Goal: Information Seeking & Learning: Find specific fact

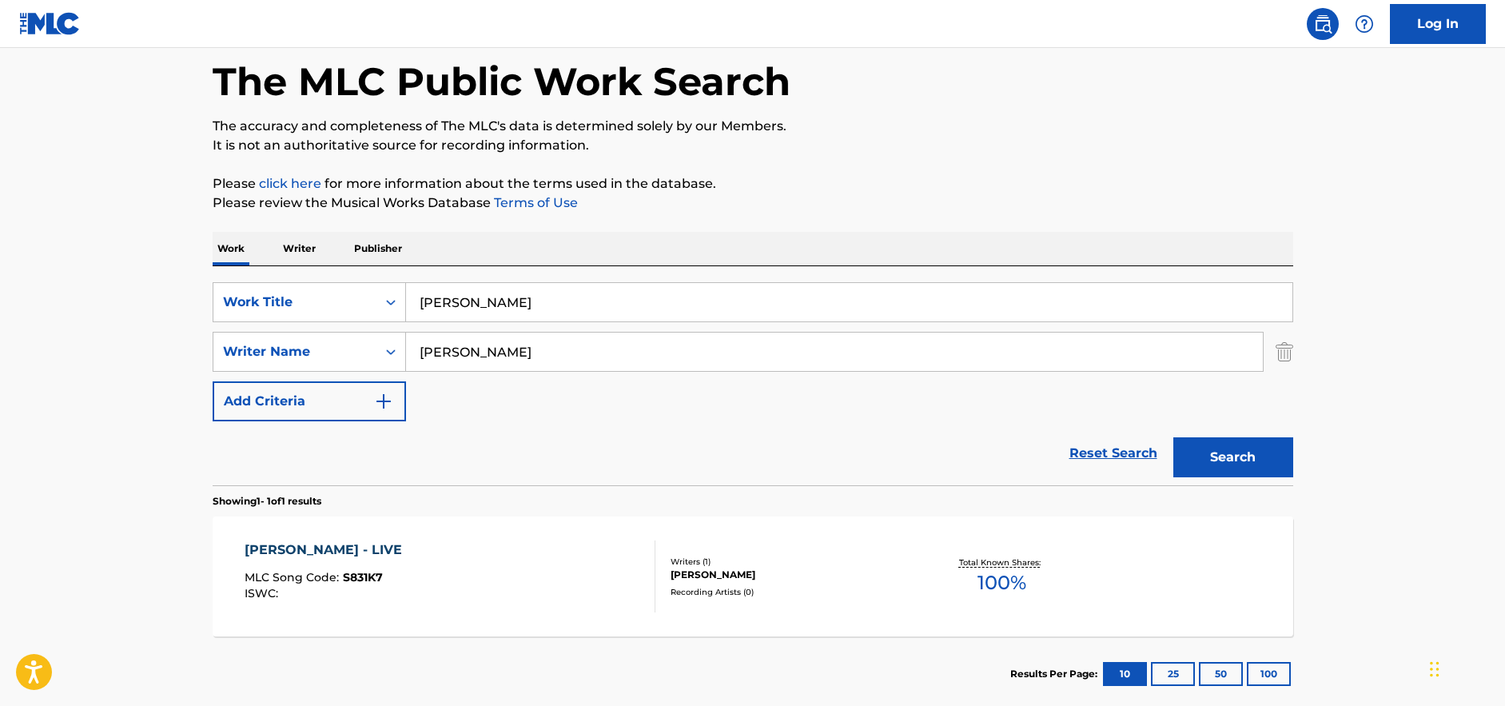
scroll to position [164, 0]
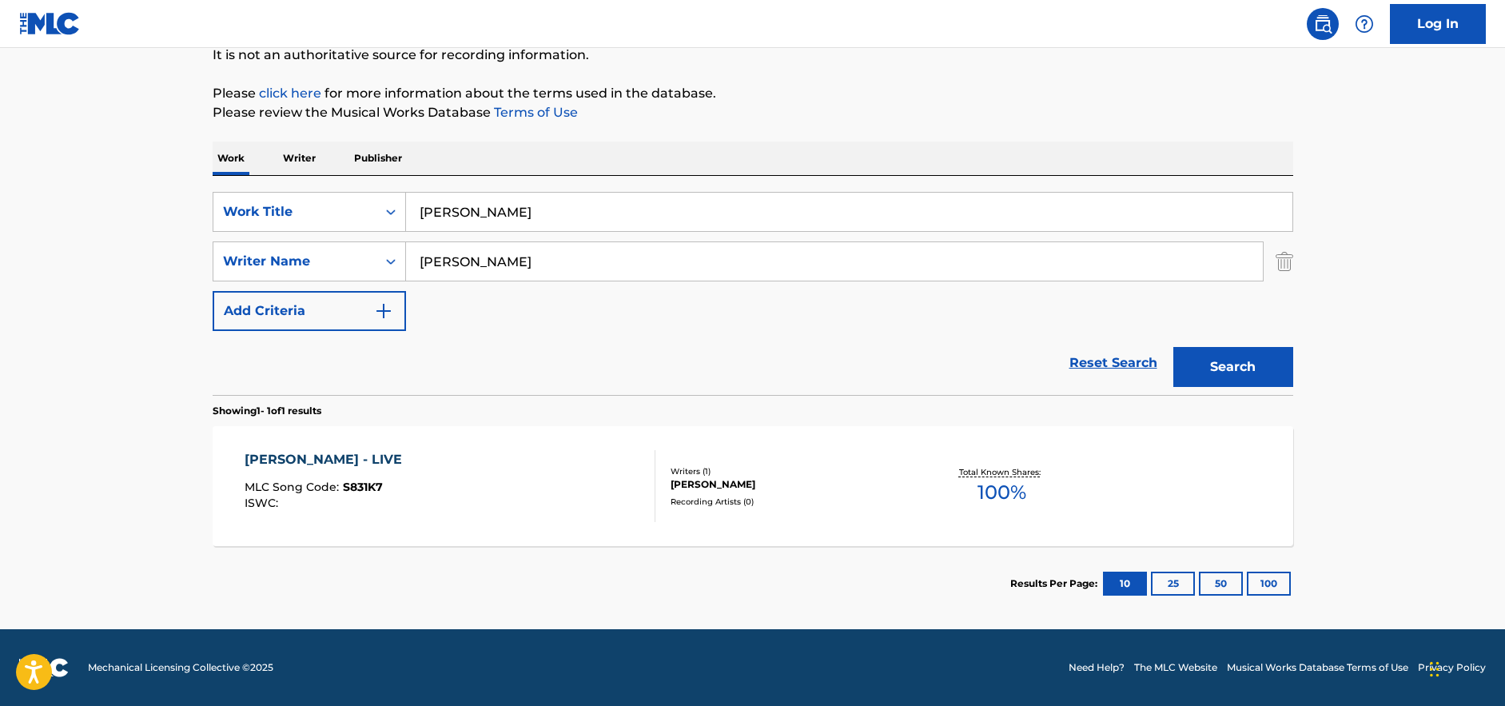
click at [801, 538] on div "[PERSON_NAME] - LIVE MLC Song Code : S831K7 ISWC : Writers ( 1 ) [PERSON_NAME] …" at bounding box center [753, 486] width 1080 height 120
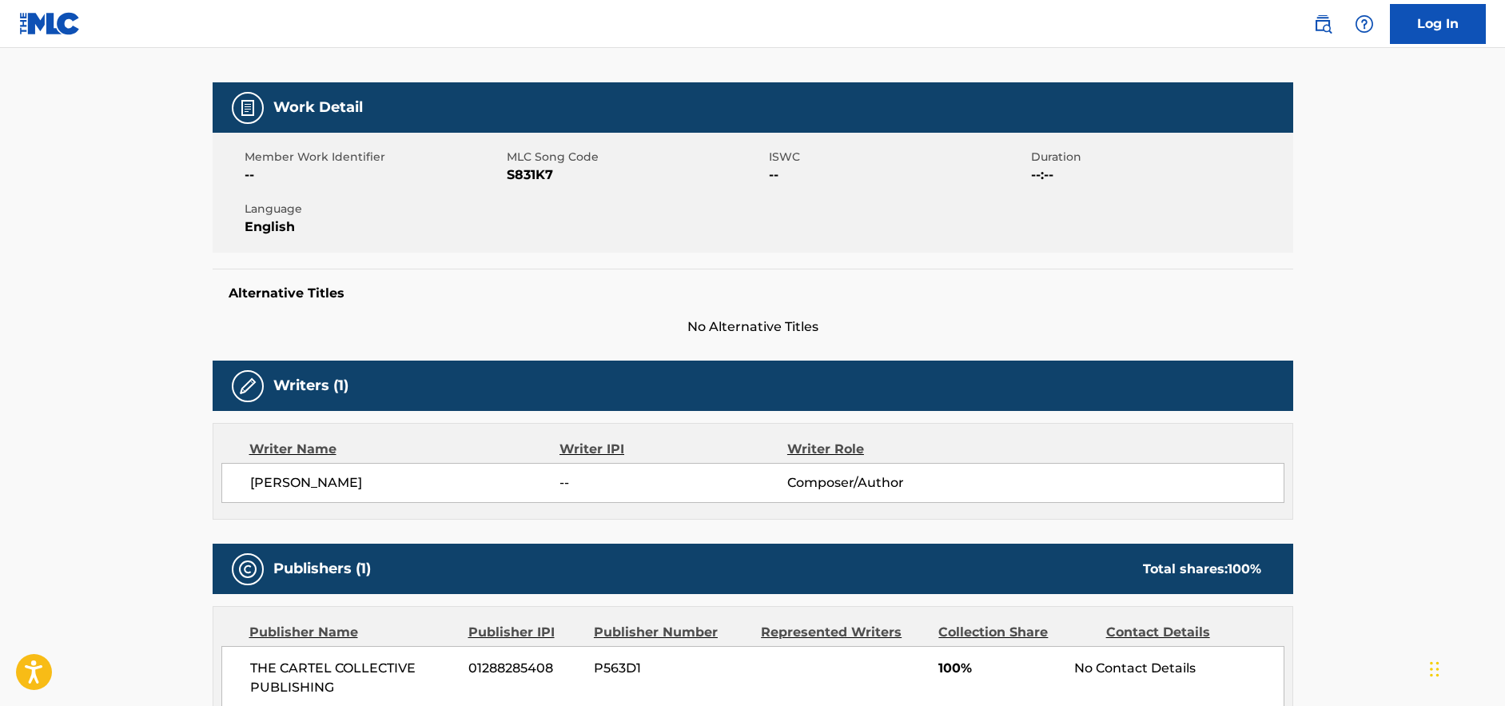
scroll to position [182, 0]
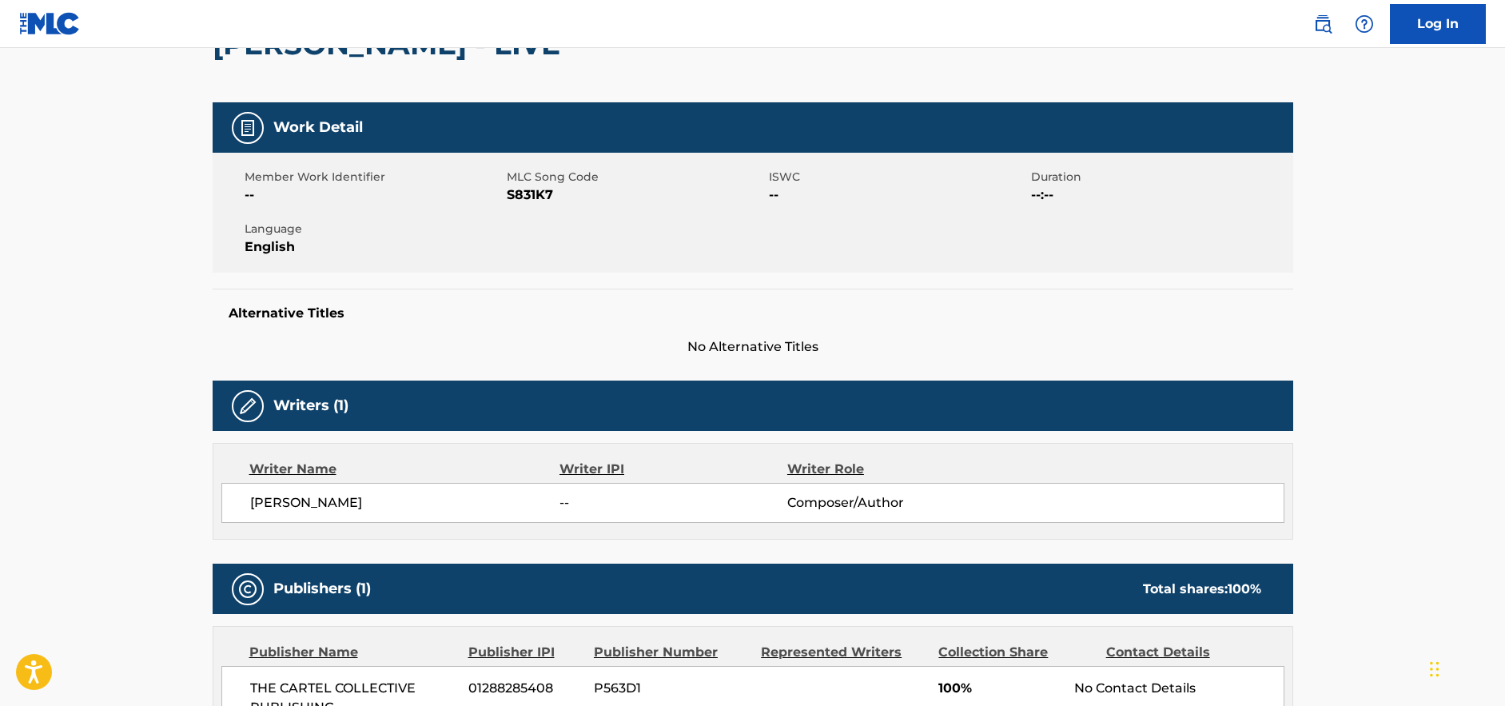
click at [310, 509] on span "[PERSON_NAME]" at bounding box center [405, 502] width 310 height 19
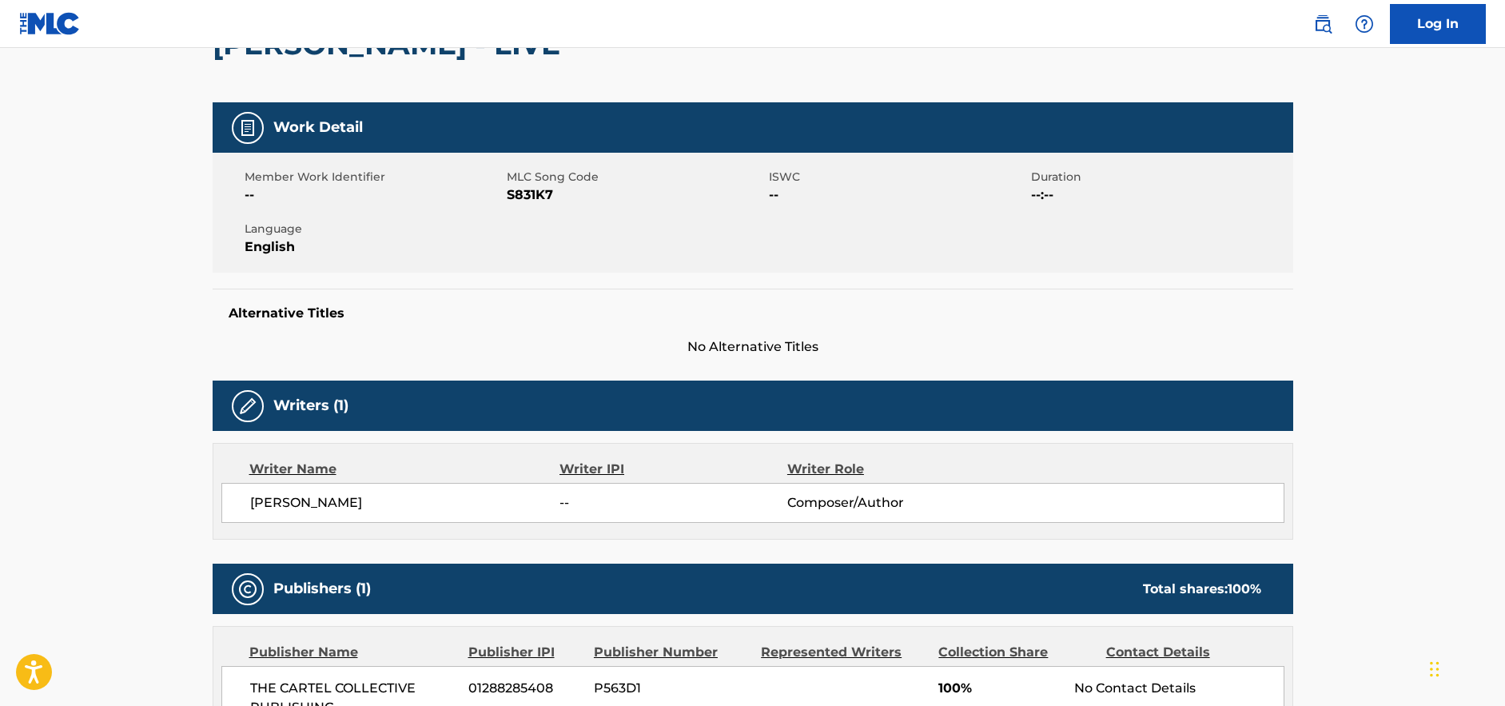
scroll to position [164, 0]
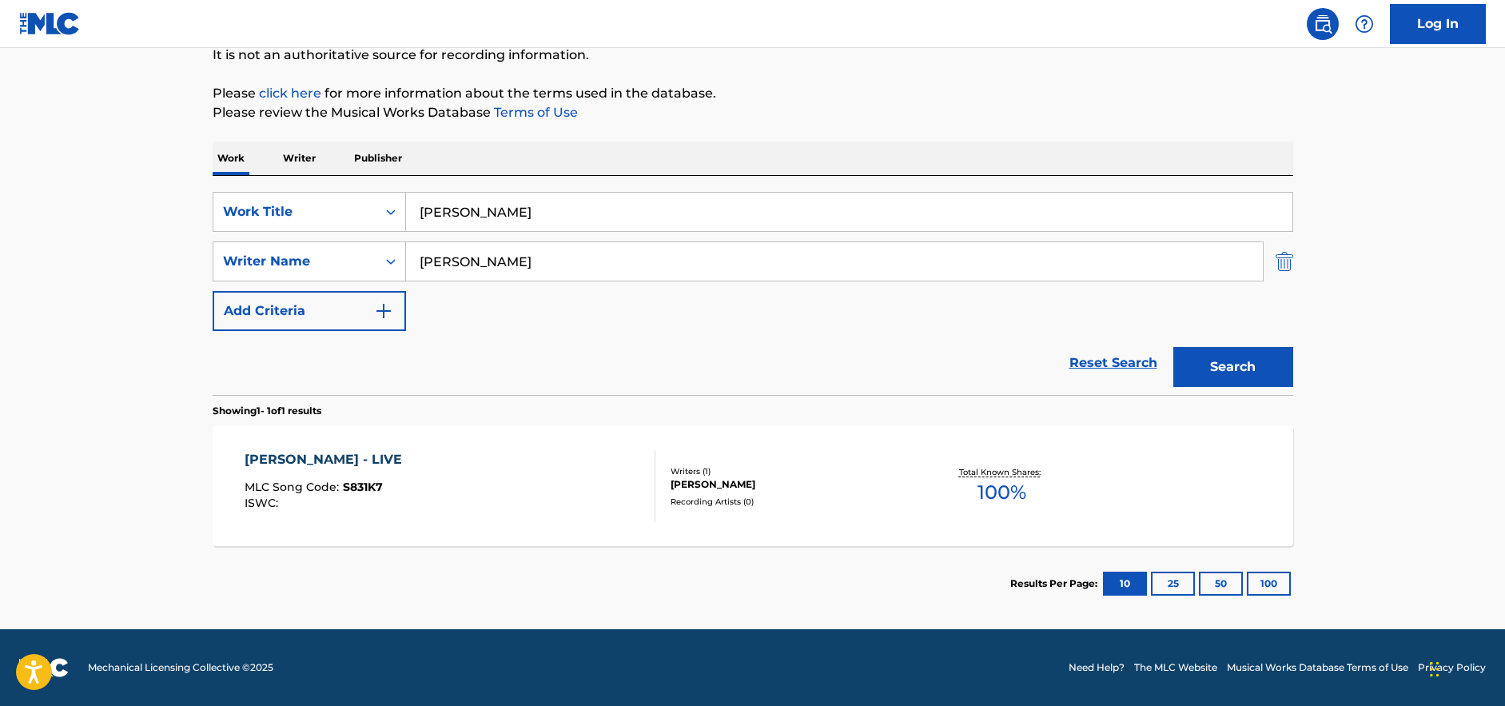
click at [1282, 260] on img "Search Form" at bounding box center [1284, 261] width 18 height 40
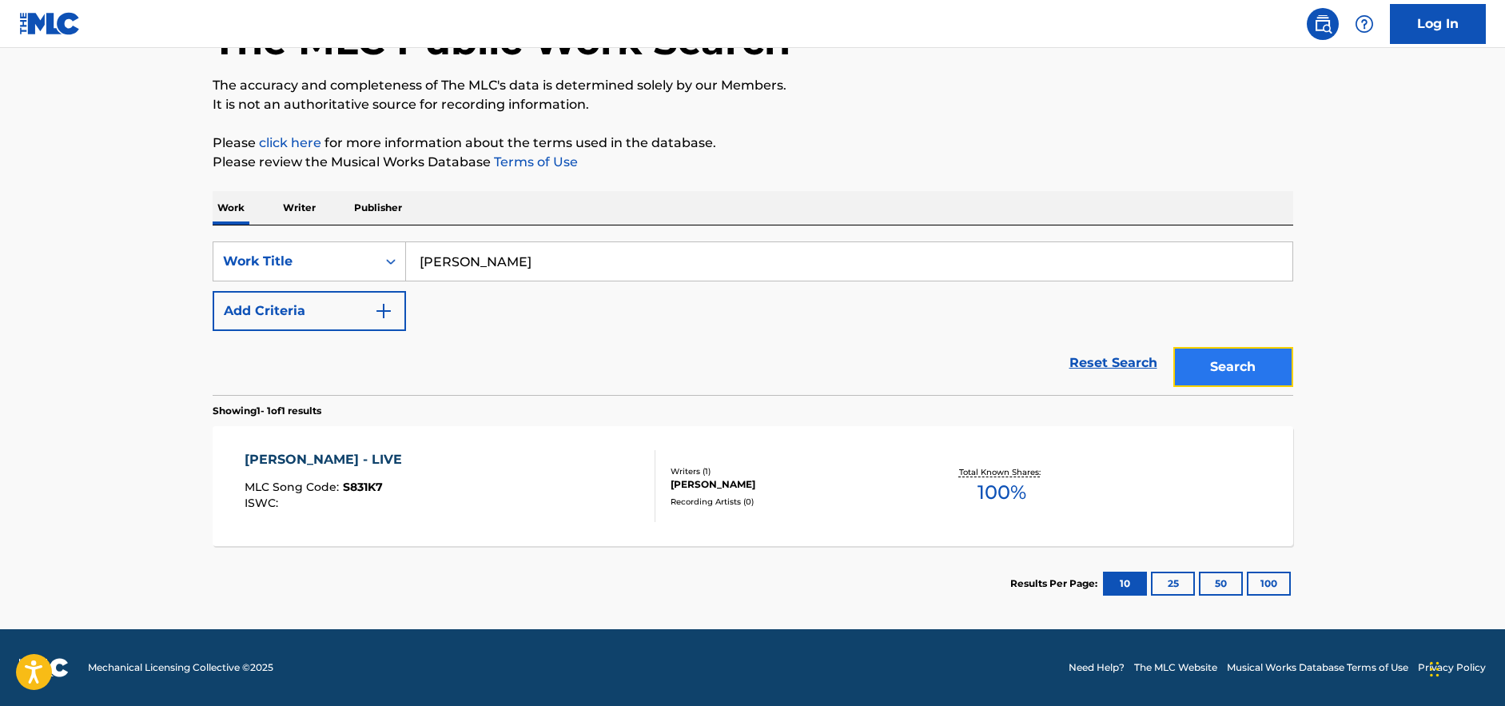
click at [1250, 366] on button "Search" at bounding box center [1233, 367] width 120 height 40
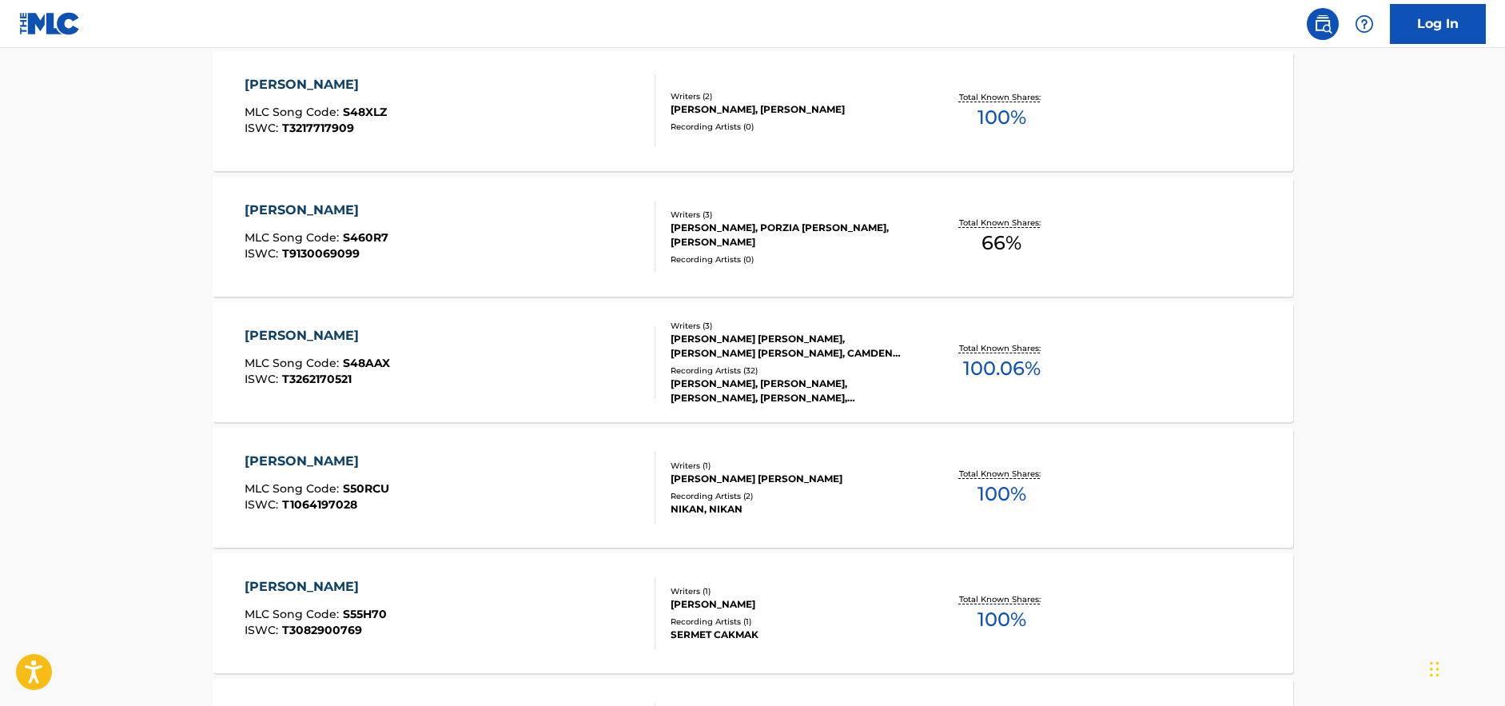
scroll to position [0, 0]
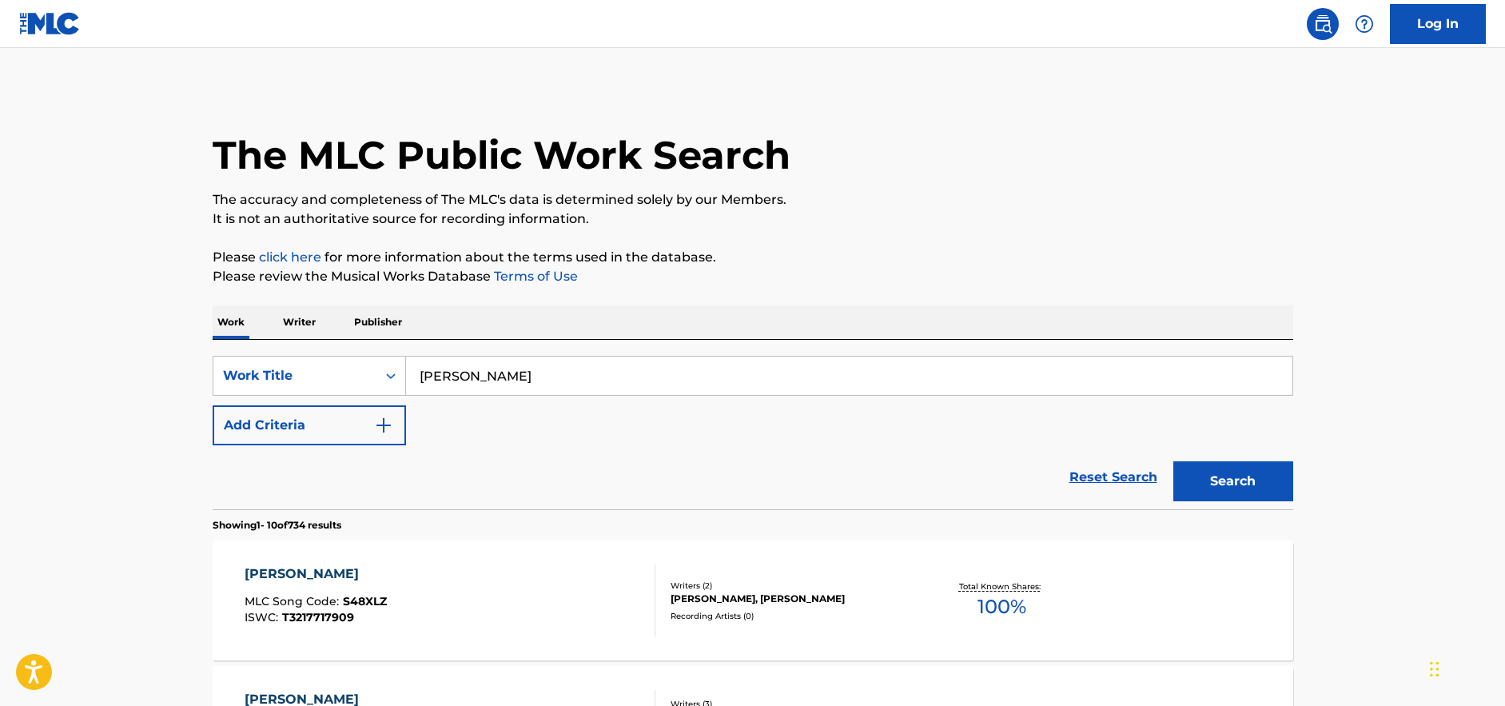
click at [466, 378] on input "[PERSON_NAME]" at bounding box center [849, 375] width 886 height 38
paste input "Sweet Child O' Mine"
type input "Sweet Child O' Mine"
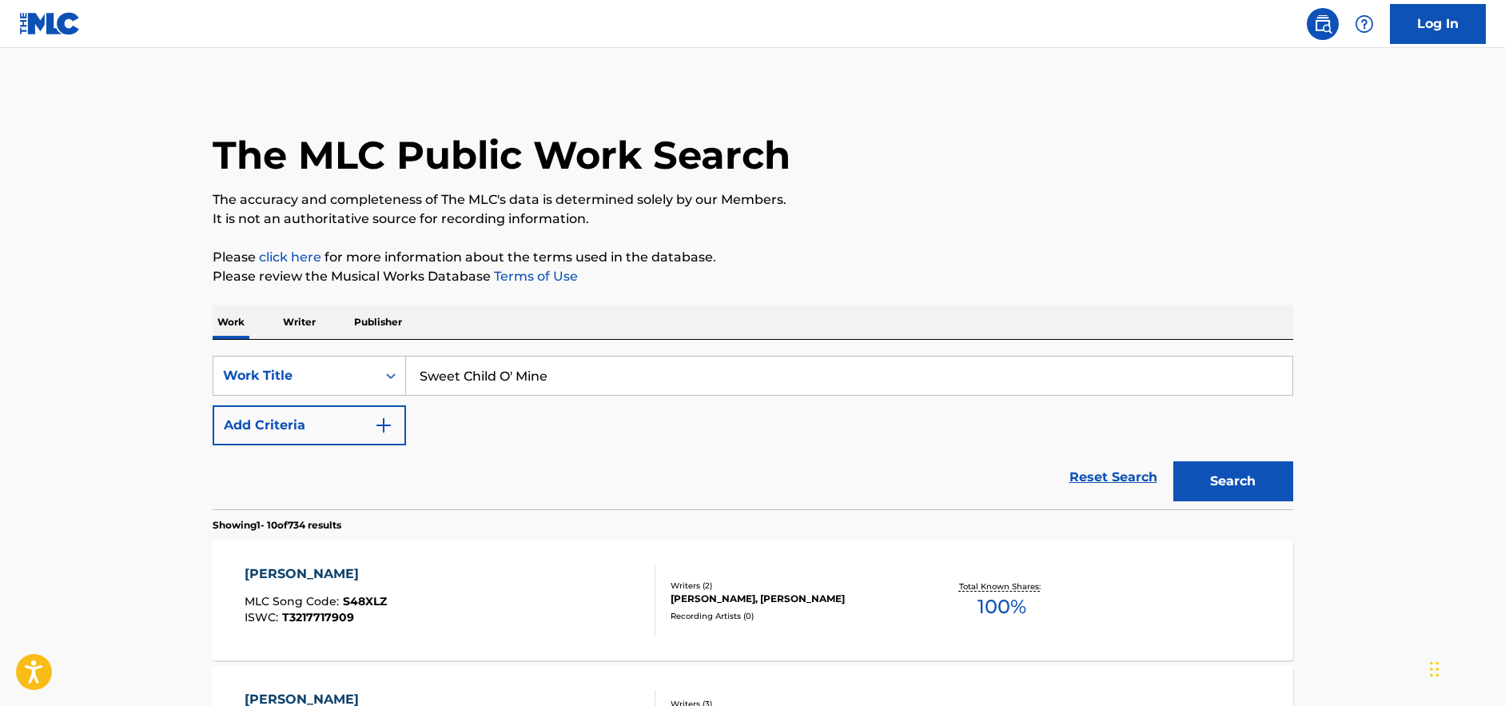
click at [1173, 461] on button "Search" at bounding box center [1233, 481] width 120 height 40
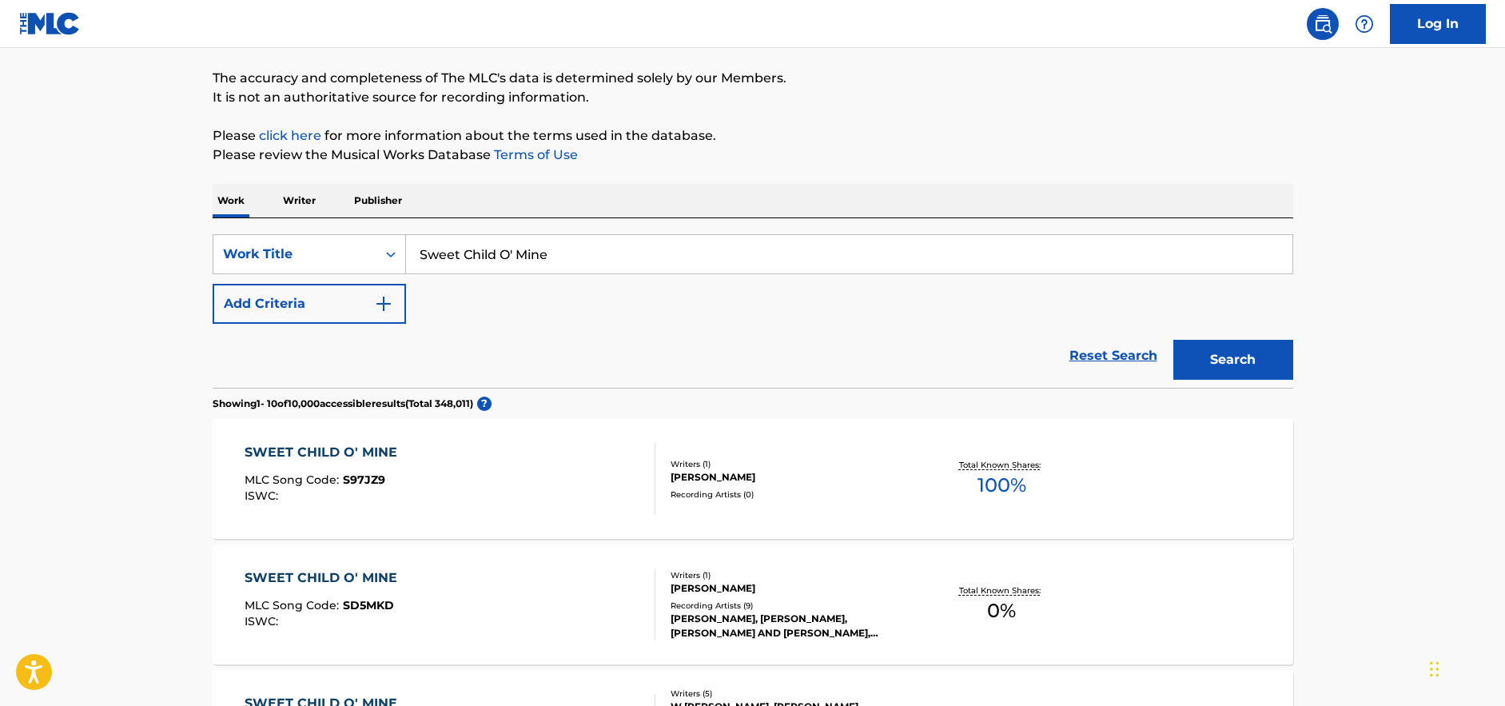
scroll to position [240, 0]
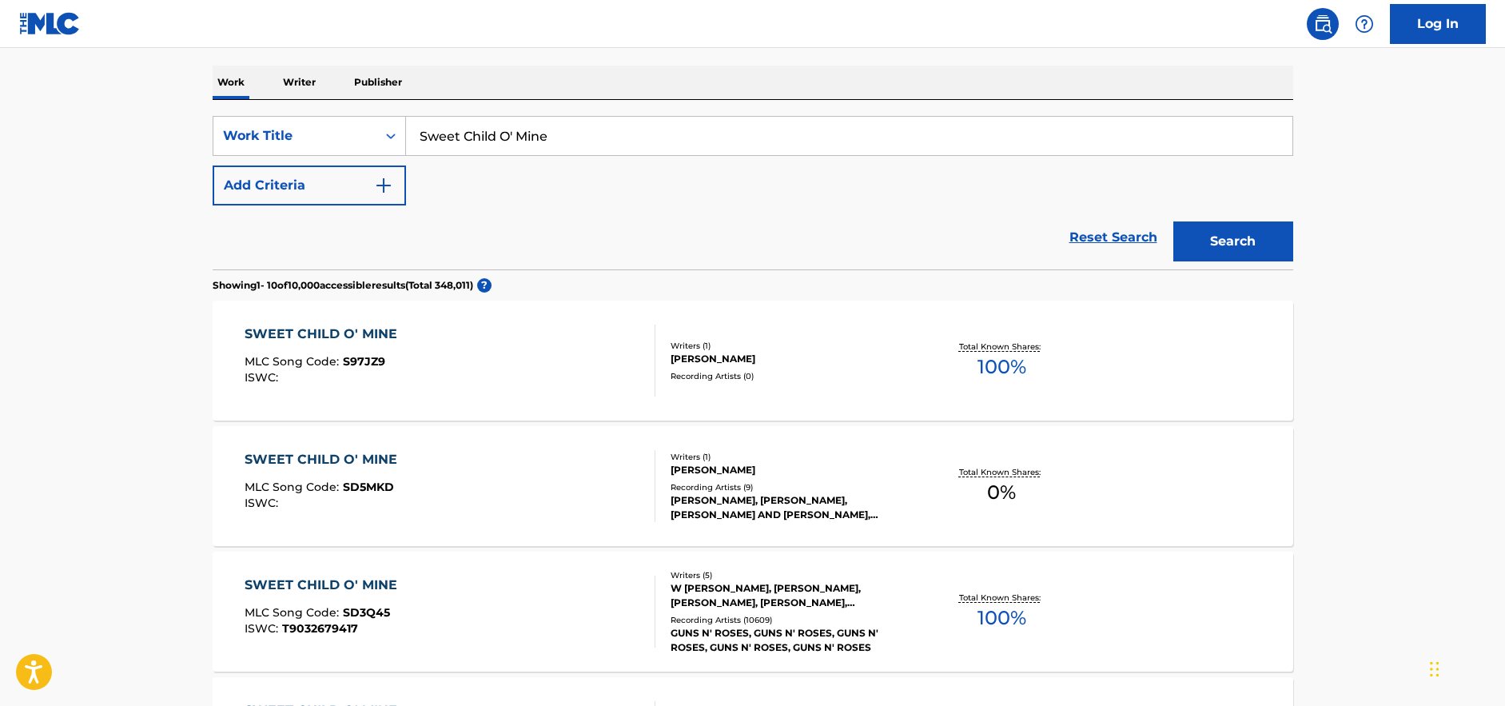
click at [580, 607] on div "SWEET CHILD O' MINE MLC Song Code : SD3Q45 ISWC : T9032679417" at bounding box center [450, 611] width 411 height 72
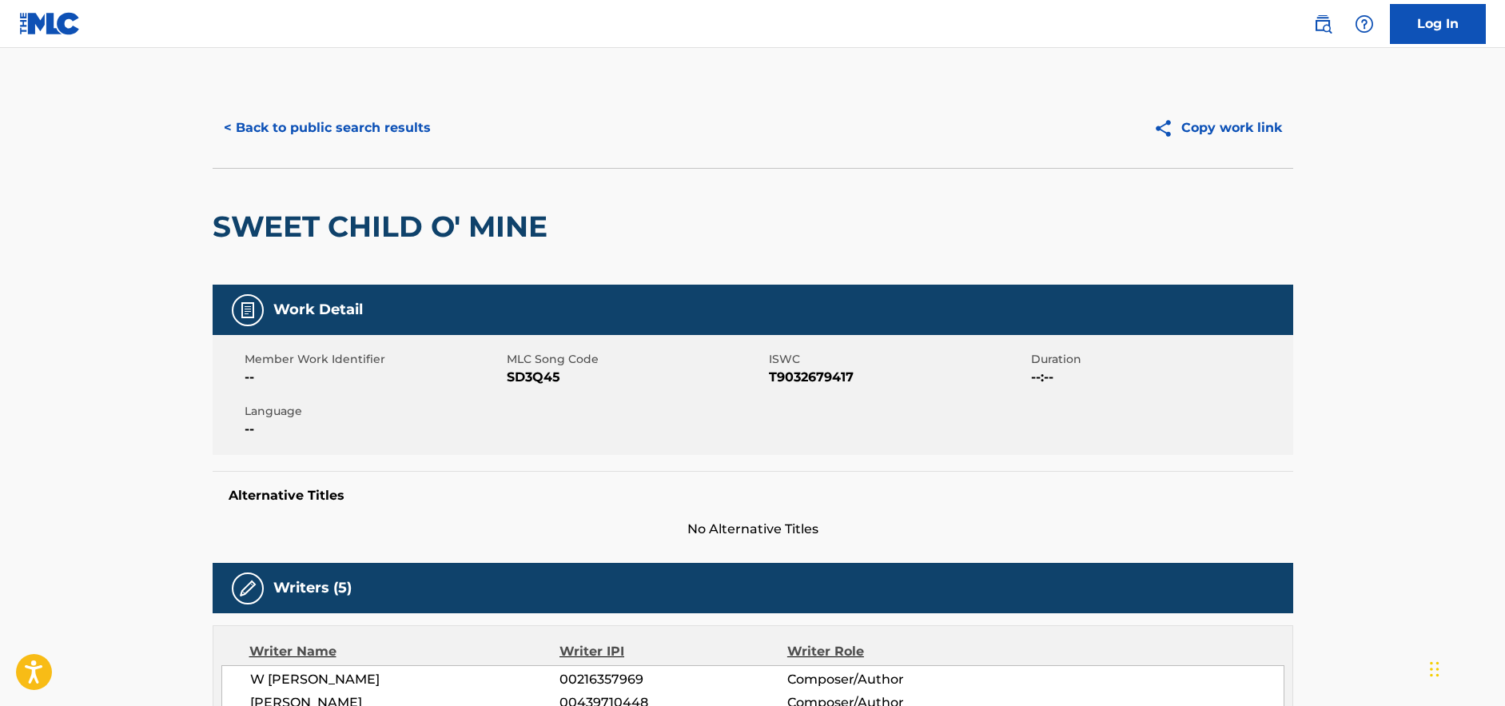
click at [805, 371] on span "T9032679417" at bounding box center [898, 377] width 258 height 19
copy span "T9032679417"
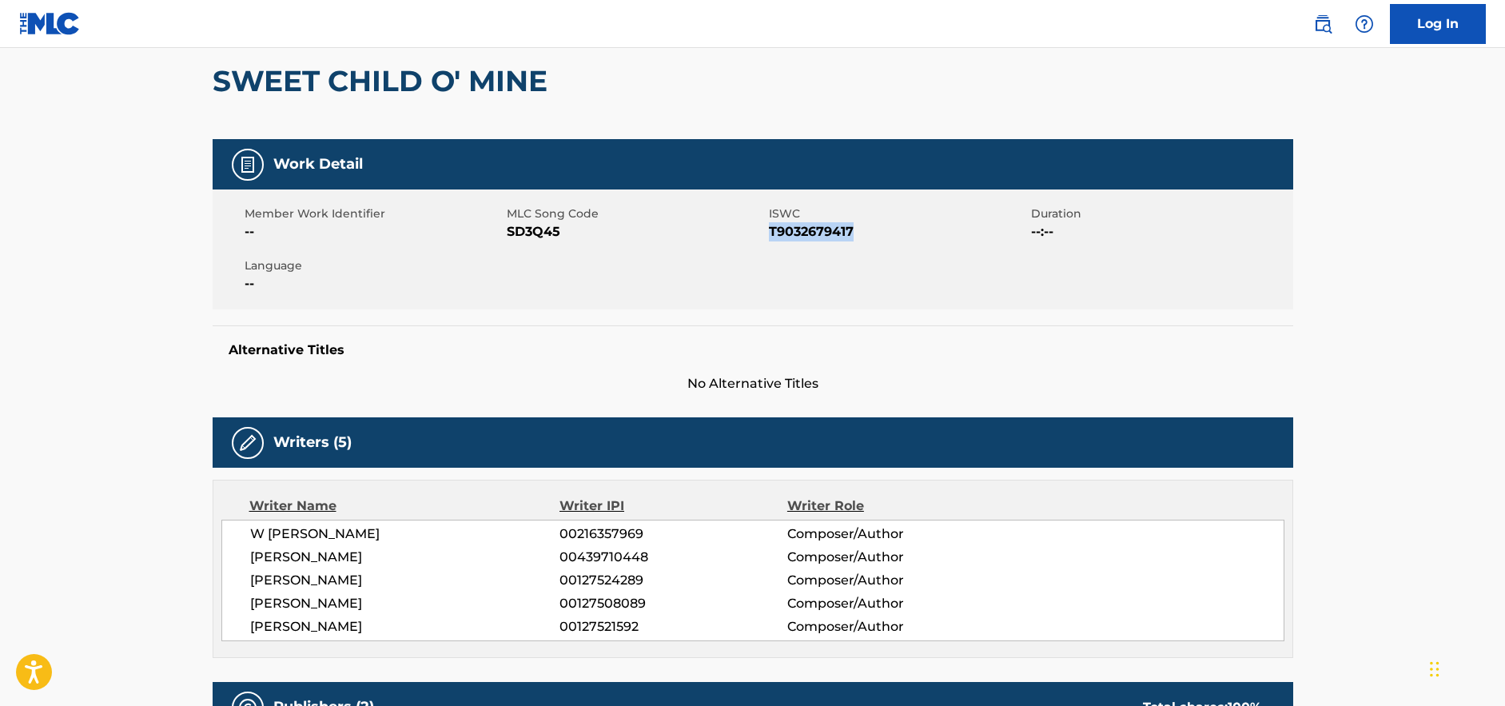
scroll to position [148, 0]
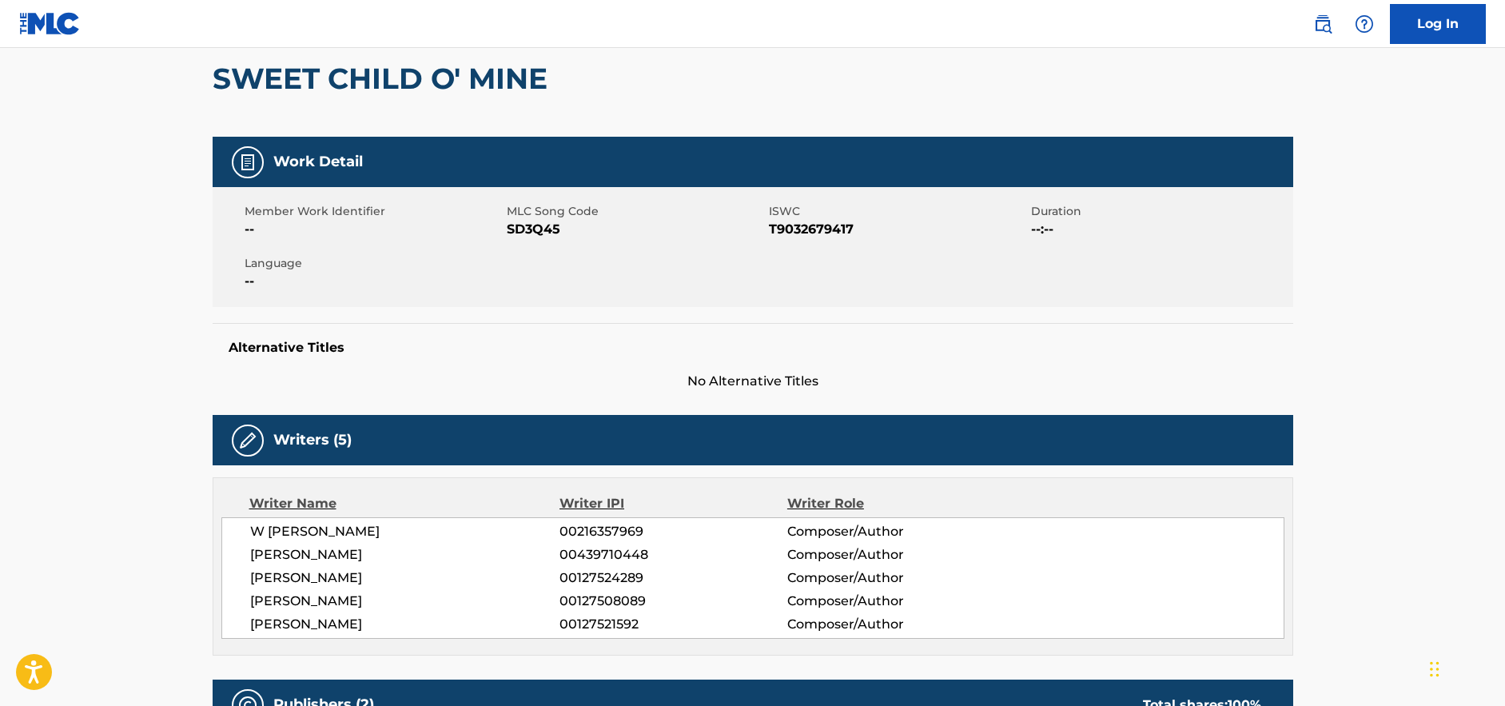
click at [294, 531] on span "W [PERSON_NAME]" at bounding box center [405, 531] width 310 height 19
copy div "W [PERSON_NAME]"
click at [324, 559] on span "[PERSON_NAME]" at bounding box center [405, 554] width 310 height 19
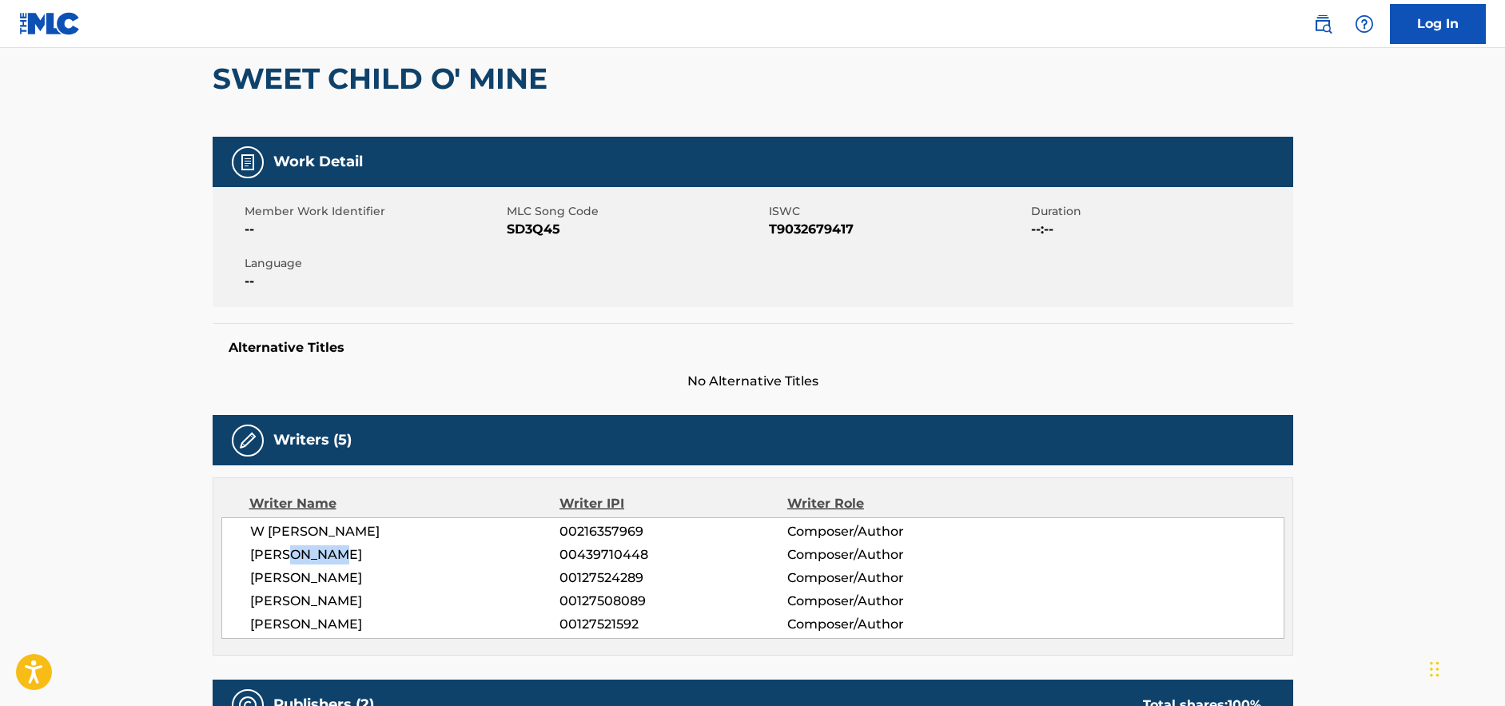
click at [324, 559] on span "[PERSON_NAME]" at bounding box center [405, 554] width 310 height 19
copy div "[PERSON_NAME]"
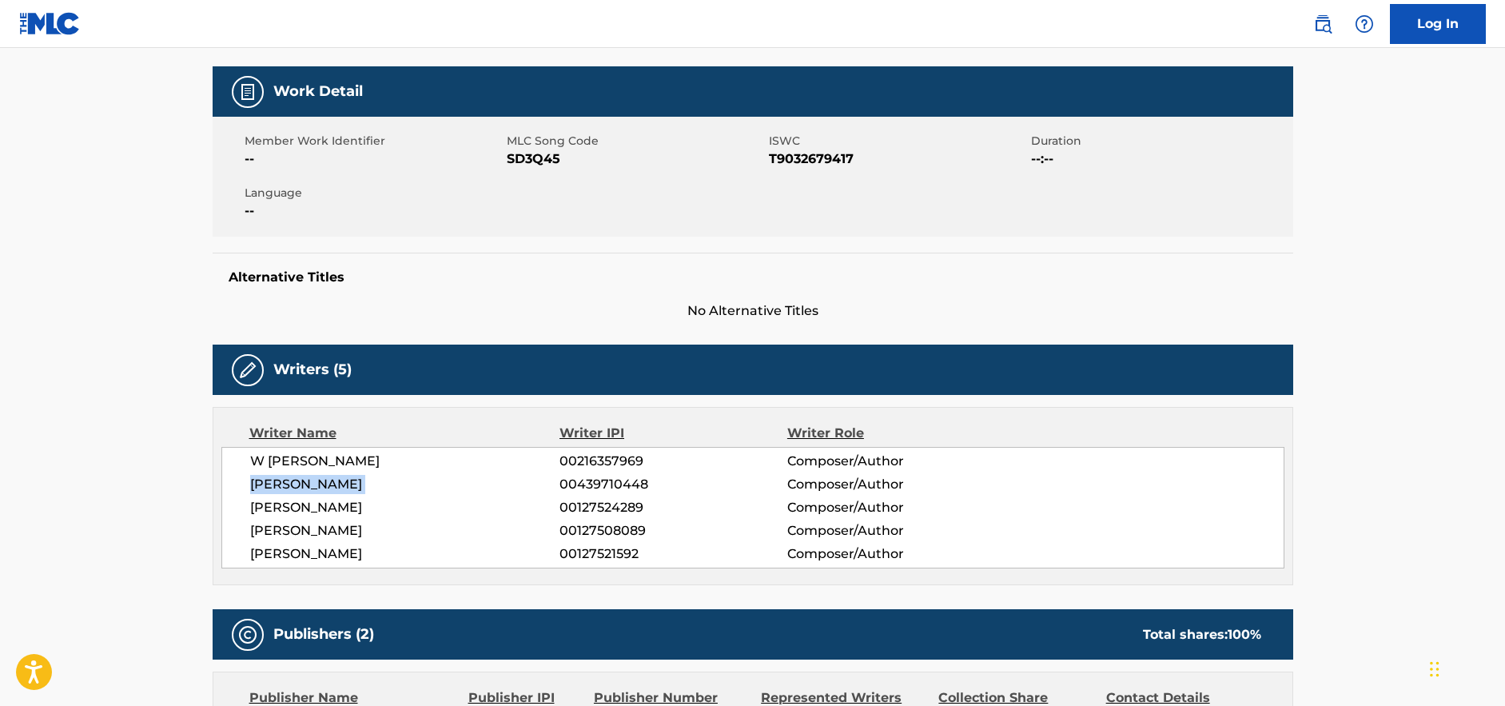
scroll to position [248, 0]
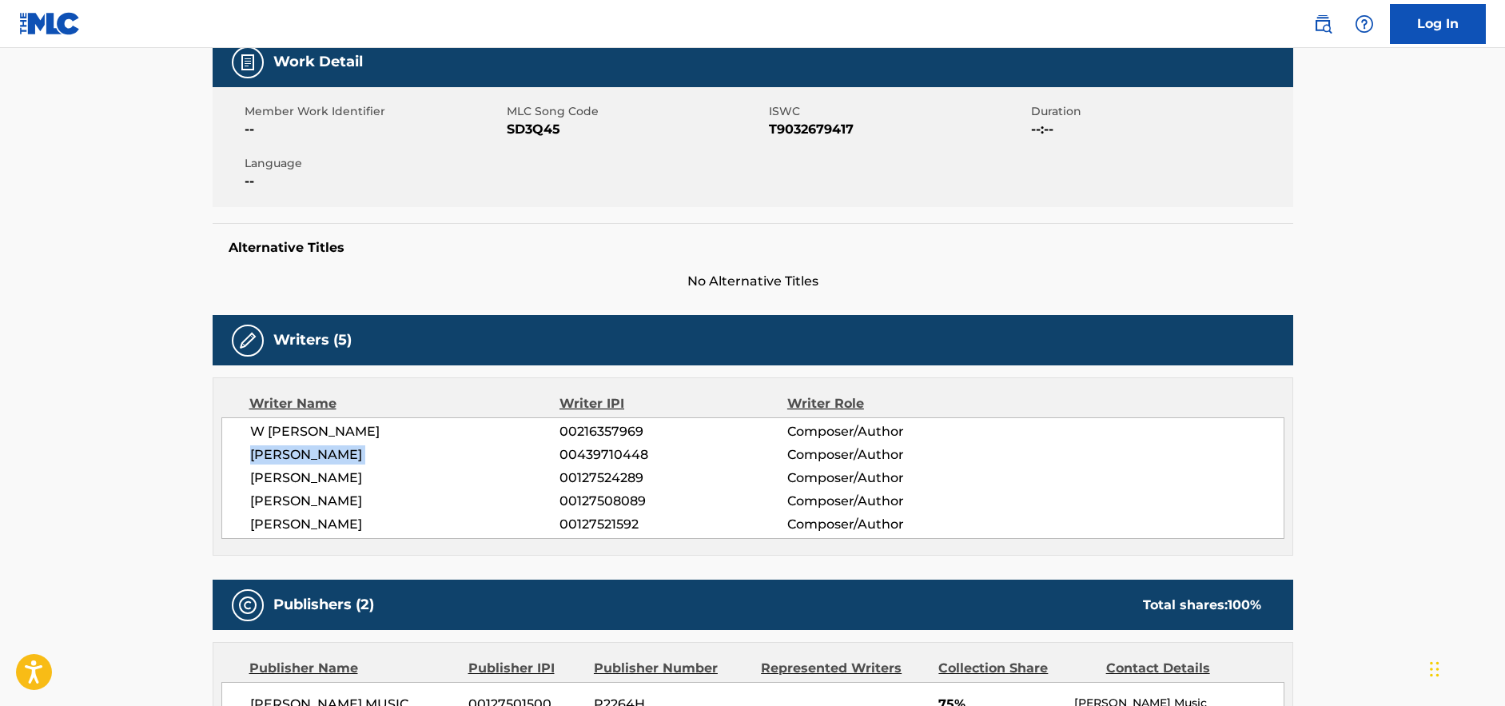
click at [380, 468] on span "[PERSON_NAME]" at bounding box center [405, 477] width 310 height 19
copy div "[PERSON_NAME]"
click at [329, 497] on span "[PERSON_NAME]" at bounding box center [405, 500] width 310 height 19
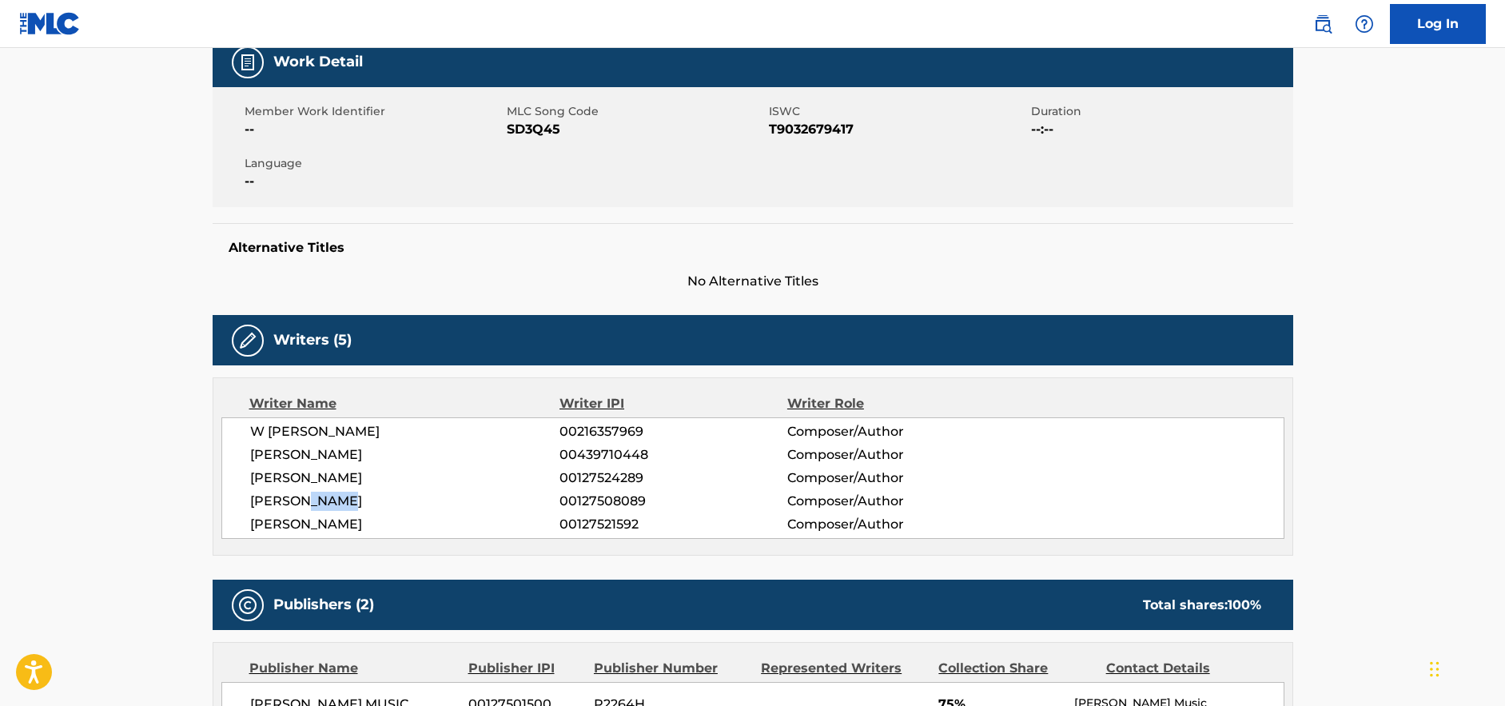
click at [329, 497] on span "[PERSON_NAME]" at bounding box center [405, 500] width 310 height 19
copy div "[PERSON_NAME]"
click at [344, 523] on span "[PERSON_NAME]" at bounding box center [405, 524] width 310 height 19
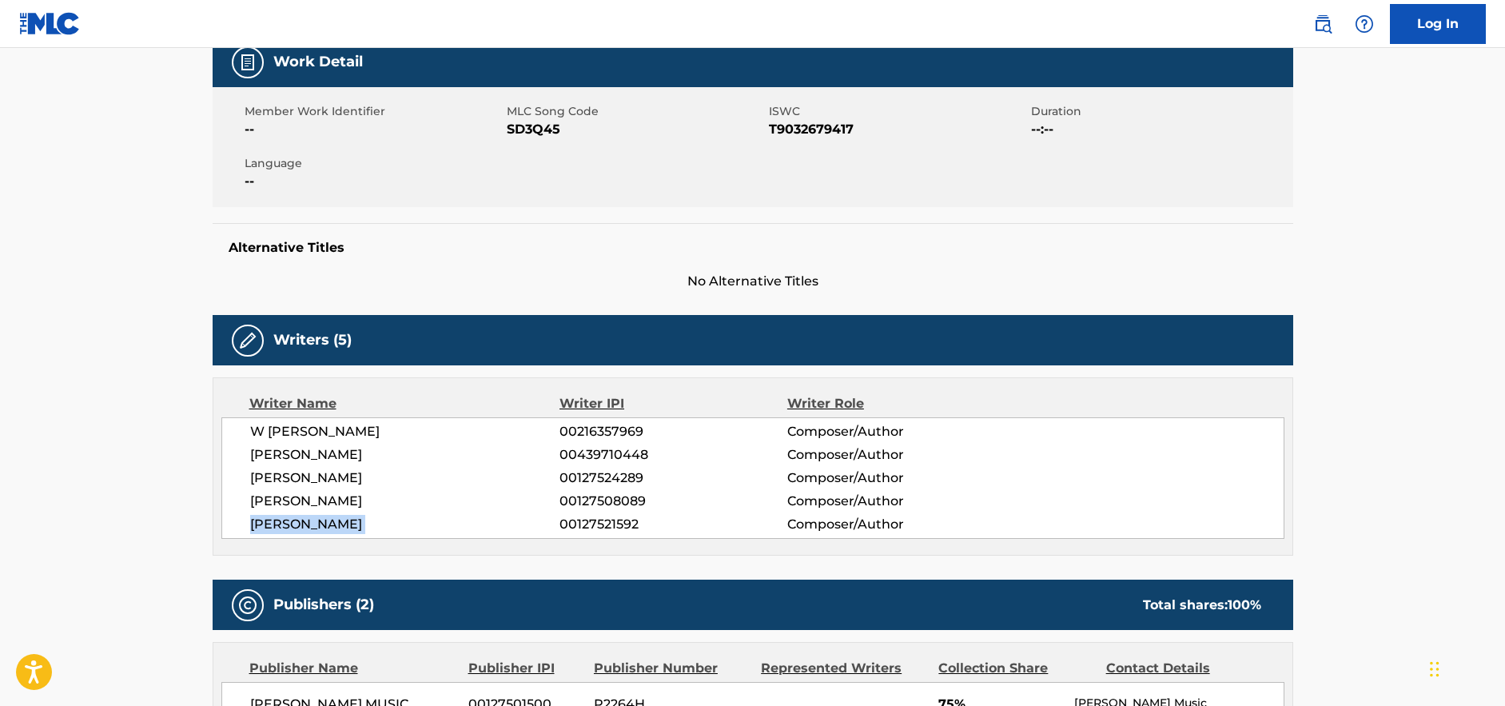
click at [344, 523] on span "[PERSON_NAME]" at bounding box center [405, 524] width 310 height 19
copy div "[PERSON_NAME]"
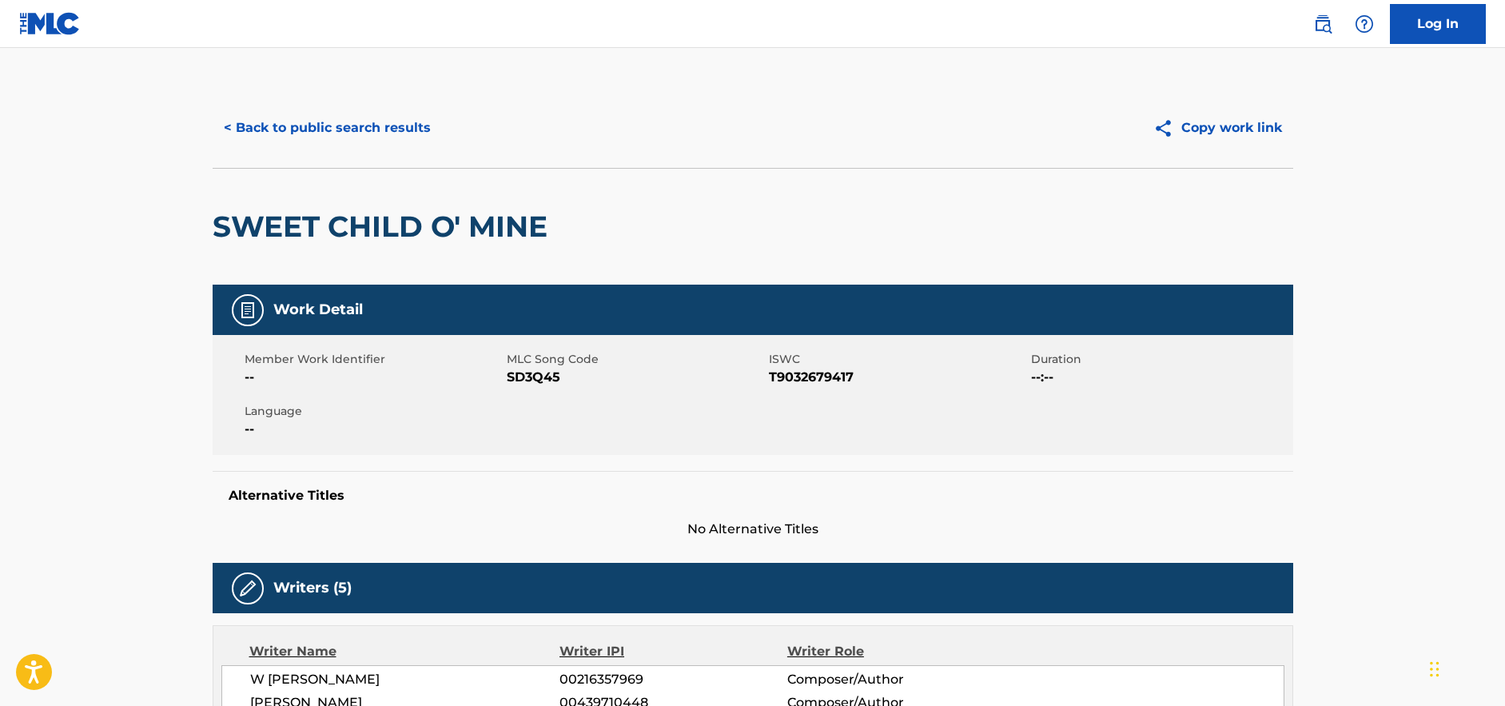
scroll to position [240, 0]
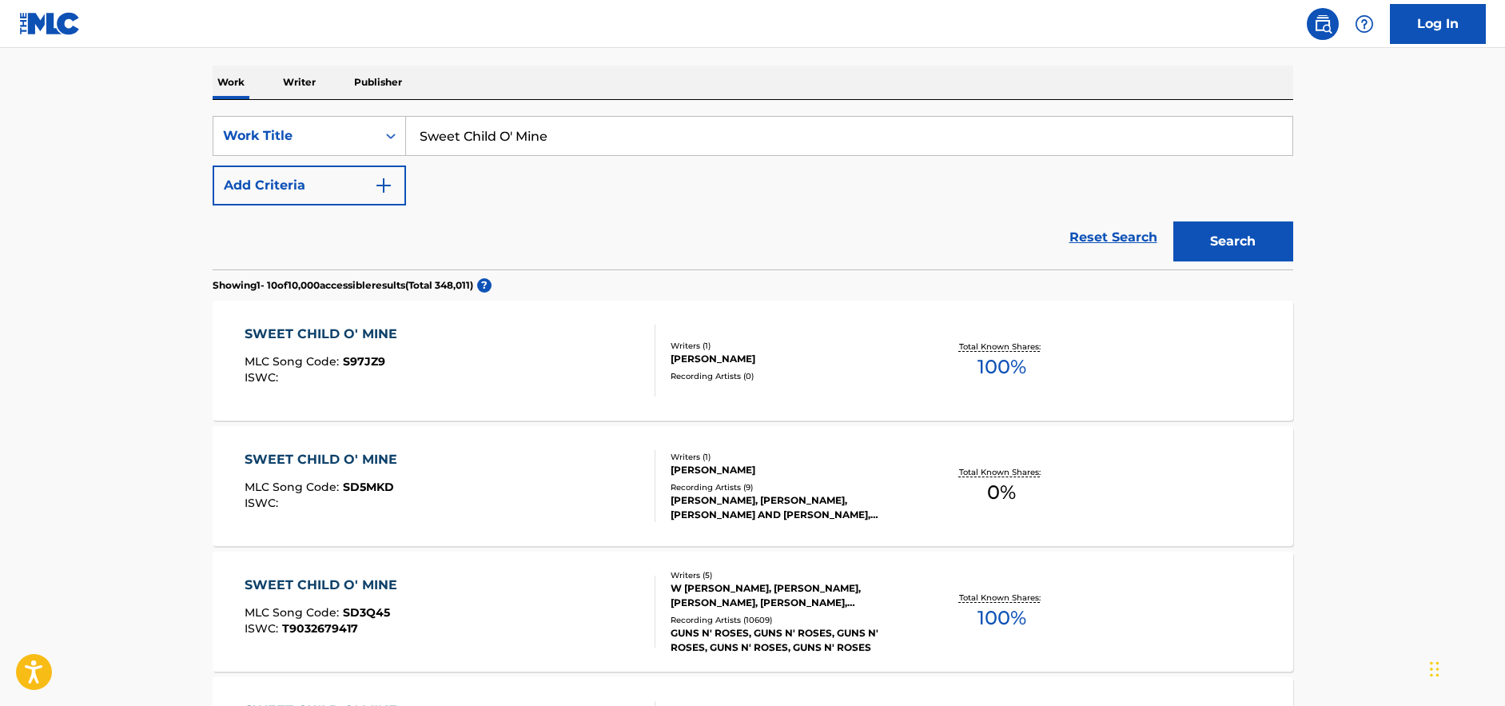
click at [506, 129] on input "Sweet Child O' Mine" at bounding box center [849, 136] width 886 height 38
type input "iris"
click at [1173, 221] on button "Search" at bounding box center [1233, 241] width 120 height 40
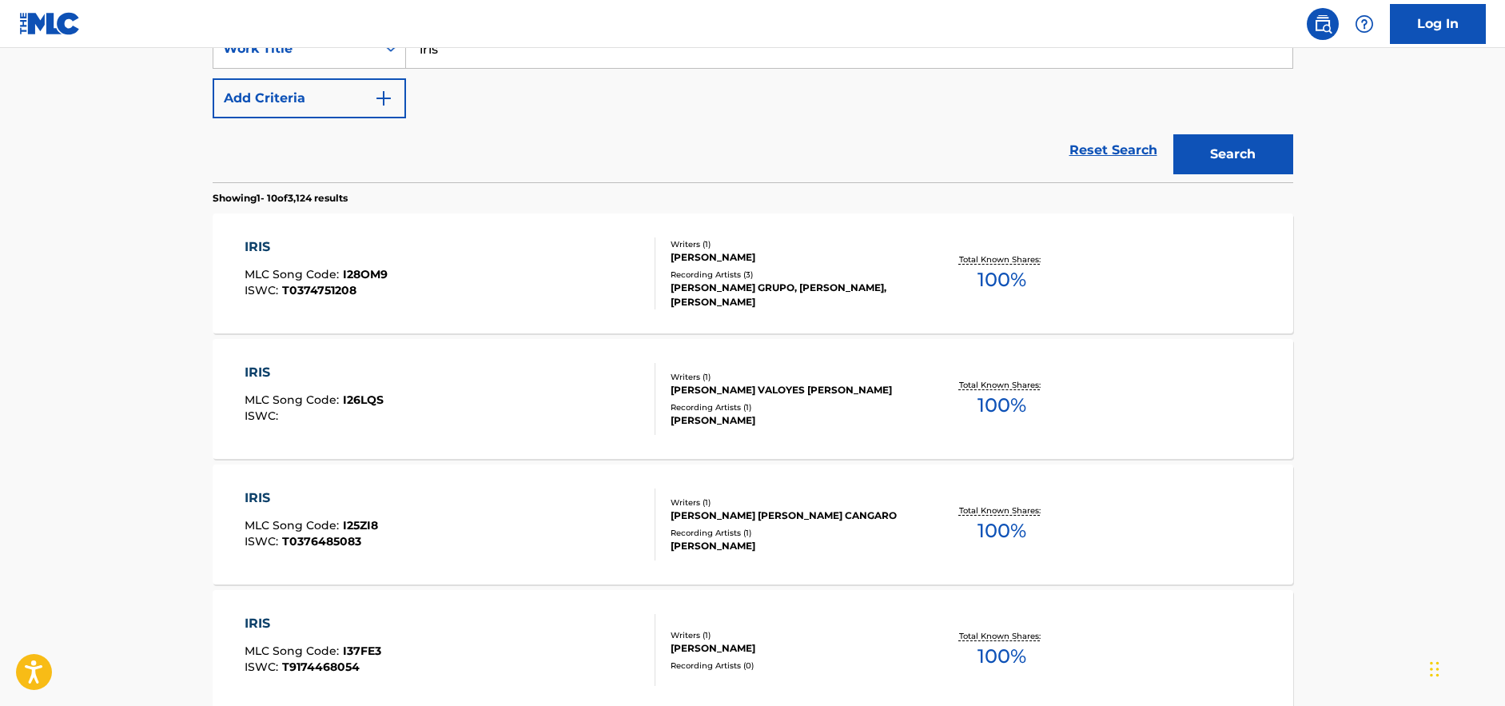
scroll to position [0, 0]
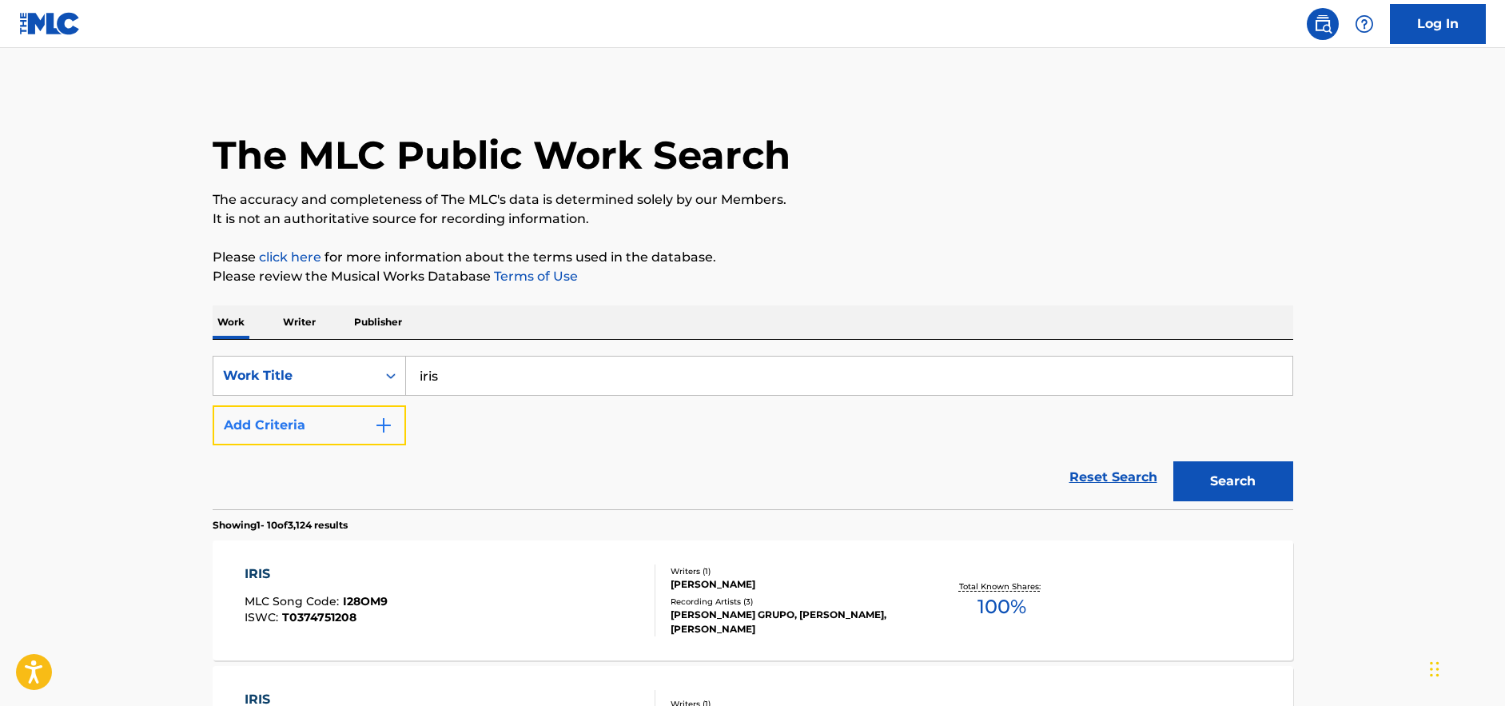
click at [345, 422] on button "Add Criteria" at bounding box center [309, 425] width 193 height 40
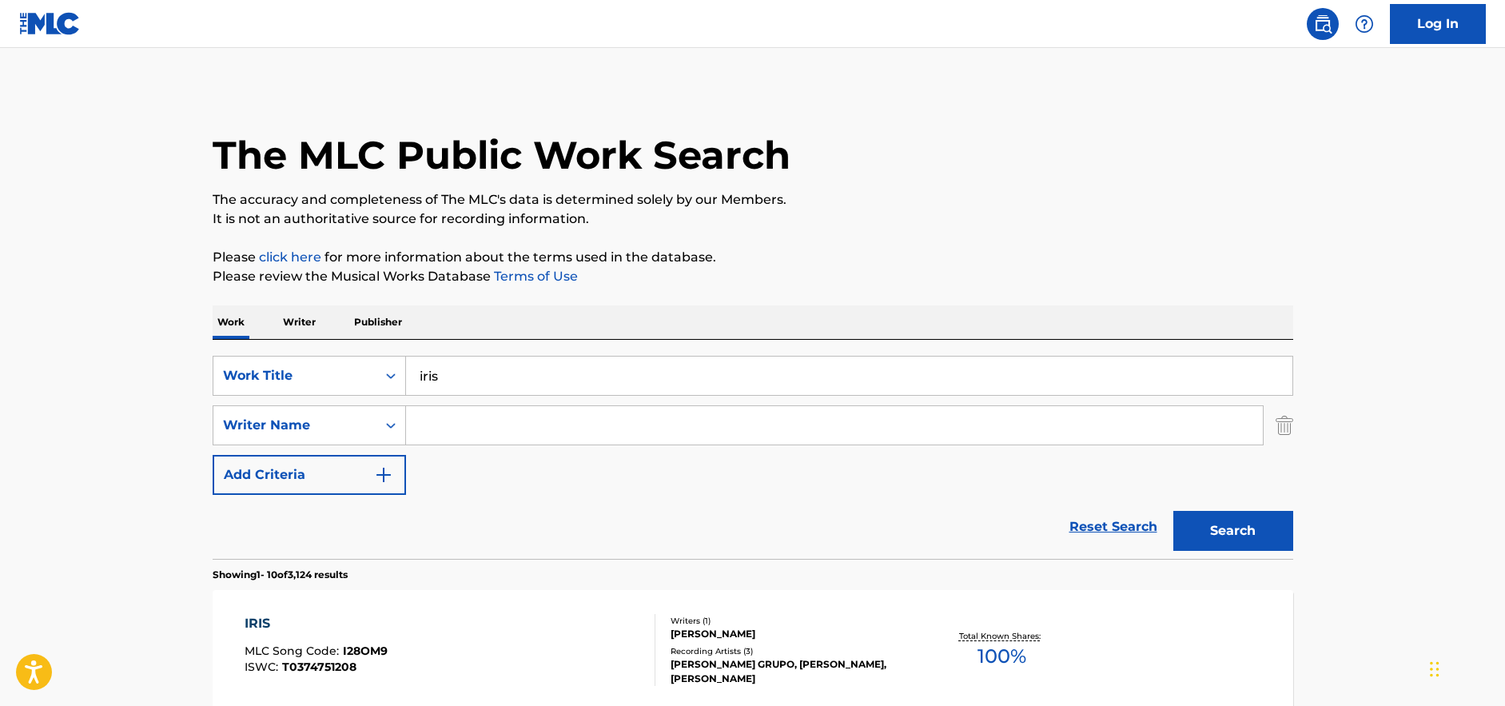
click at [492, 423] on input "Search Form" at bounding box center [834, 425] width 857 height 38
type input "goo goo dolls"
click at [1173, 511] on button "Search" at bounding box center [1233, 531] width 120 height 40
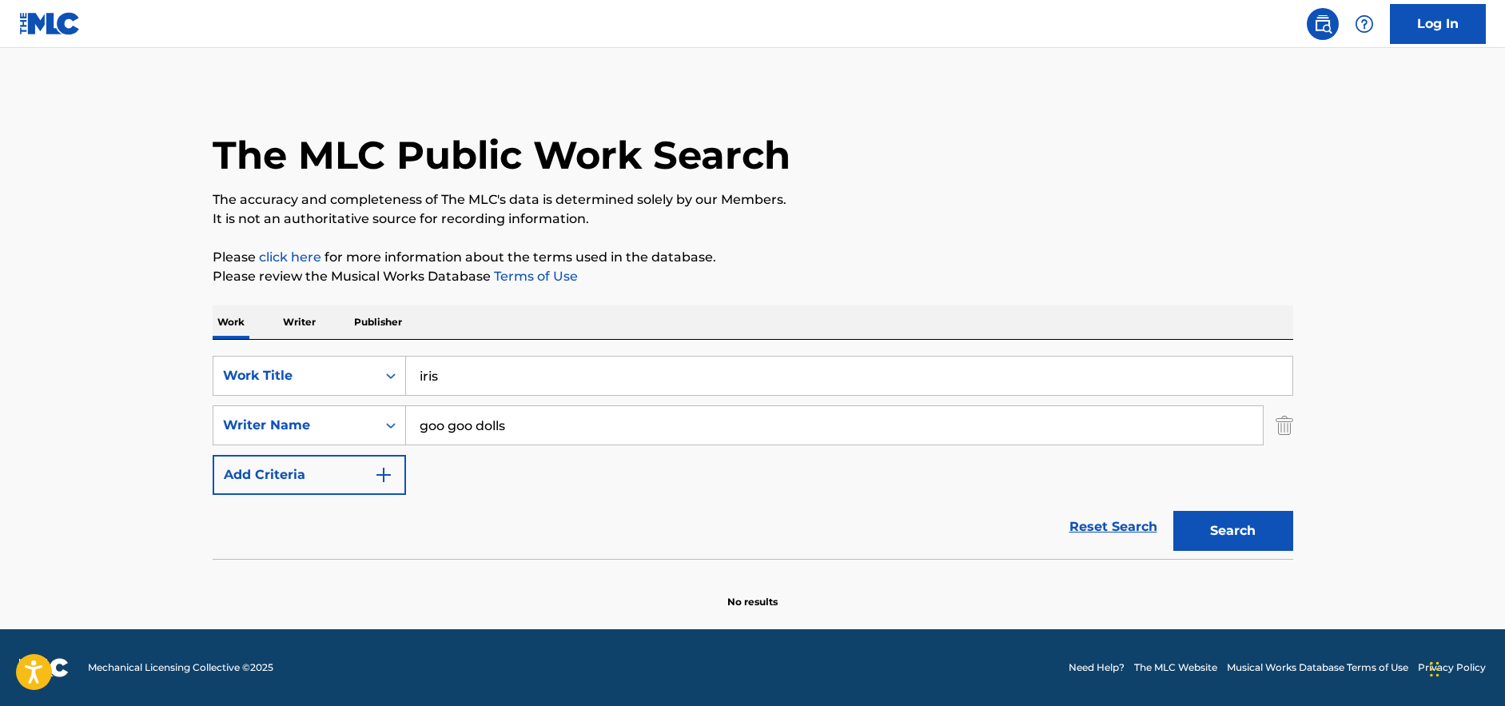
click at [523, 438] on input "goo goo dolls" at bounding box center [834, 425] width 857 height 38
click at [504, 422] on input "goo goo dolls" at bounding box center [834, 425] width 857 height 38
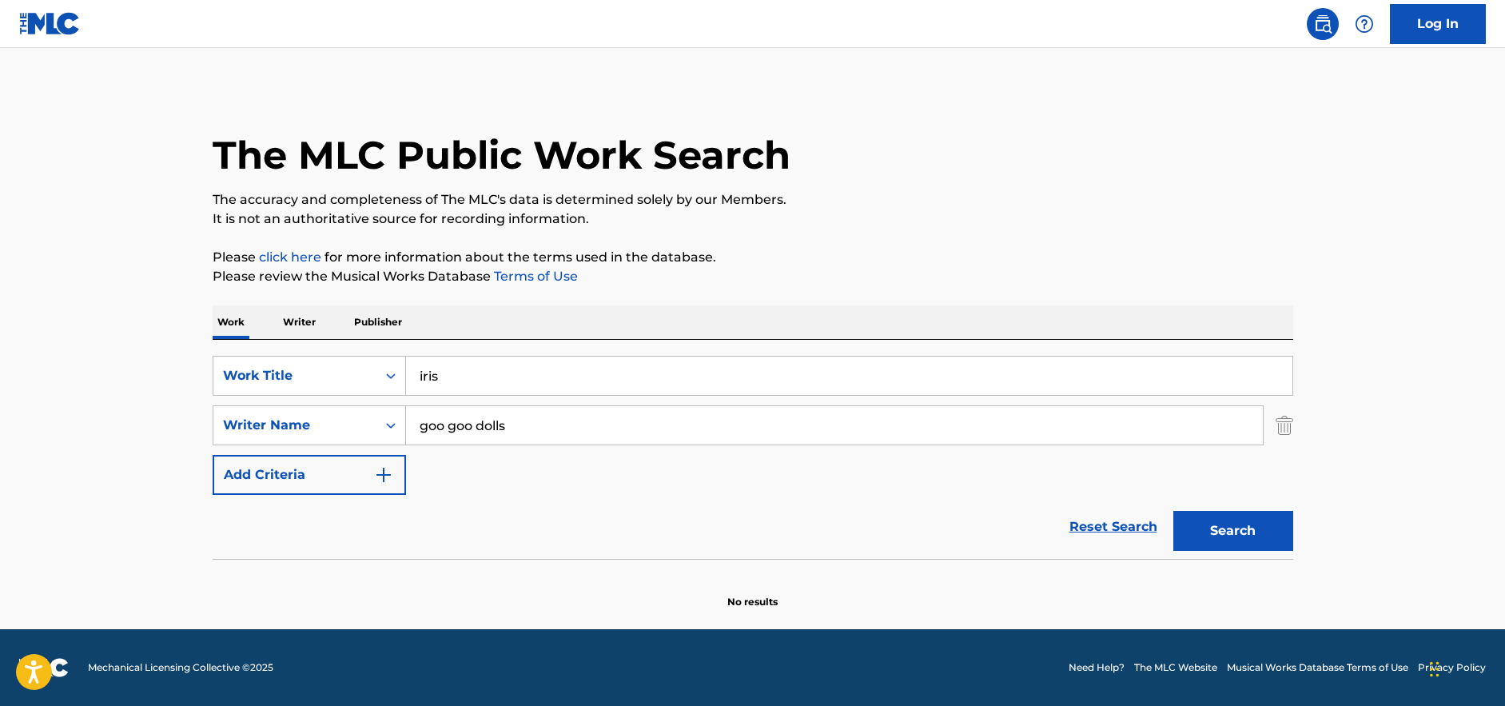
click at [504, 423] on input "goo goo dolls" at bounding box center [834, 425] width 857 height 38
paste input "[PERSON_NAME]"
type input "[PERSON_NAME]"
click at [1173, 511] on button "Search" at bounding box center [1233, 531] width 120 height 40
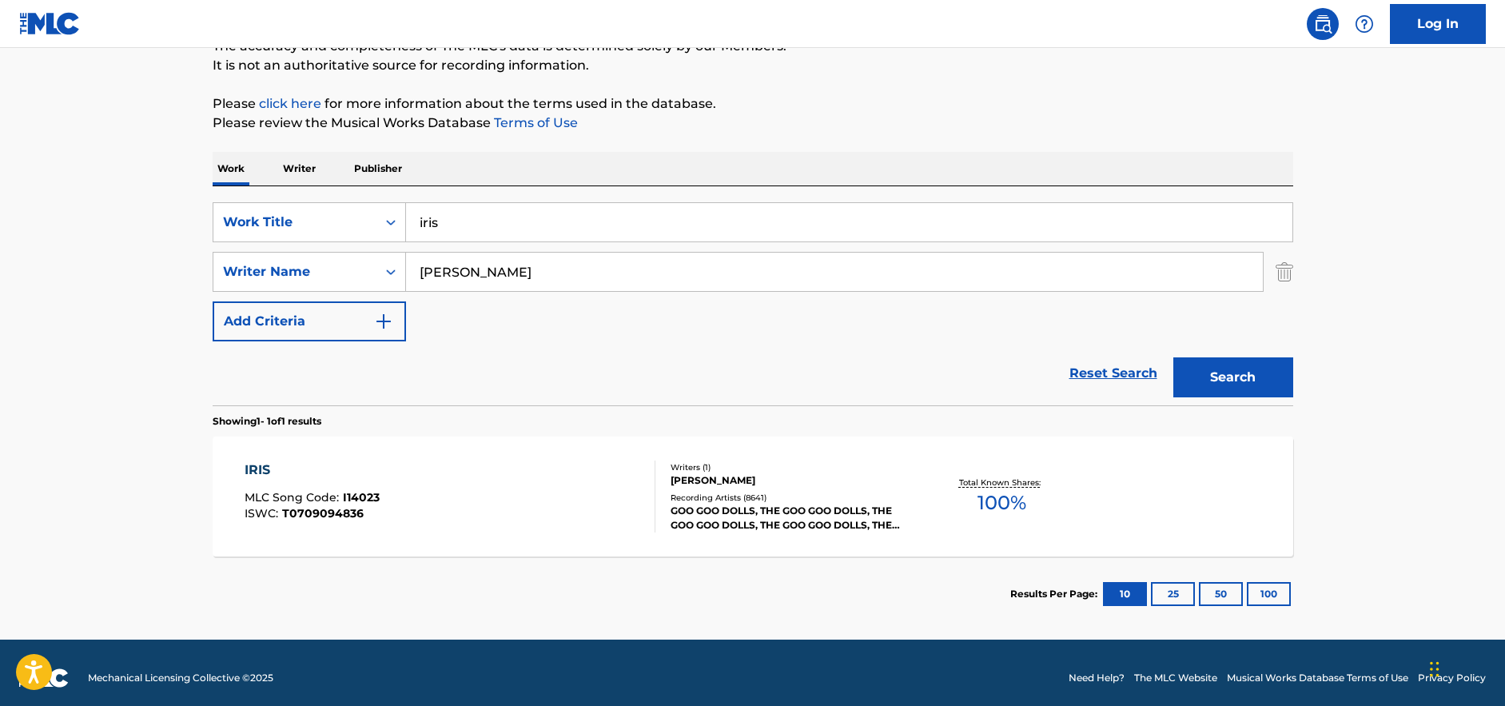
scroll to position [164, 0]
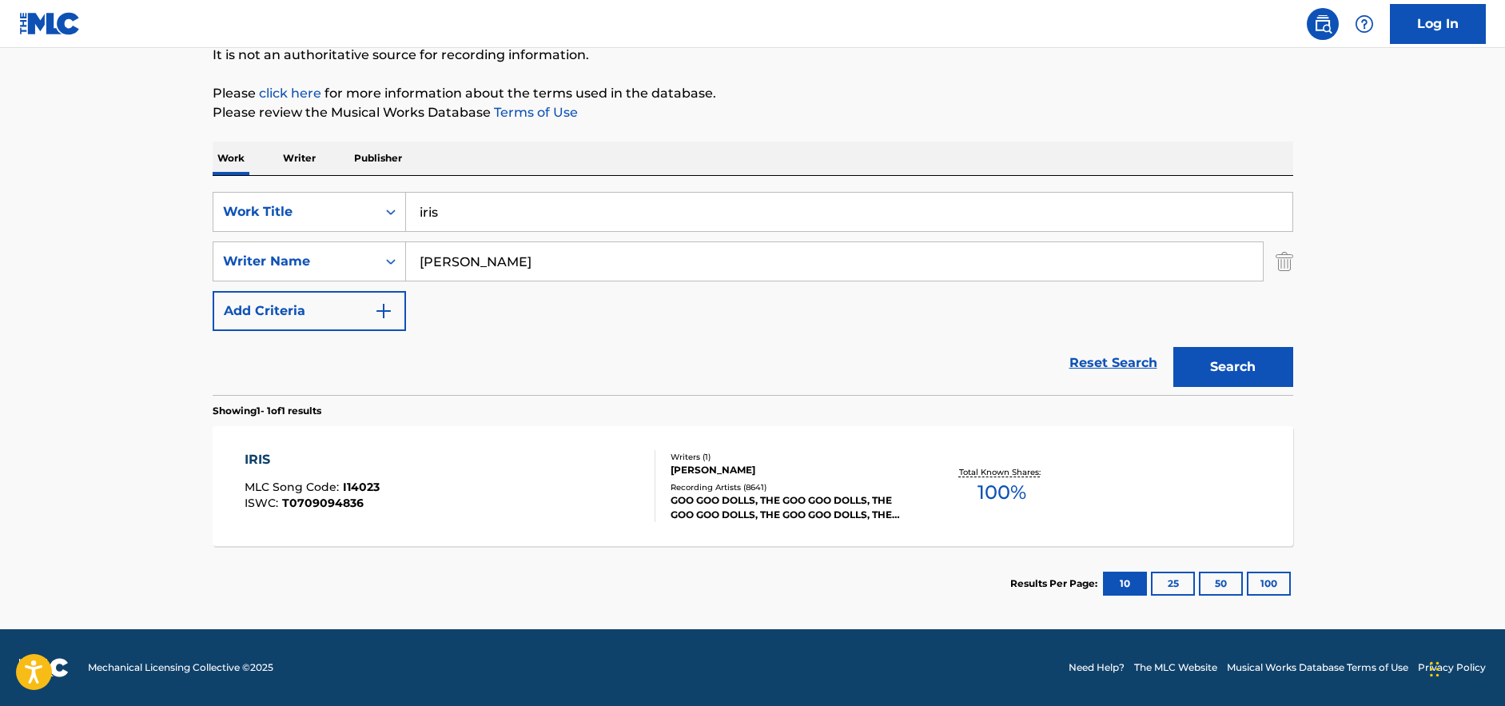
click at [559, 493] on div "IRIS MLC Song Code : I14023 ISWC : T0709094836" at bounding box center [450, 486] width 411 height 72
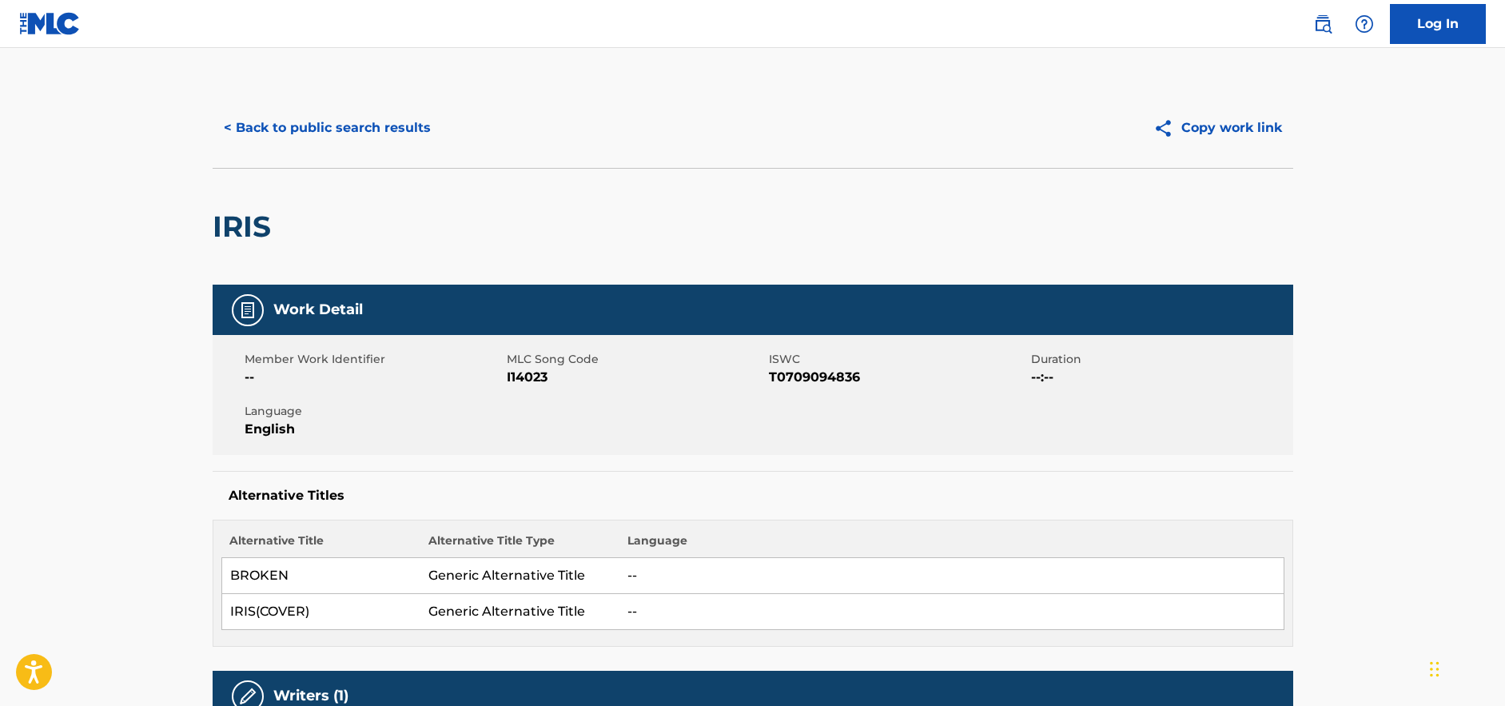
click at [802, 376] on span "T0709094836" at bounding box center [898, 377] width 258 height 19
copy span "T0709094836"
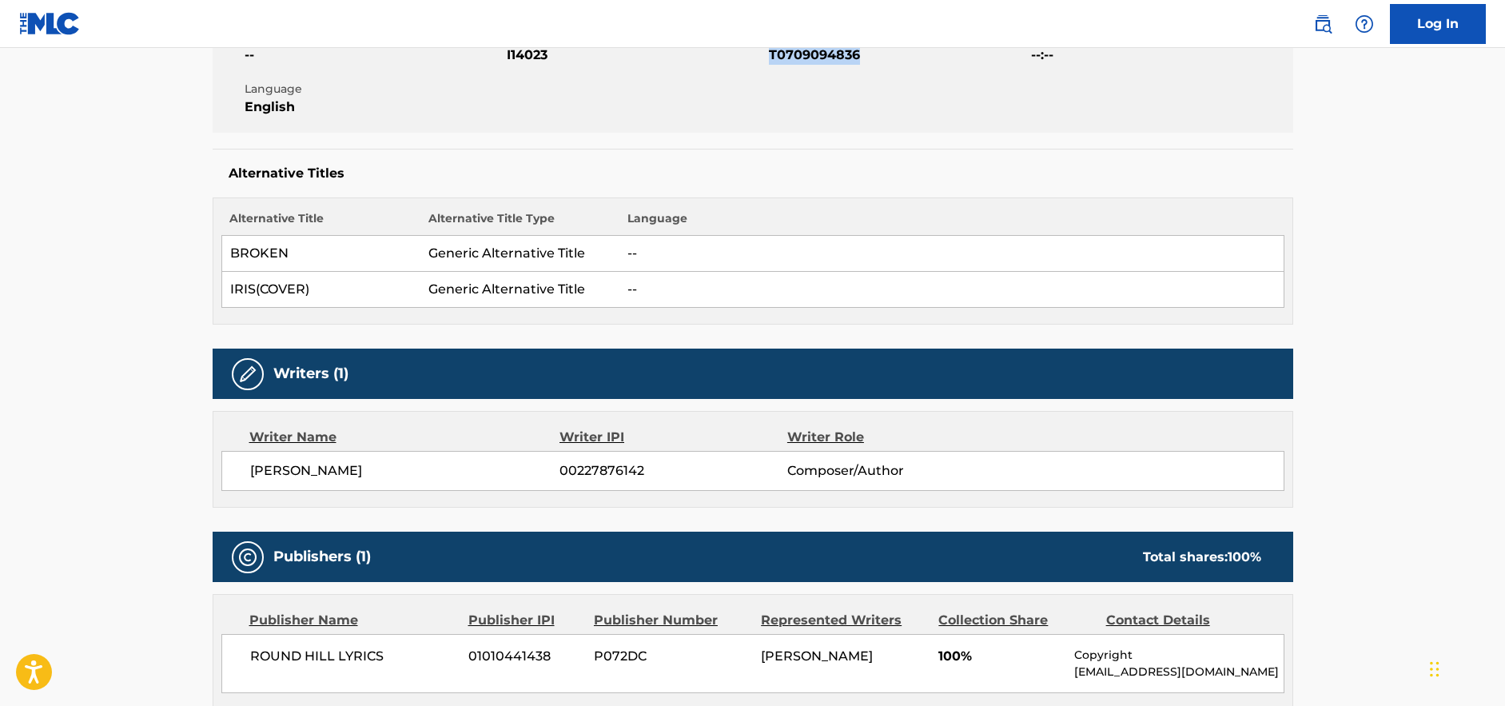
scroll to position [471, 0]
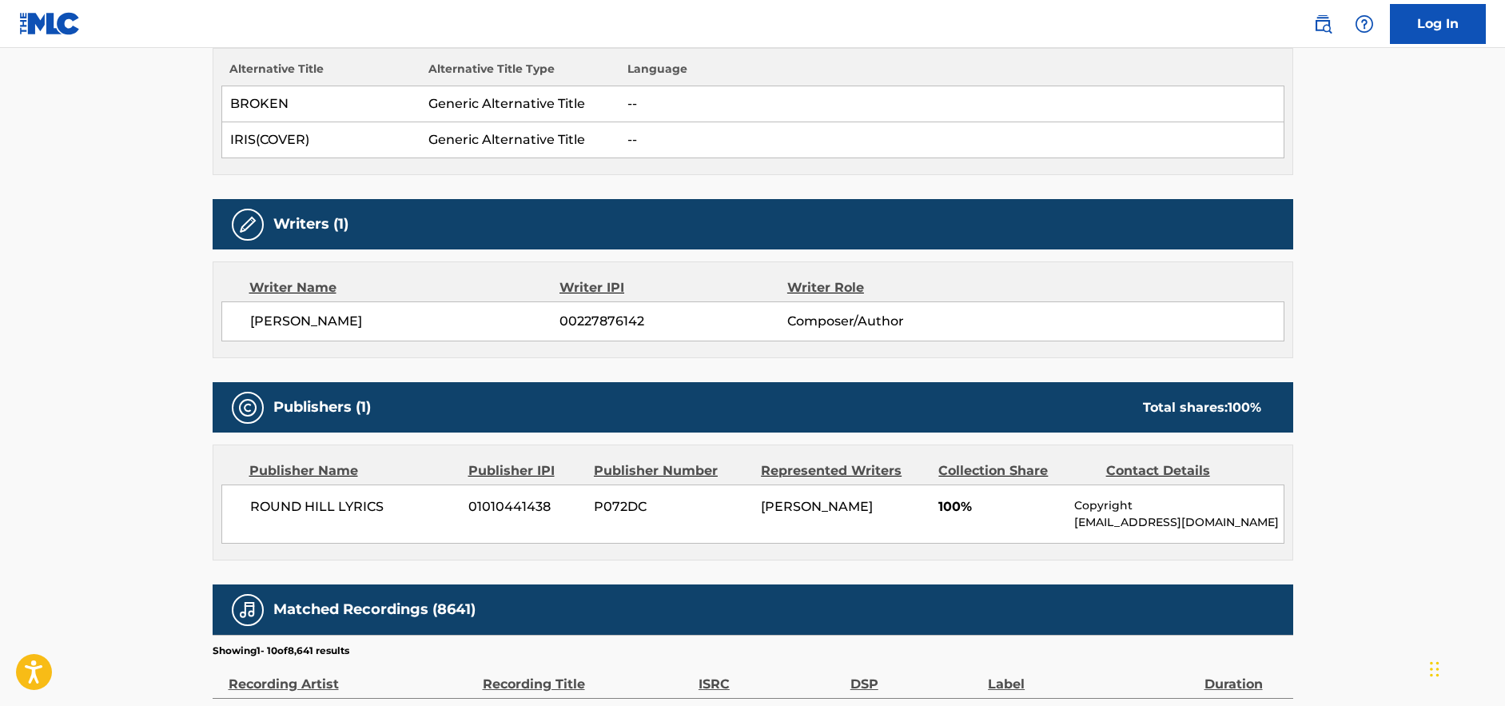
click at [327, 322] on span "[PERSON_NAME]" at bounding box center [405, 321] width 310 height 19
copy div "[PERSON_NAME]"
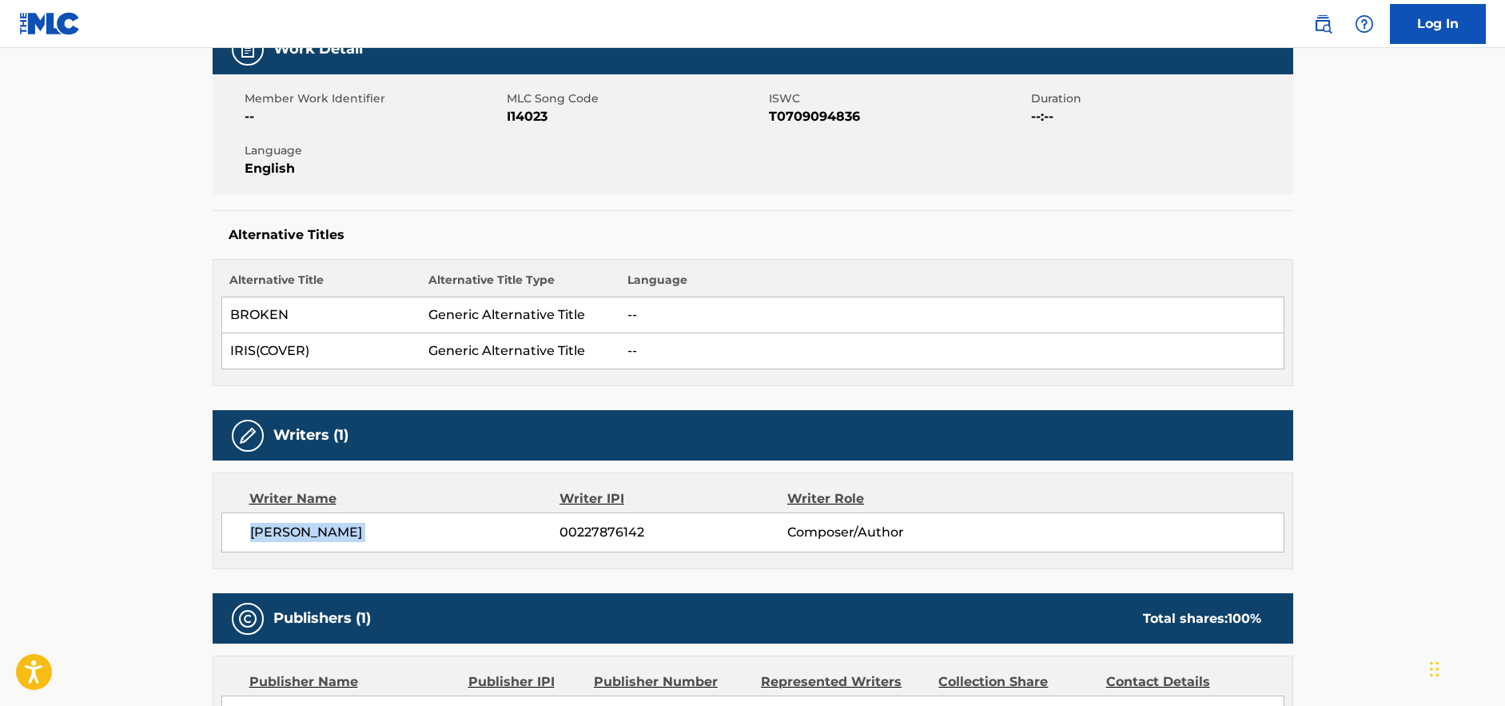
scroll to position [0, 0]
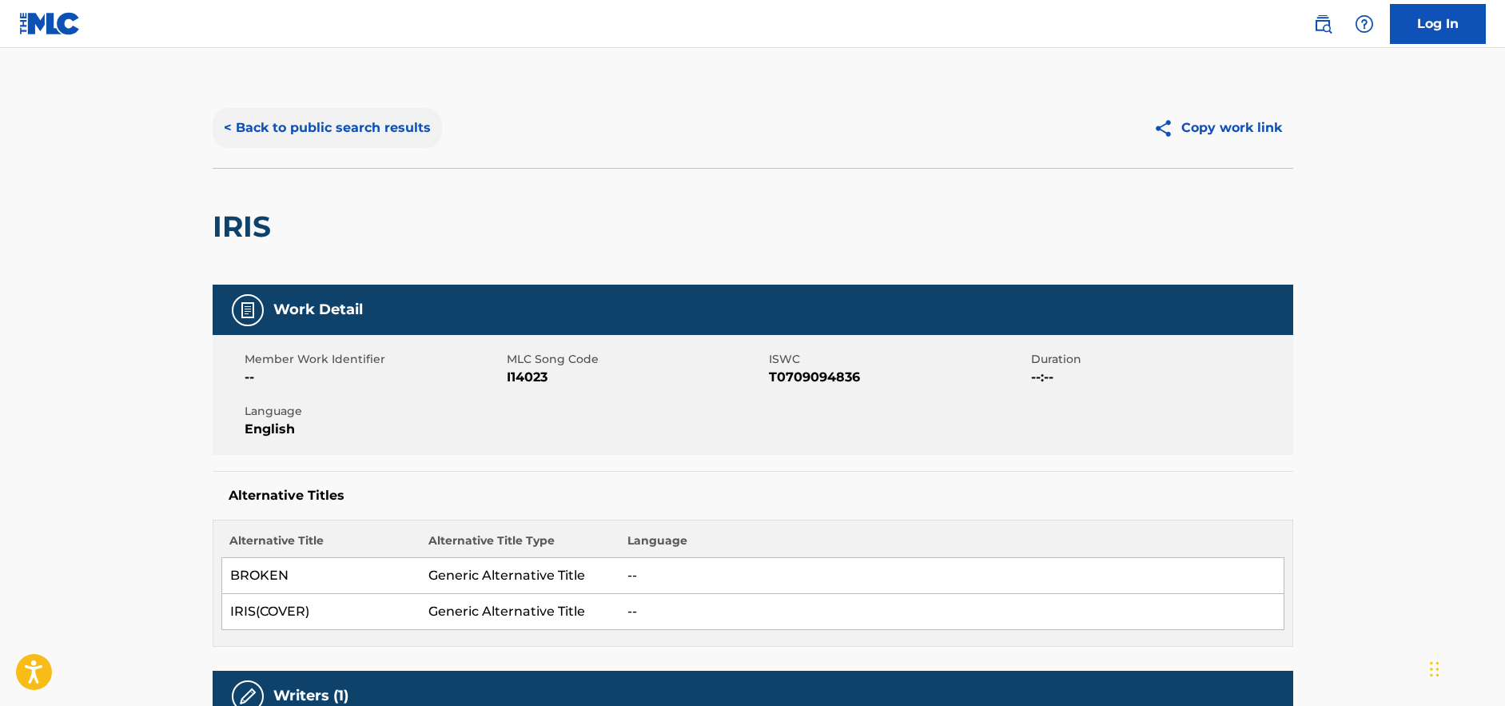
click at [404, 121] on button "< Back to public search results" at bounding box center [327, 128] width 229 height 40
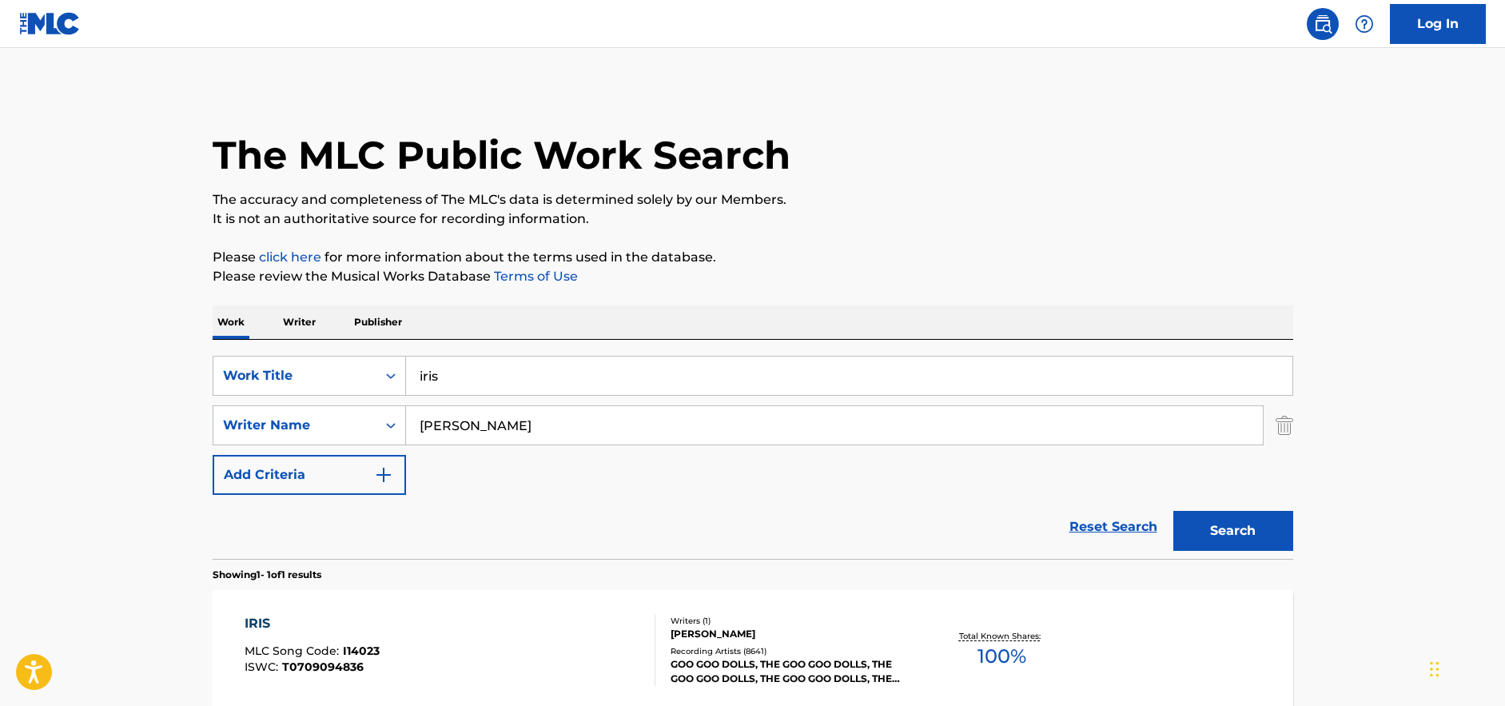
scroll to position [73, 0]
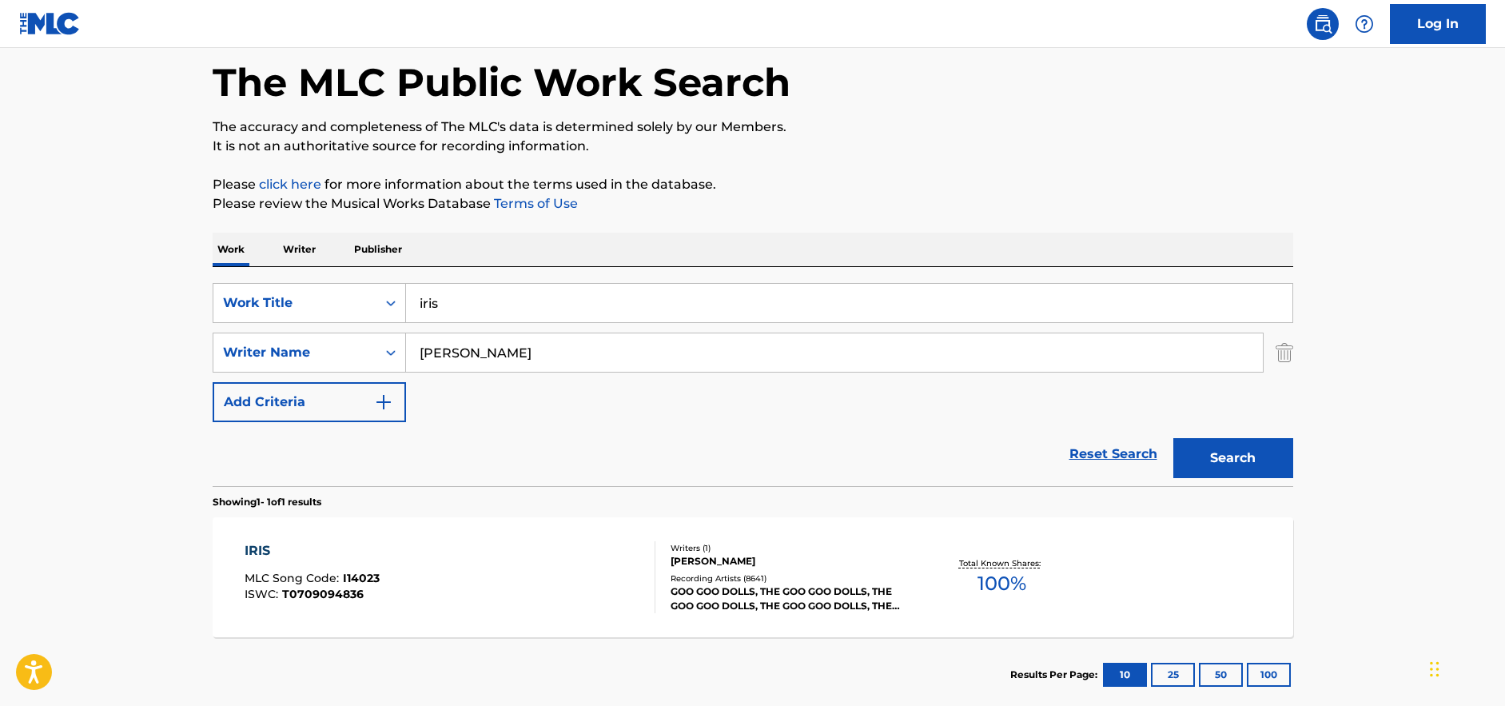
click at [590, 295] on input "iris" at bounding box center [849, 303] width 886 height 38
click at [1286, 347] on img "Search Form" at bounding box center [1284, 352] width 18 height 40
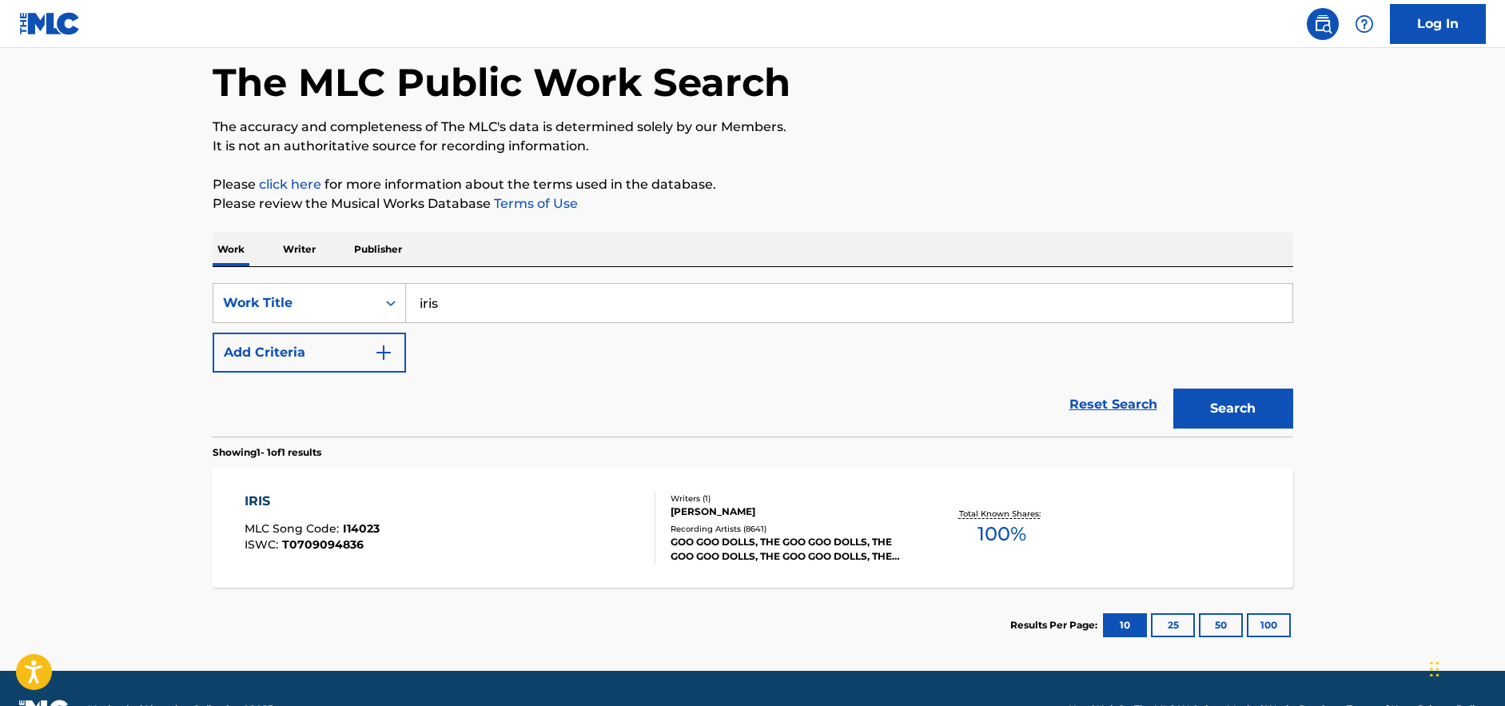
click at [594, 309] on input "iris" at bounding box center [849, 303] width 886 height 38
type input "go your own way"
click at [1250, 416] on button "Search" at bounding box center [1233, 408] width 120 height 40
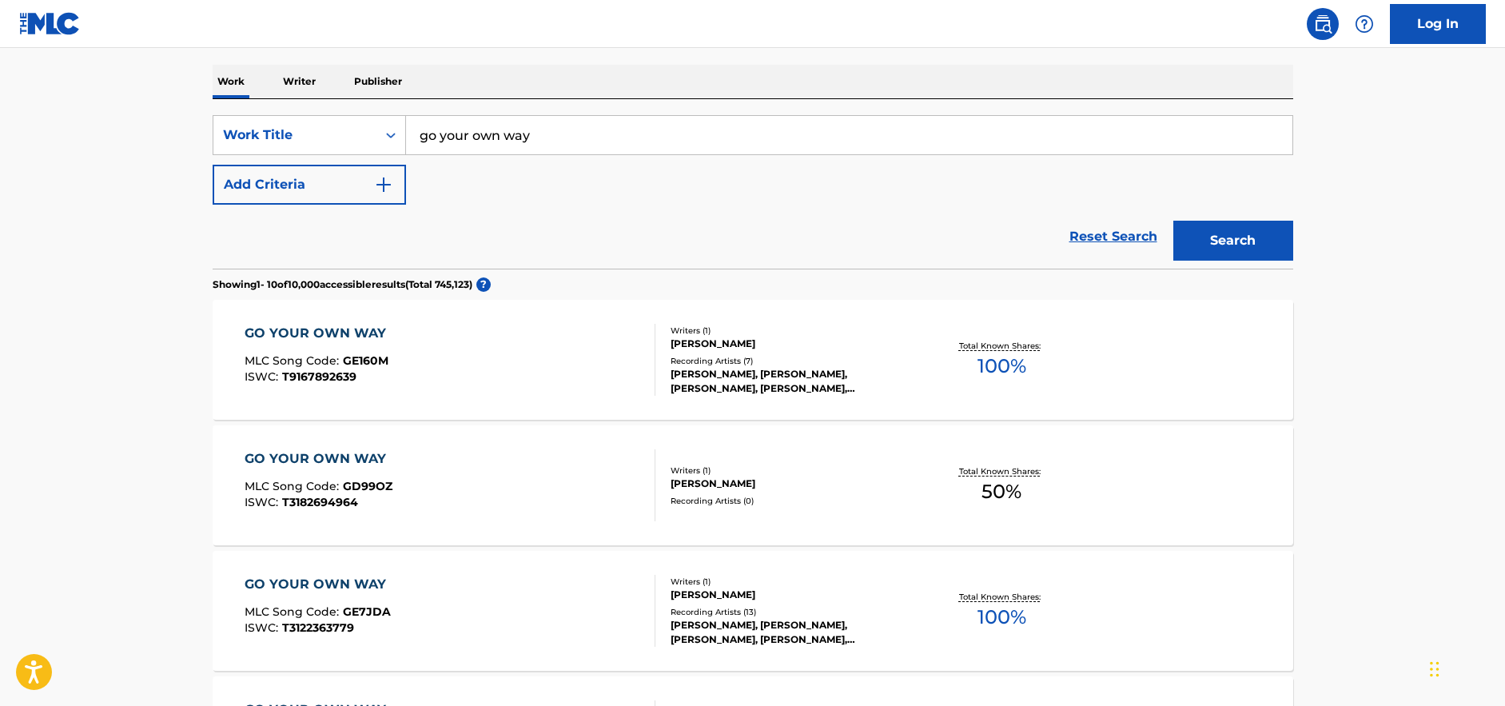
scroll to position [0, 0]
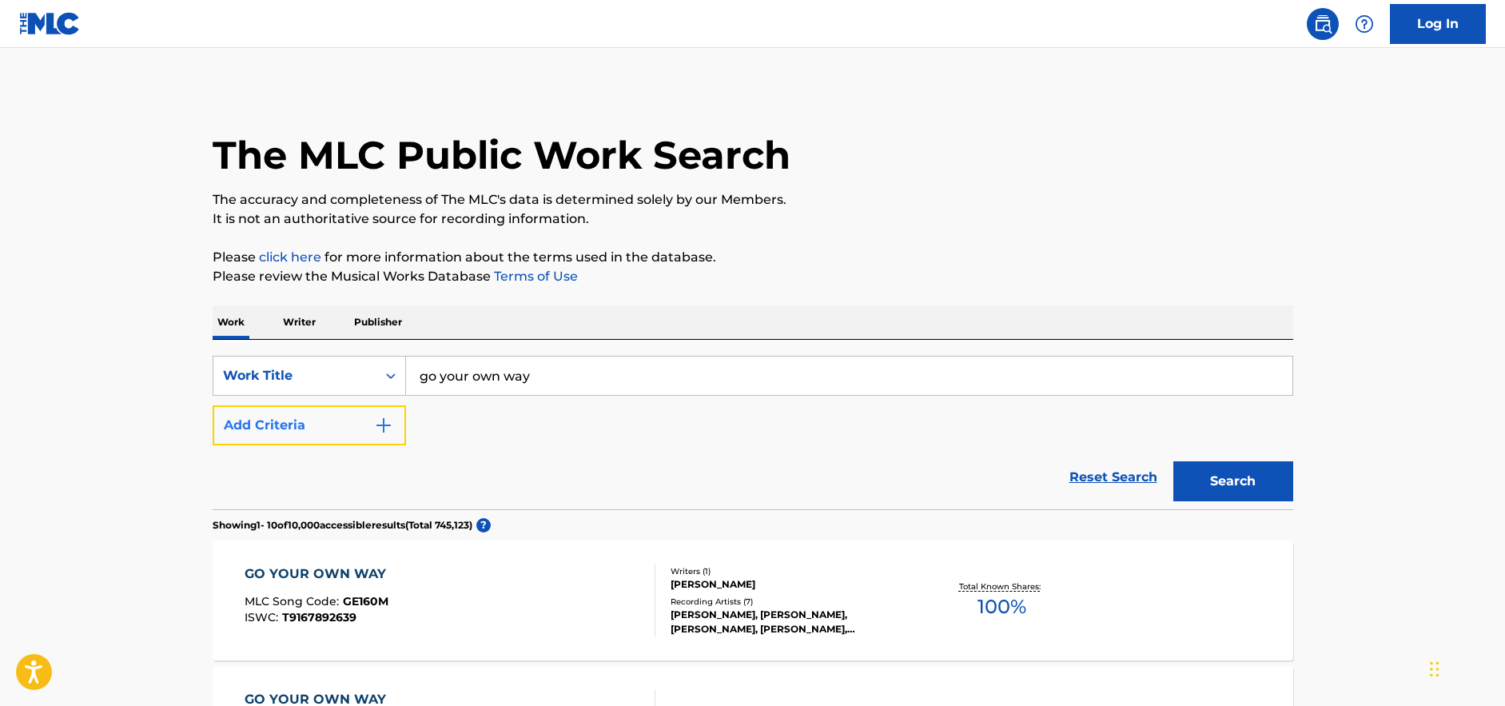
click at [383, 419] on img "Search Form" at bounding box center [383, 424] width 19 height 19
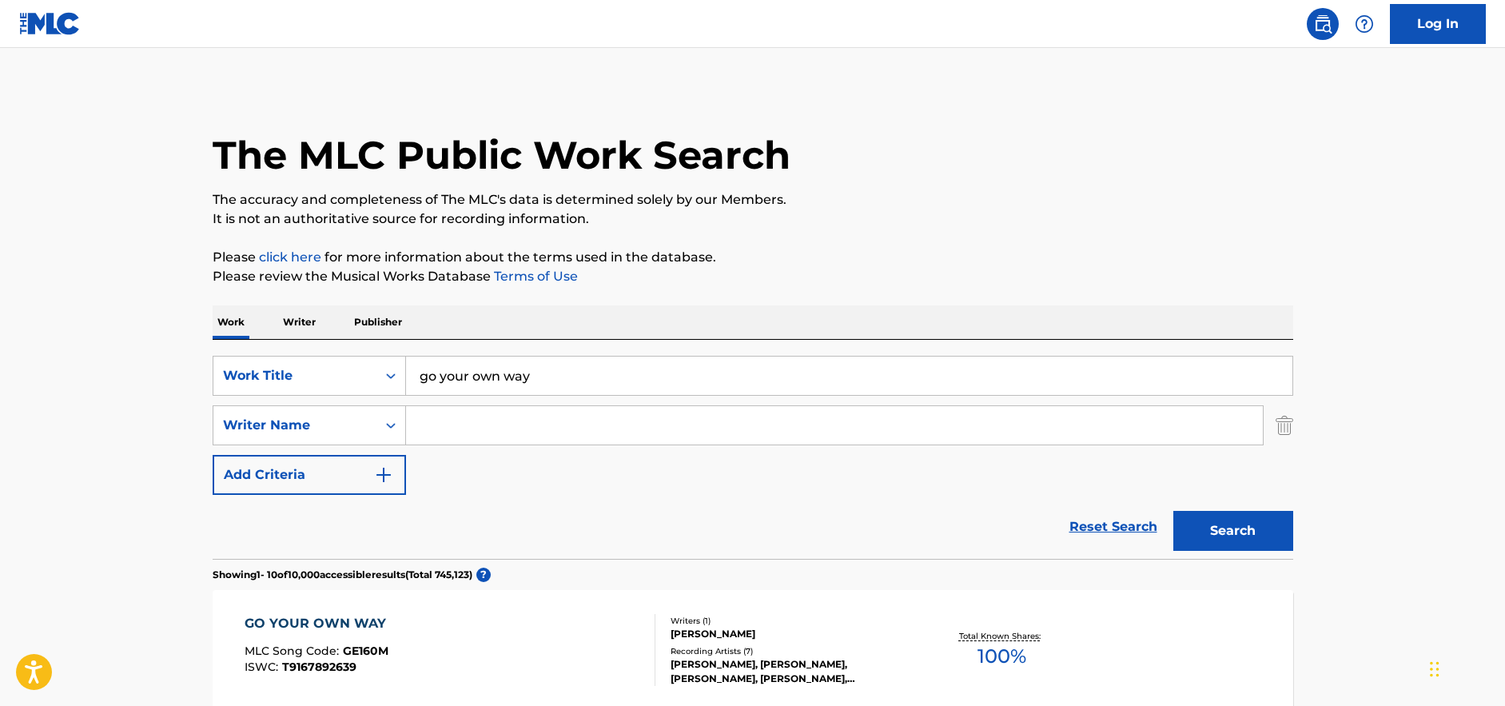
click at [480, 443] on input "Search Form" at bounding box center [834, 425] width 857 height 38
paste input "[PERSON_NAME]"
type input "[PERSON_NAME]"
click at [1289, 533] on button "Search" at bounding box center [1233, 531] width 120 height 40
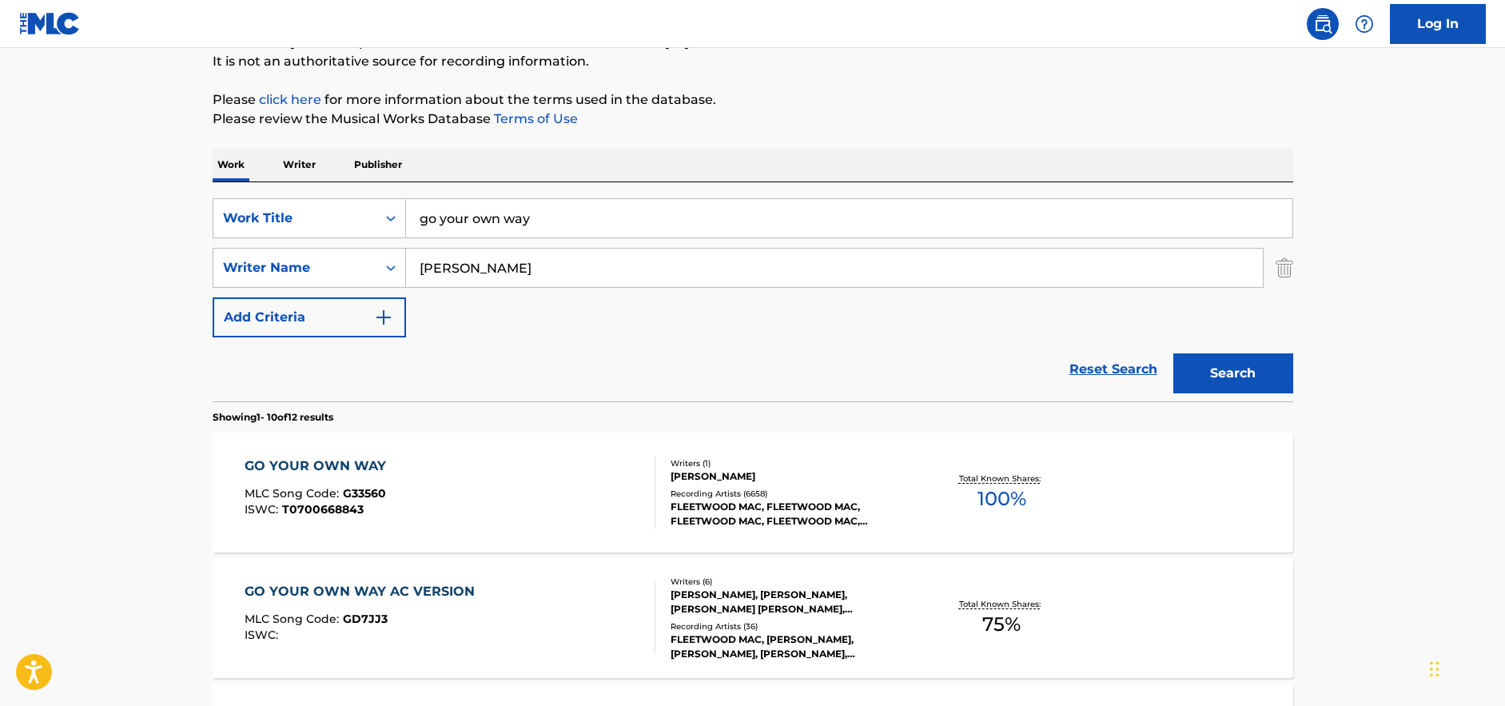
scroll to position [181, 0]
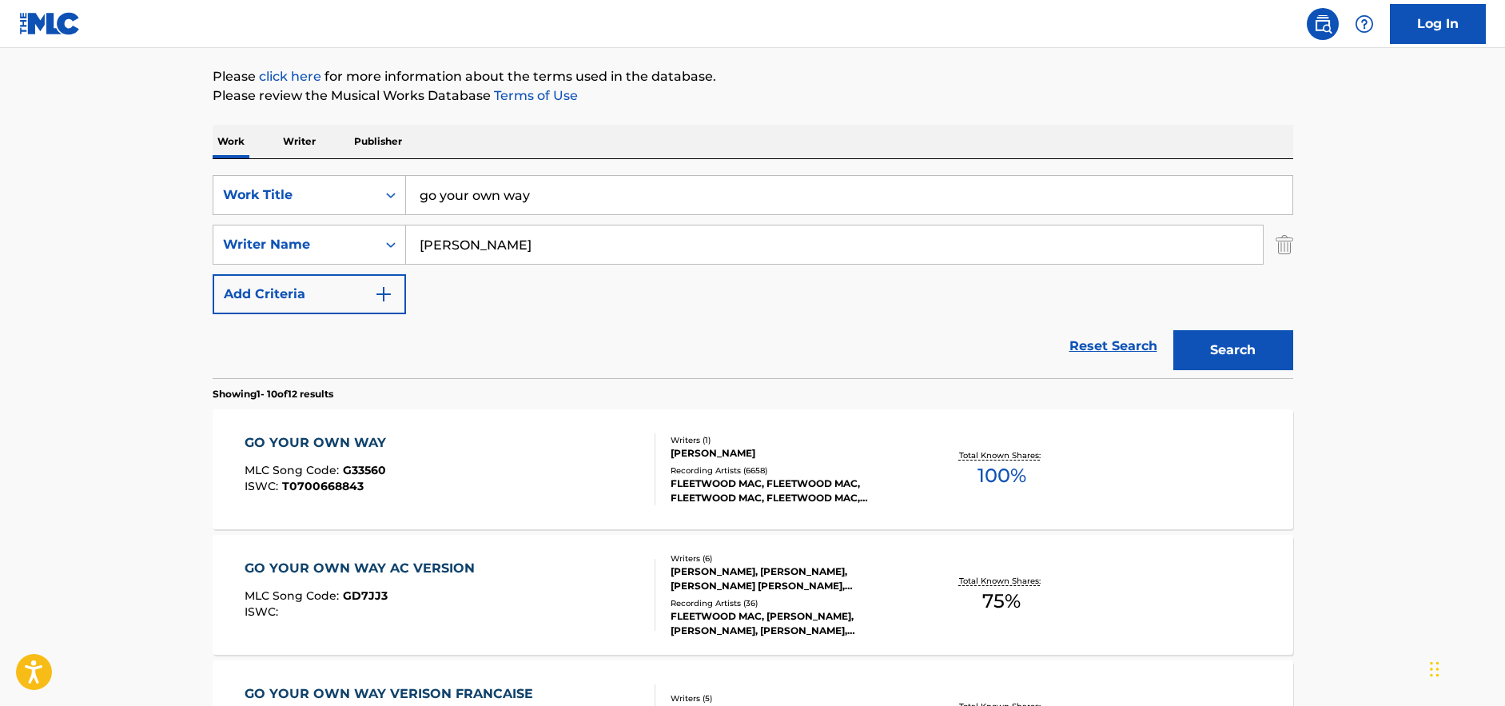
click at [799, 516] on div "GO YOUR OWN WAY MLC Song Code : G33560 ISWC : T0700668843 Writers ( 1 ) [PERSON…" at bounding box center [753, 469] width 1080 height 120
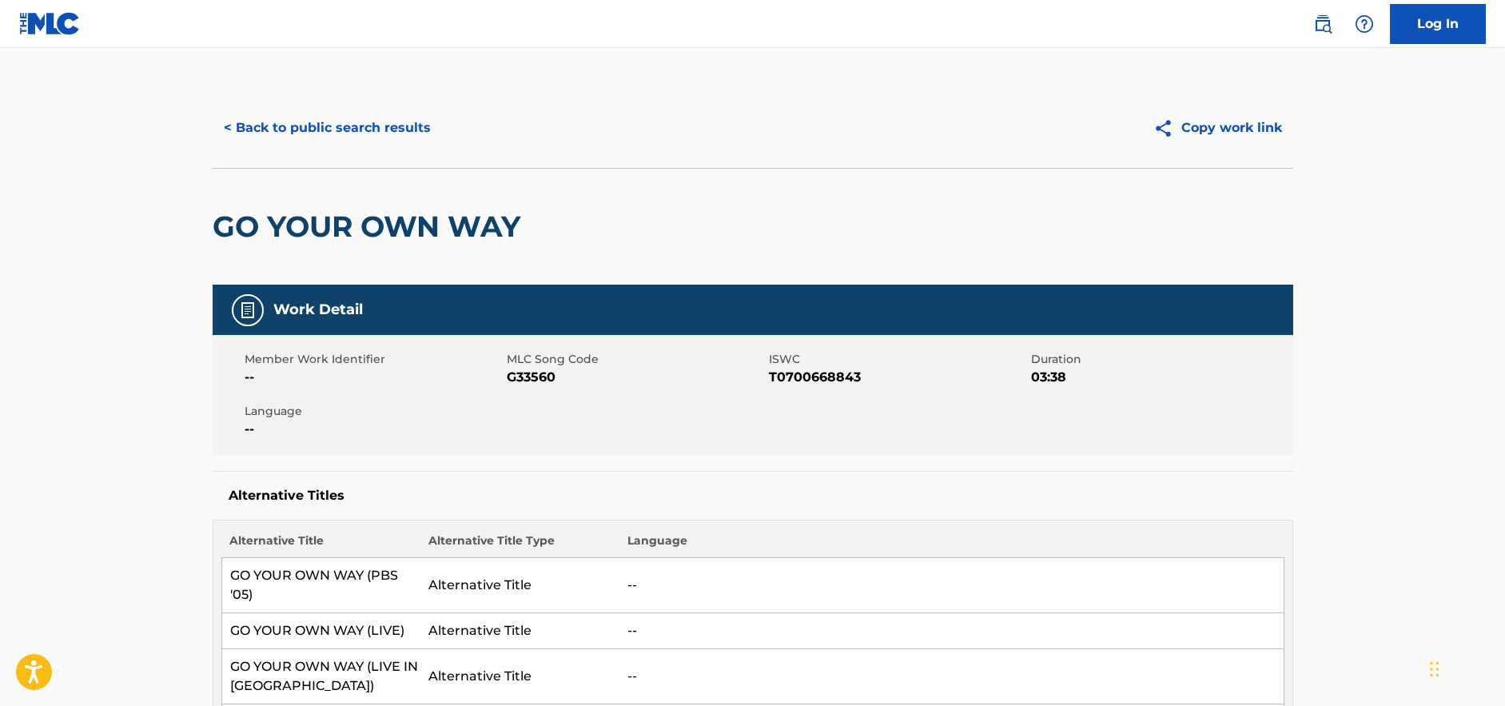
click at [817, 368] on span "T0700668843" at bounding box center [898, 377] width 258 height 19
copy span "T0700668843"
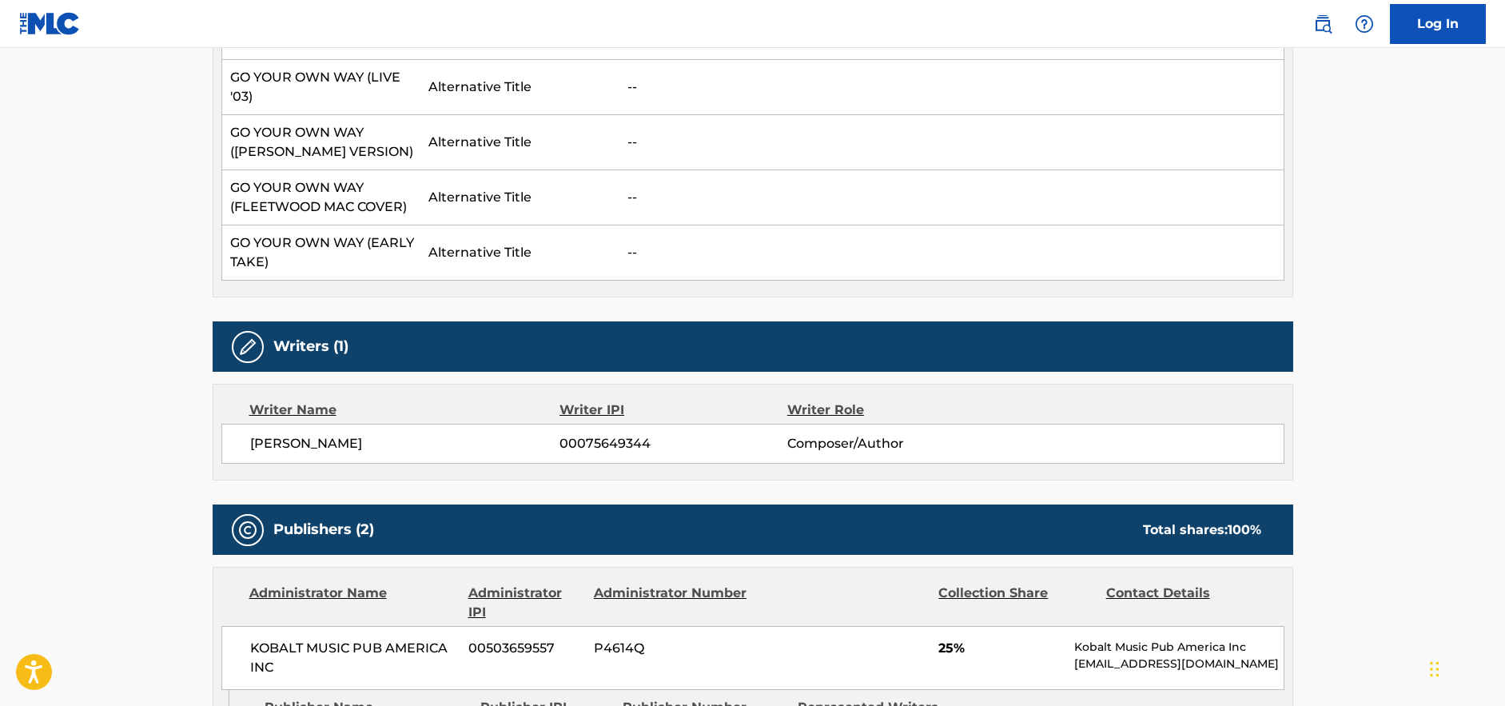
scroll to position [916, 0]
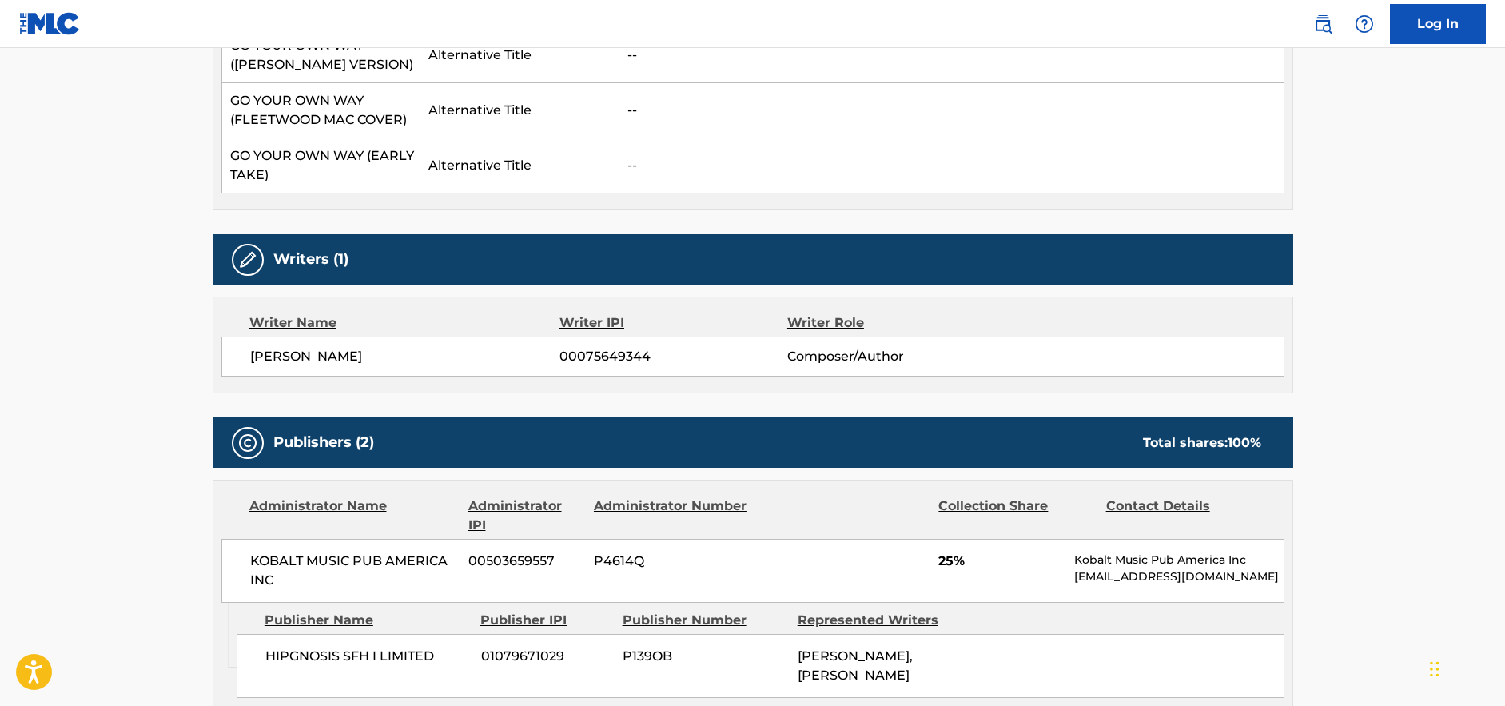
click at [328, 347] on span "[PERSON_NAME]" at bounding box center [405, 356] width 310 height 19
copy div "[PERSON_NAME]"
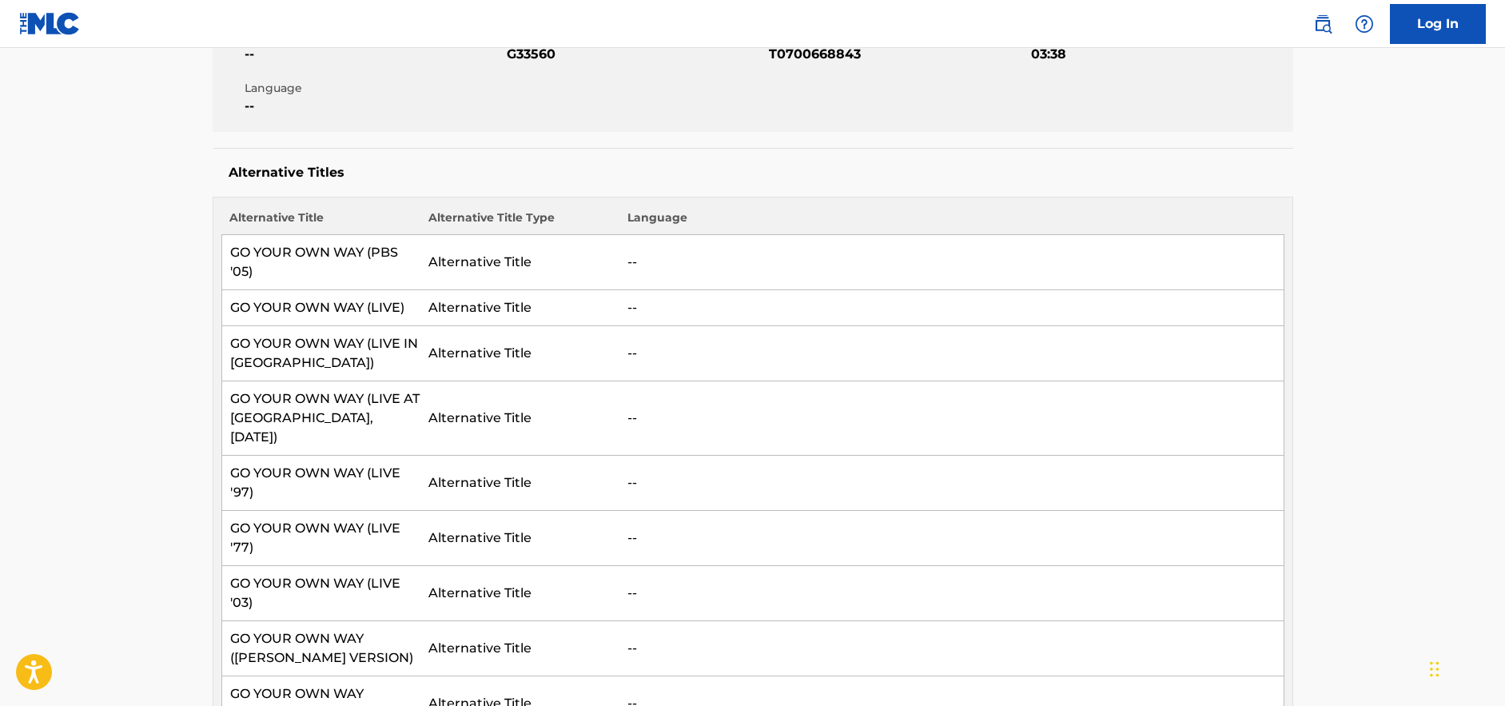
scroll to position [0, 0]
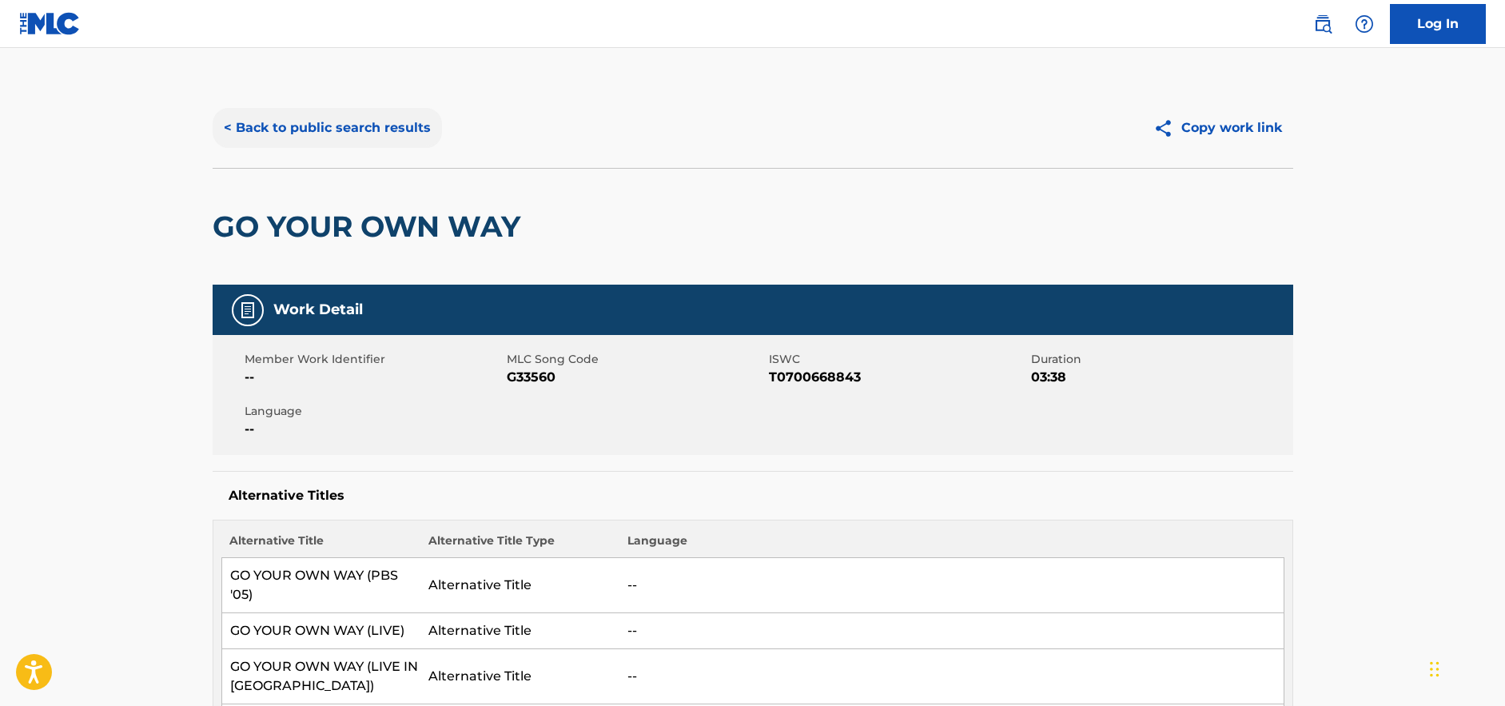
click at [371, 136] on button "< Back to public search results" at bounding box center [327, 128] width 229 height 40
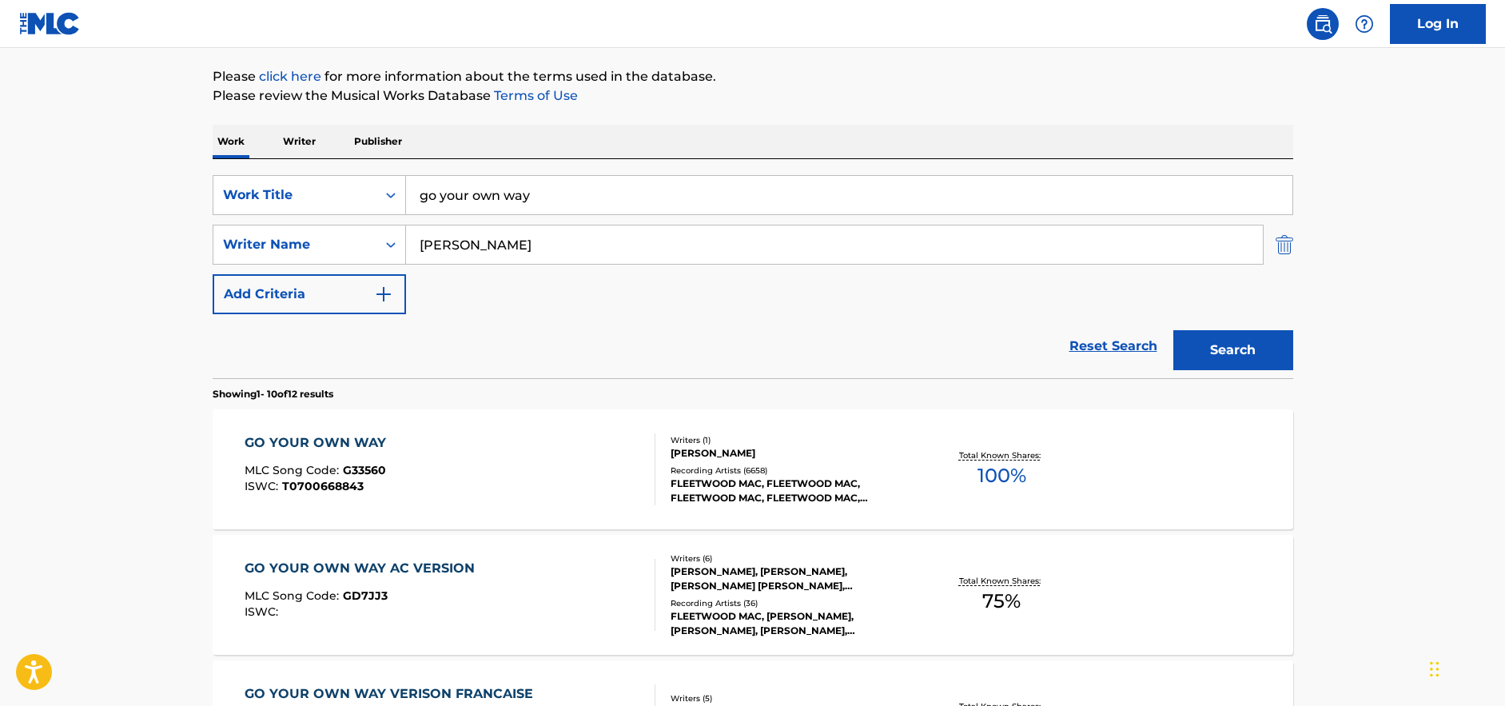
click at [1286, 245] on img "Search Form" at bounding box center [1284, 245] width 18 height 40
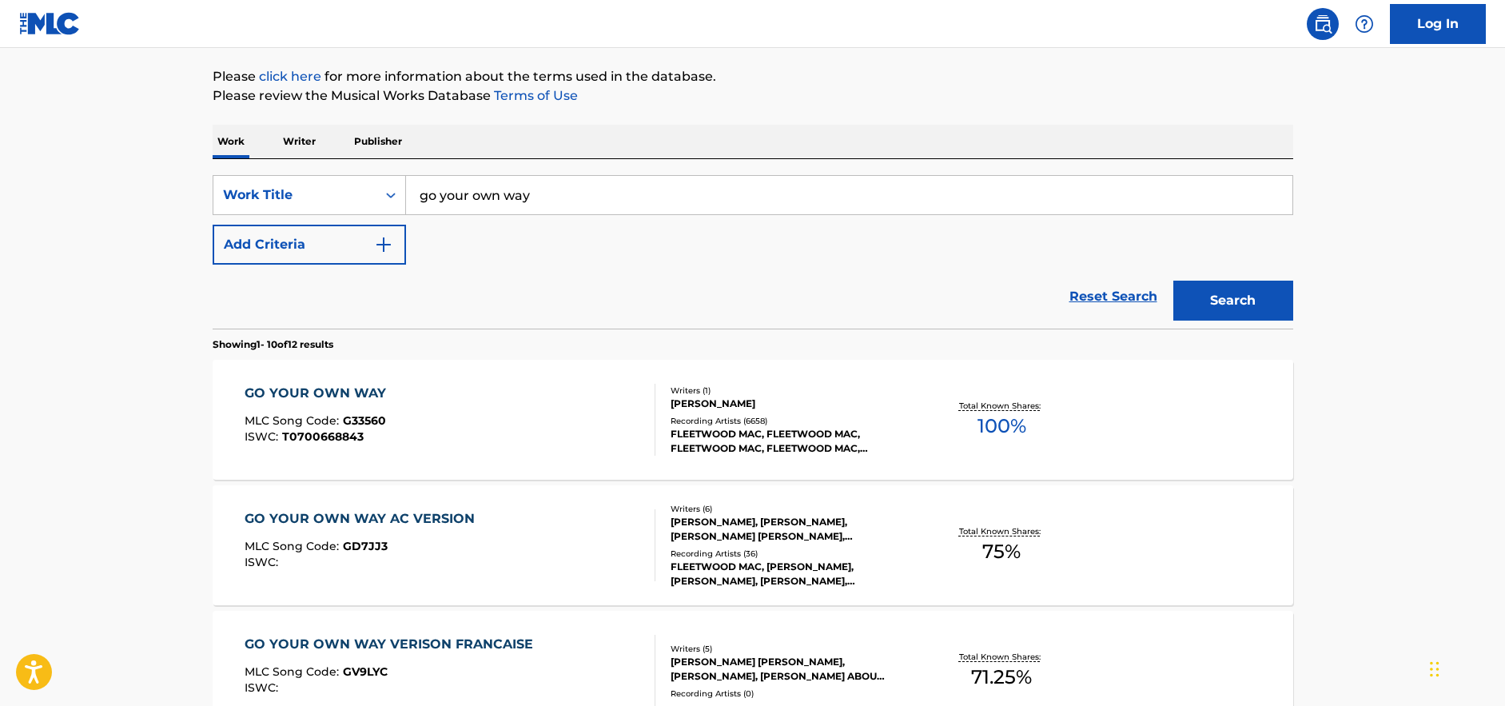
click at [671, 194] on input "go your own way" at bounding box center [849, 195] width 886 height 38
paste input "[DATE] I'm In Love"
type input "[DATE] I'm In Love"
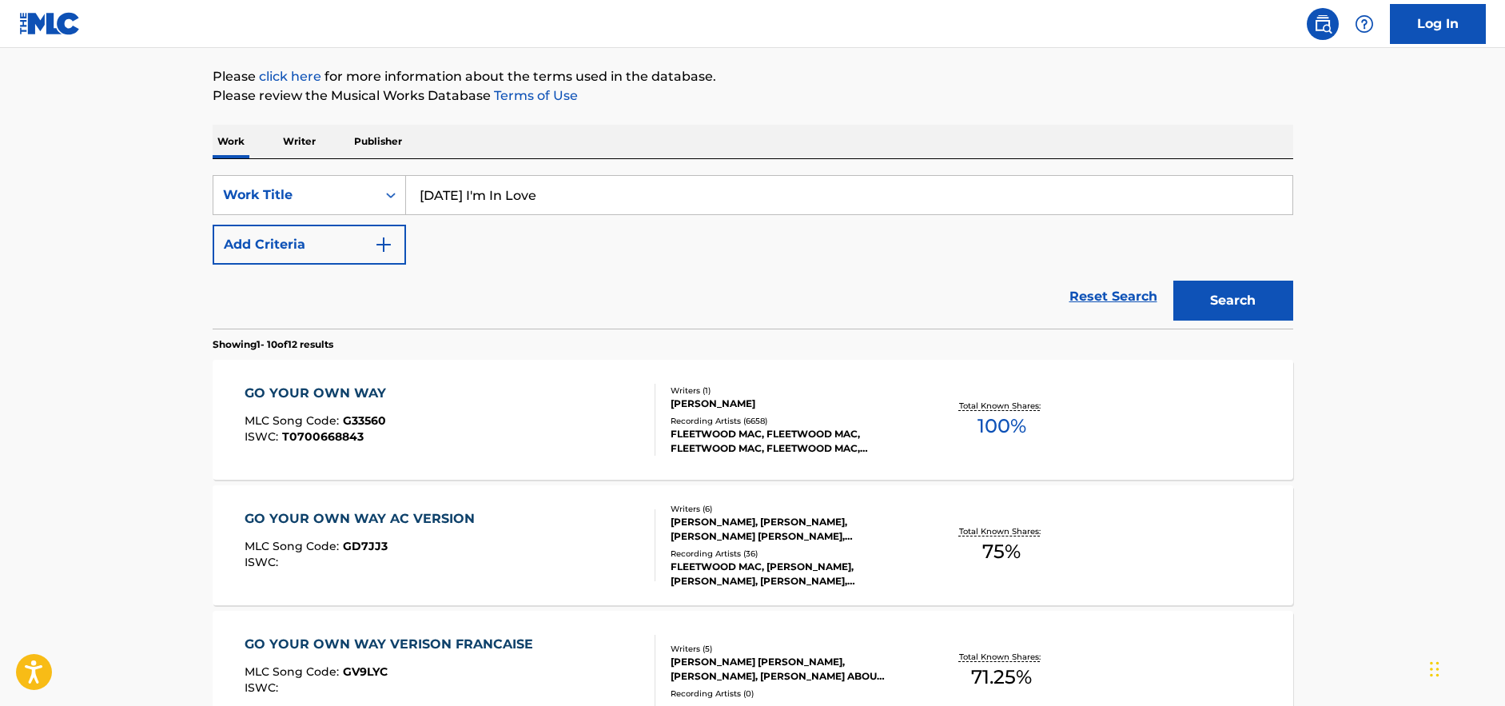
click at [1173, 280] on button "Search" at bounding box center [1233, 300] width 120 height 40
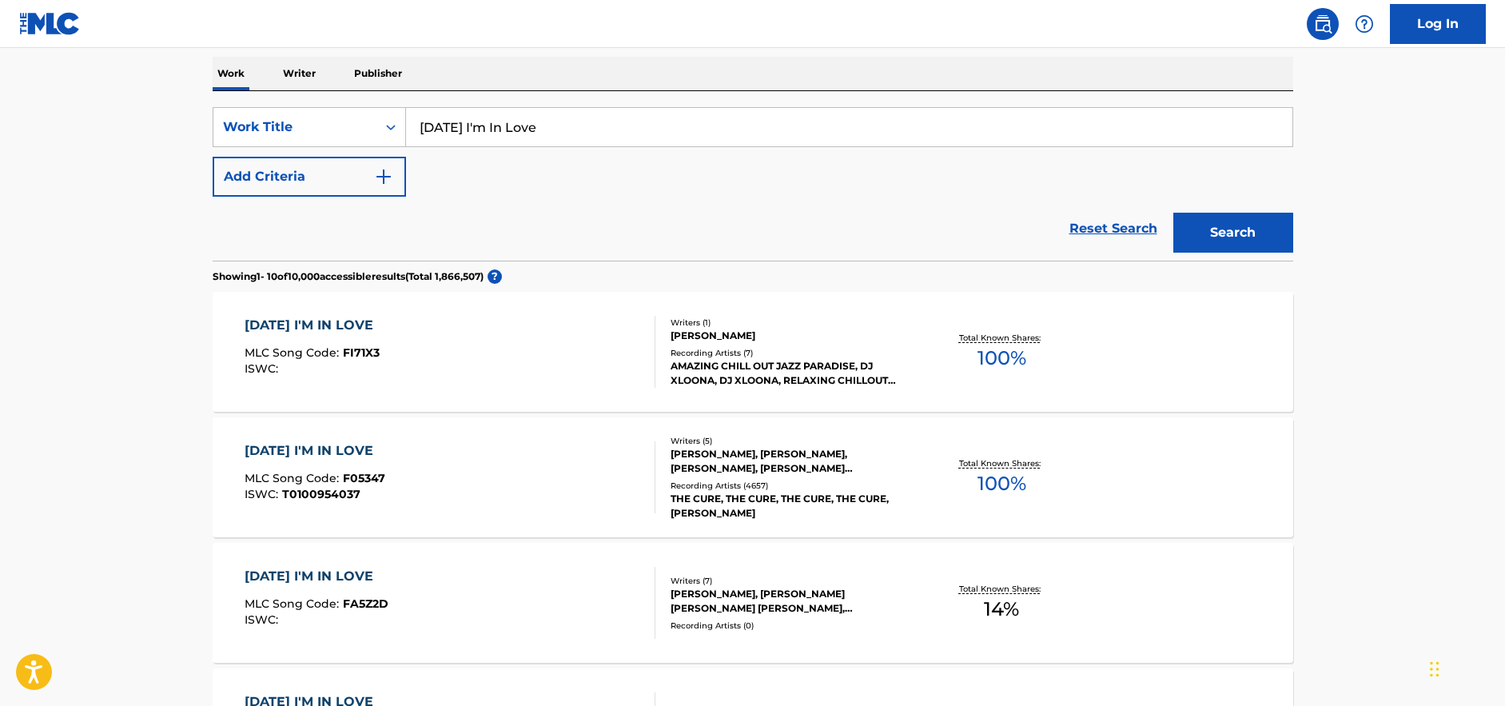
scroll to position [261, 0]
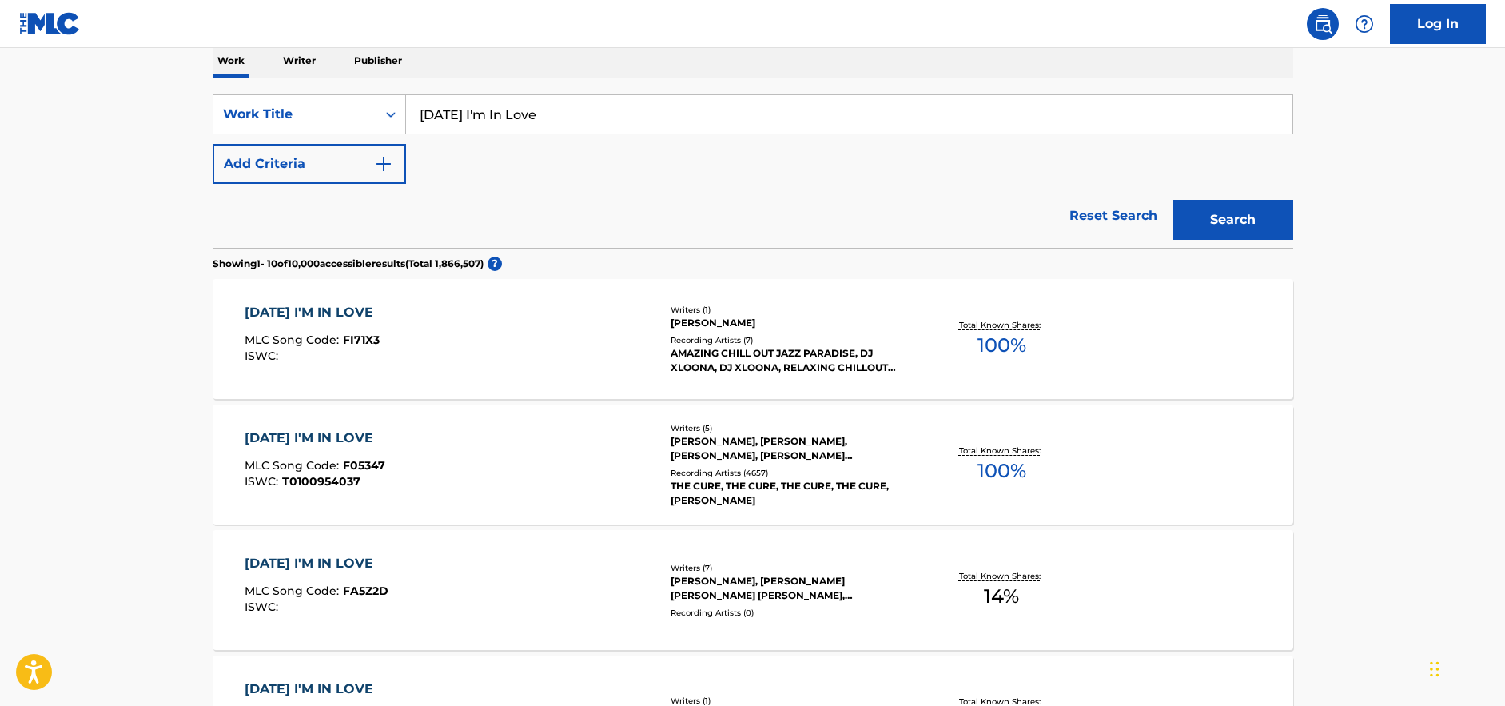
click at [820, 471] on div "Recording Artists ( 4657 )" at bounding box center [790, 473] width 241 height 12
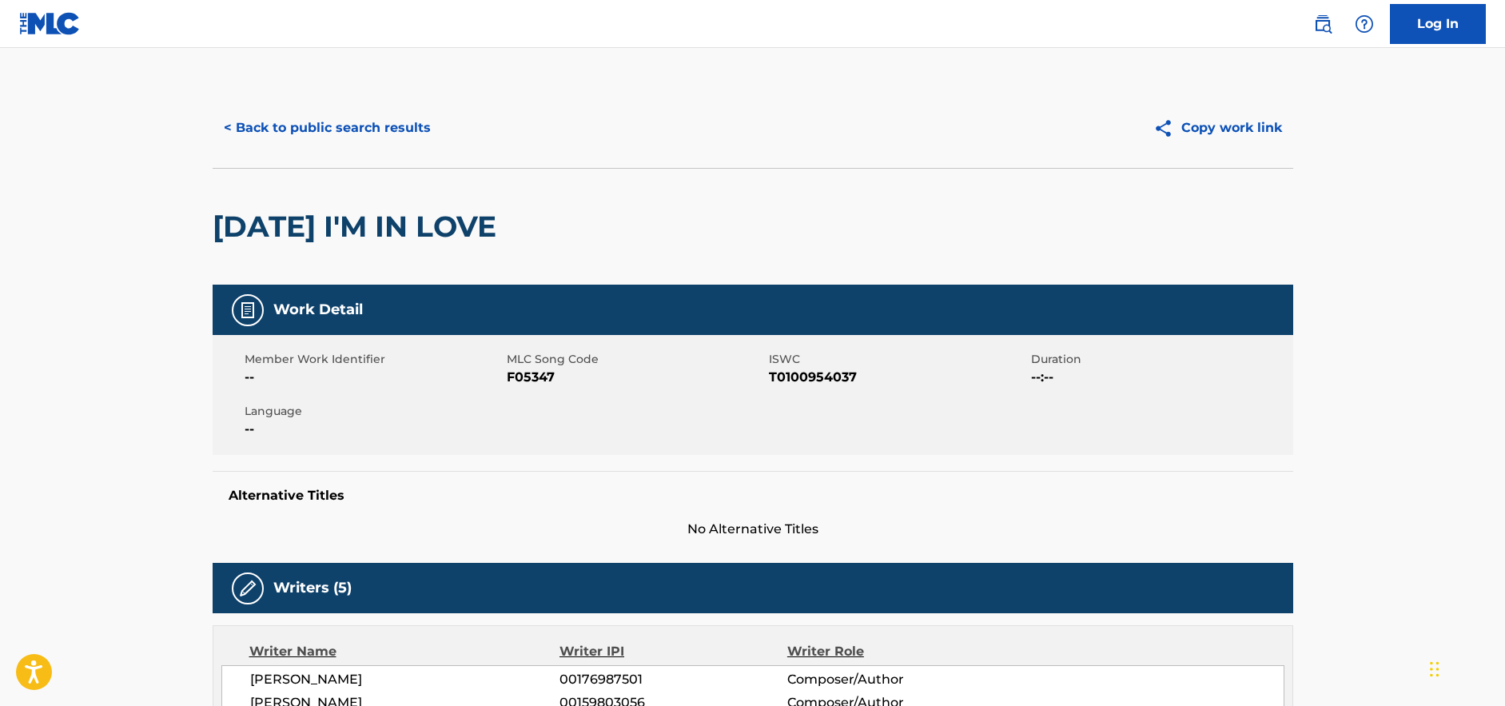
click at [807, 381] on span "T0100954037" at bounding box center [898, 377] width 258 height 19
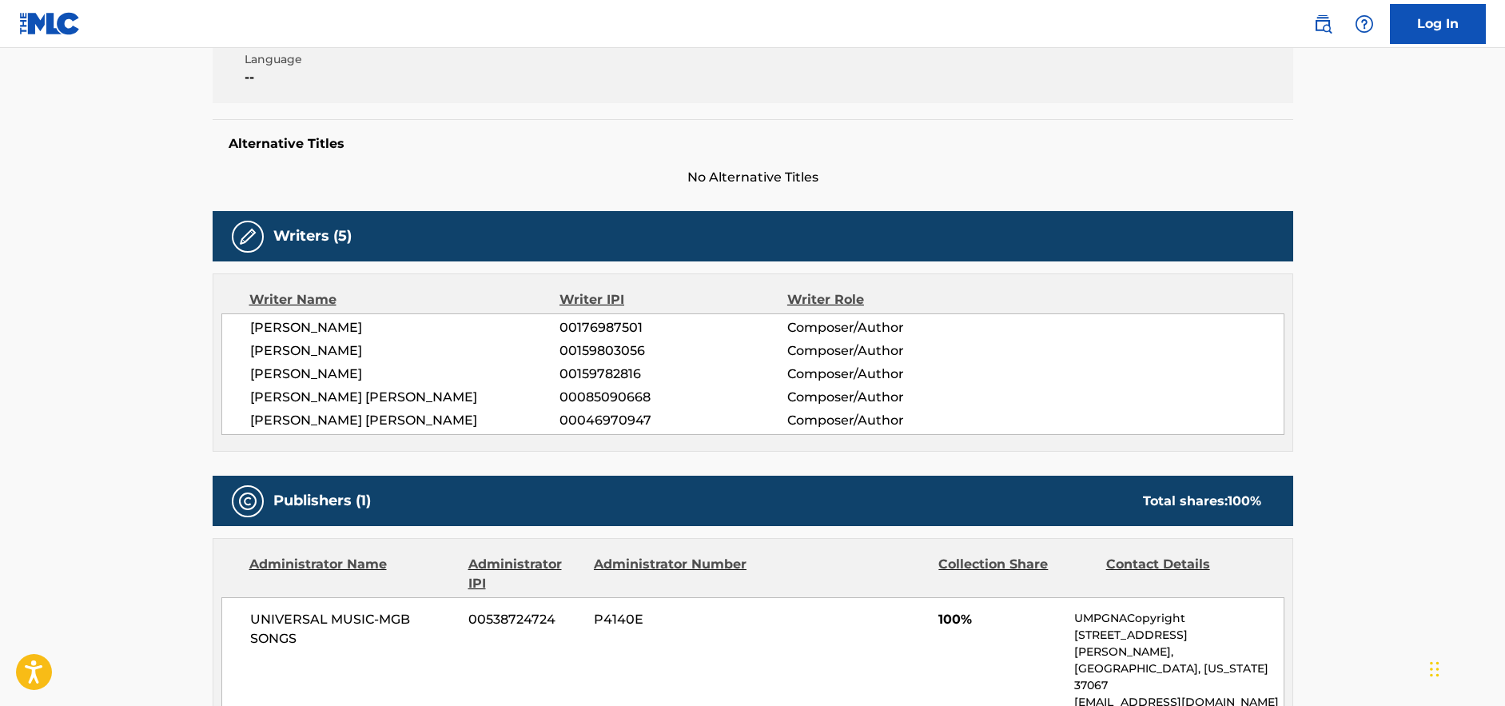
scroll to position [355, 0]
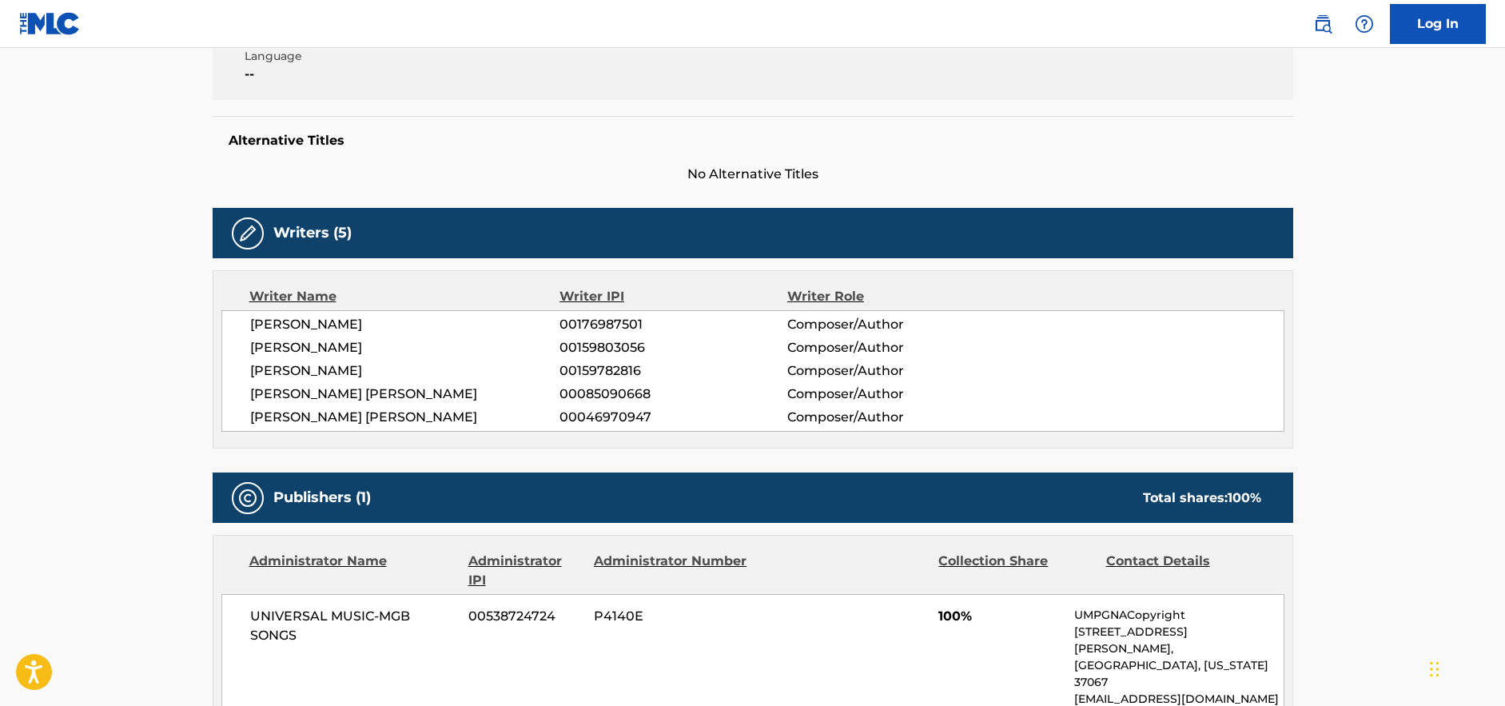
click at [317, 328] on span "[PERSON_NAME]" at bounding box center [405, 324] width 310 height 19
click at [335, 344] on span "[PERSON_NAME]" at bounding box center [405, 347] width 310 height 19
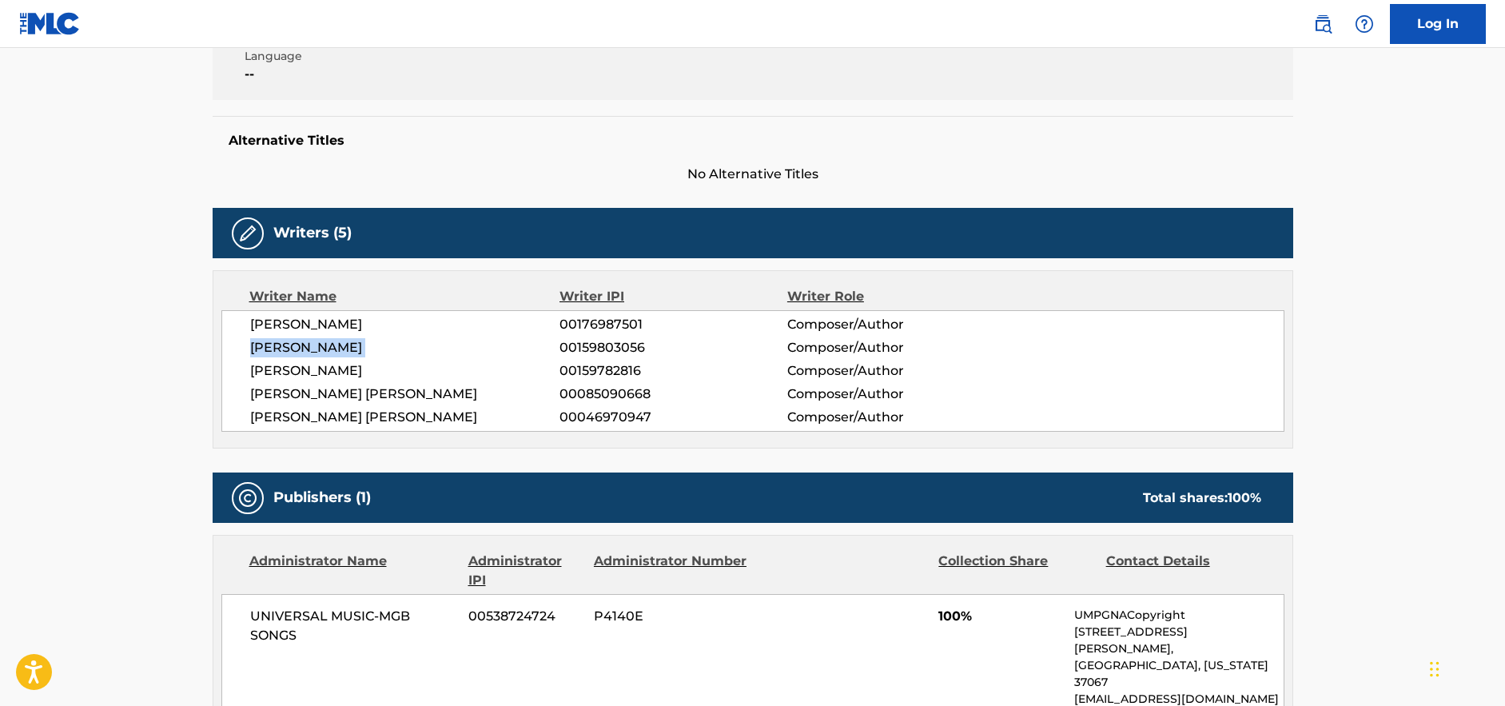
click at [335, 344] on span "[PERSON_NAME]" at bounding box center [405, 347] width 310 height 19
click at [316, 364] on span "[PERSON_NAME]" at bounding box center [405, 370] width 310 height 19
click at [366, 396] on span "[PERSON_NAME] [PERSON_NAME]" at bounding box center [405, 393] width 310 height 19
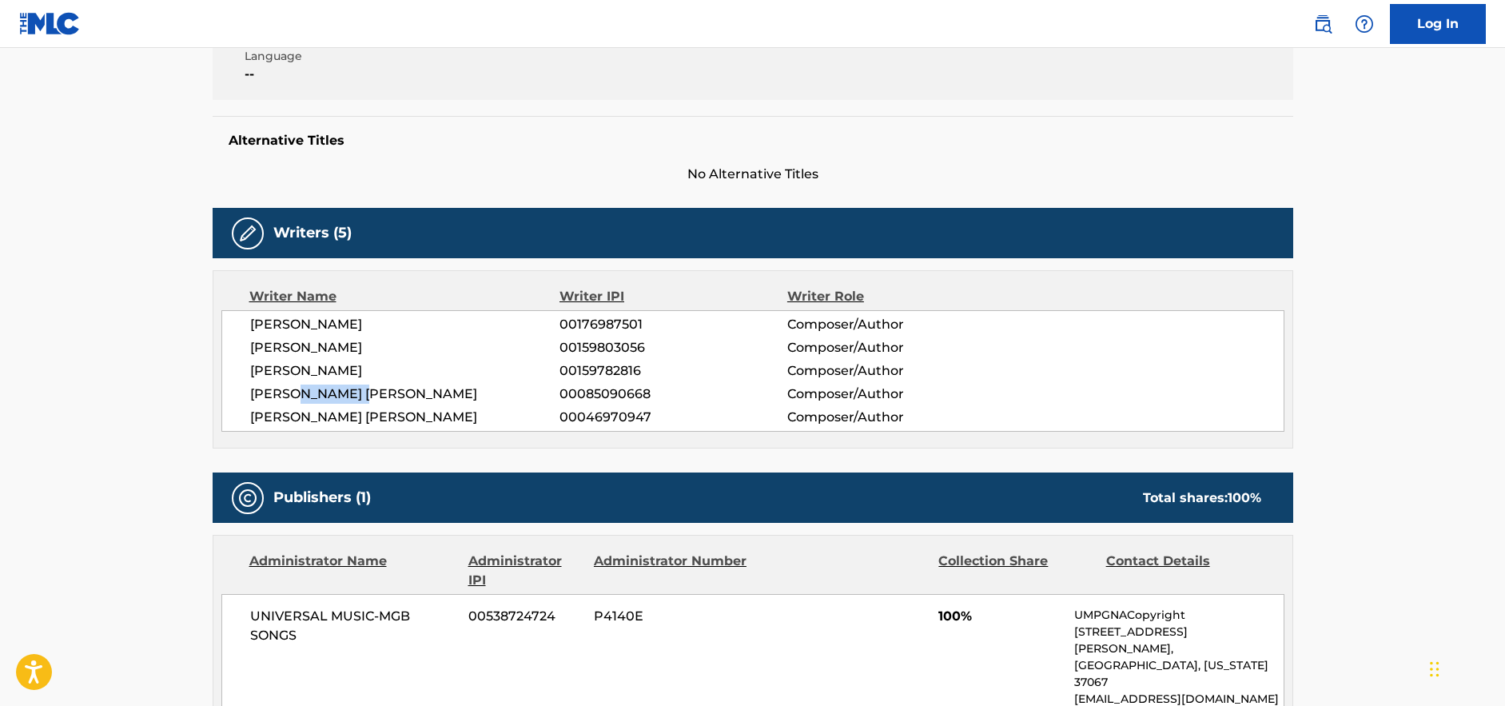
click at [366, 396] on span "[PERSON_NAME] [PERSON_NAME]" at bounding box center [405, 393] width 310 height 19
click at [382, 415] on span "[PERSON_NAME] [PERSON_NAME]" at bounding box center [405, 417] width 310 height 19
click at [381, 415] on span "[PERSON_NAME] [PERSON_NAME]" at bounding box center [405, 417] width 310 height 19
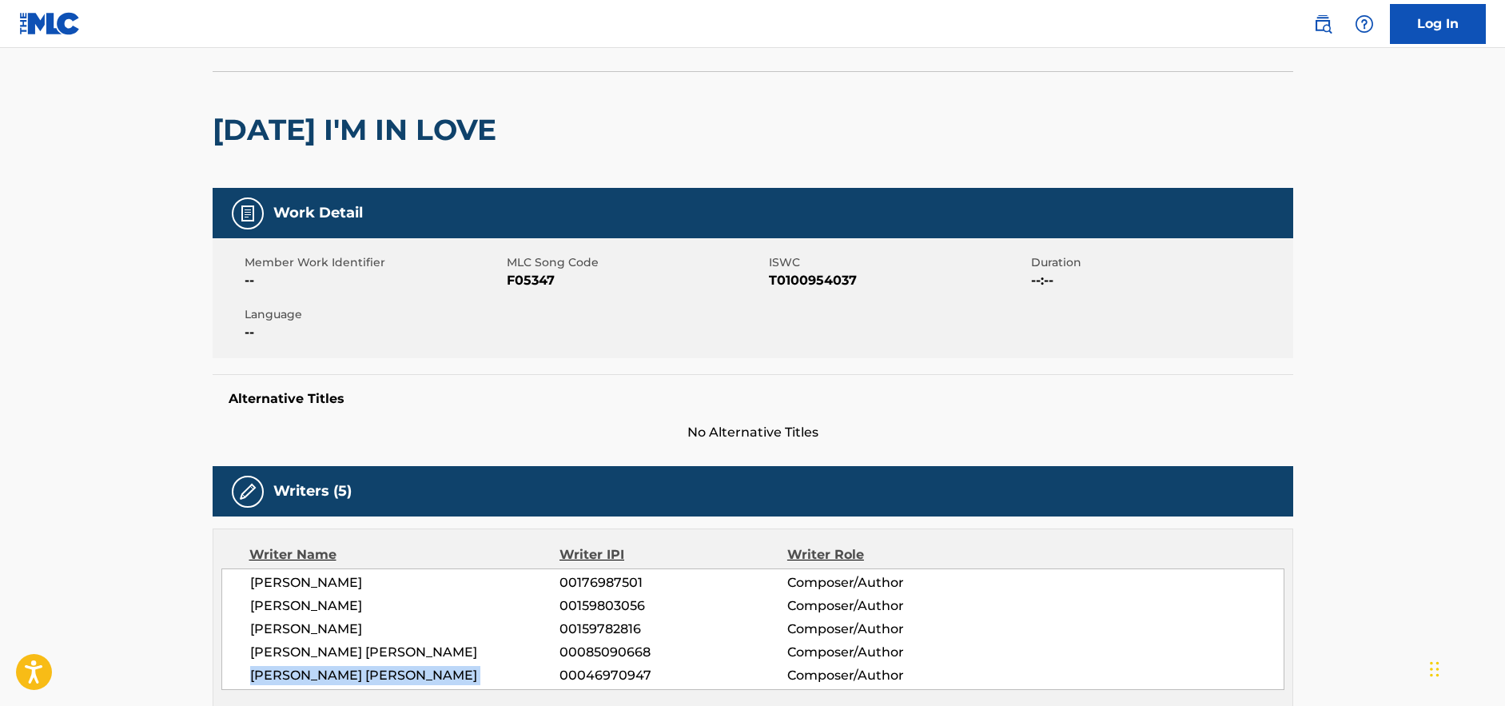
scroll to position [0, 0]
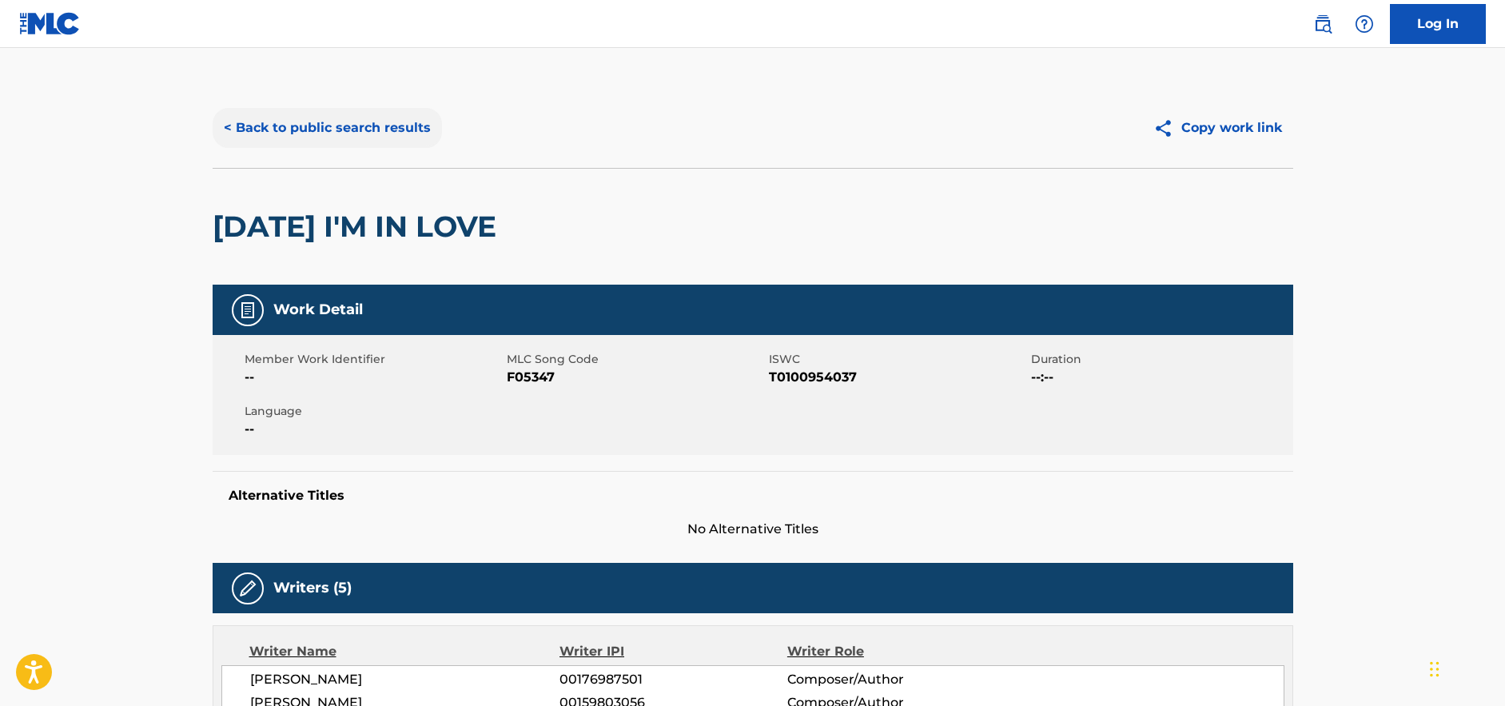
click at [350, 117] on button "< Back to public search results" at bounding box center [327, 128] width 229 height 40
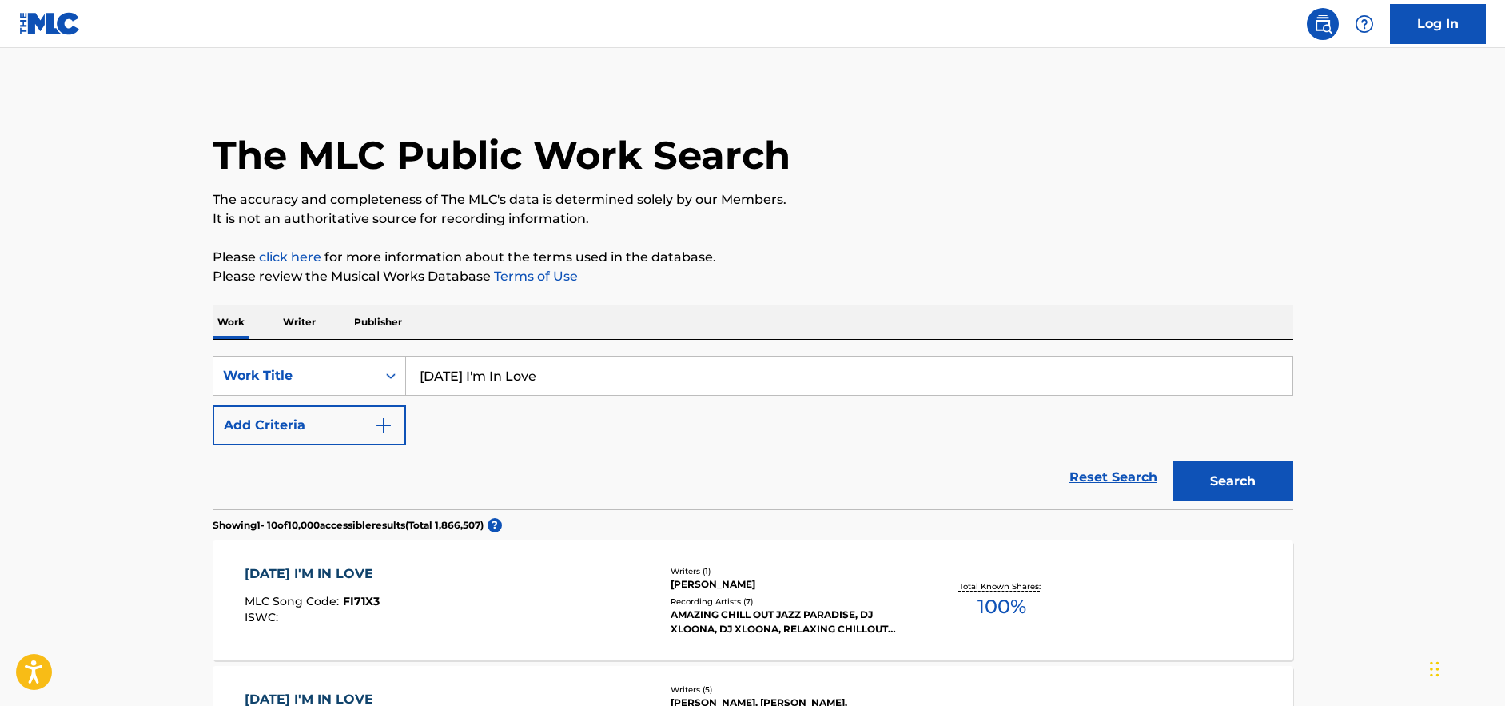
click at [731, 376] on input "[DATE] I'm In Love" at bounding box center [849, 375] width 886 height 38
type input "kiss from a rose"
click at [1173, 461] on button "Search" at bounding box center [1233, 481] width 120 height 40
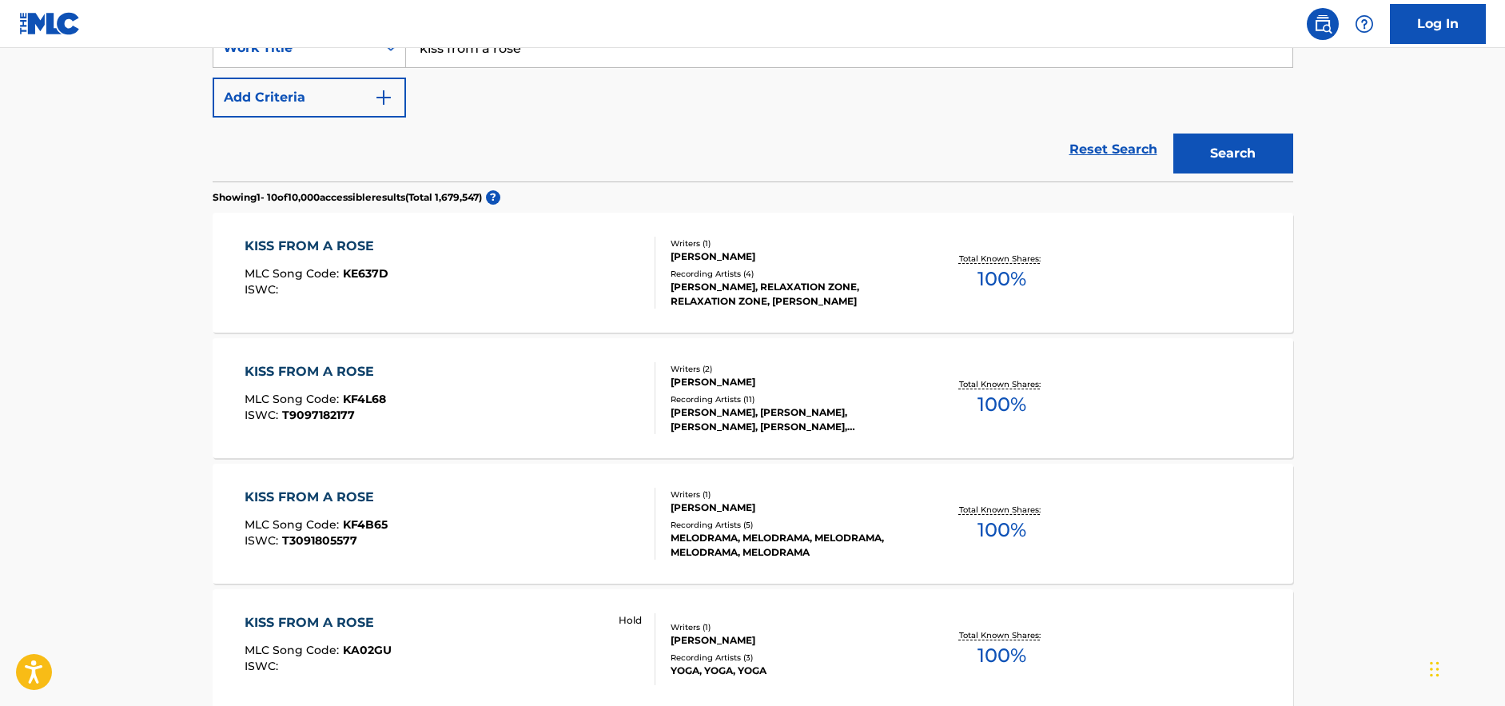
scroll to position [326, 0]
click at [817, 420] on div "[PERSON_NAME], [PERSON_NAME], [PERSON_NAME], [PERSON_NAME], [PERSON_NAME]" at bounding box center [790, 421] width 241 height 29
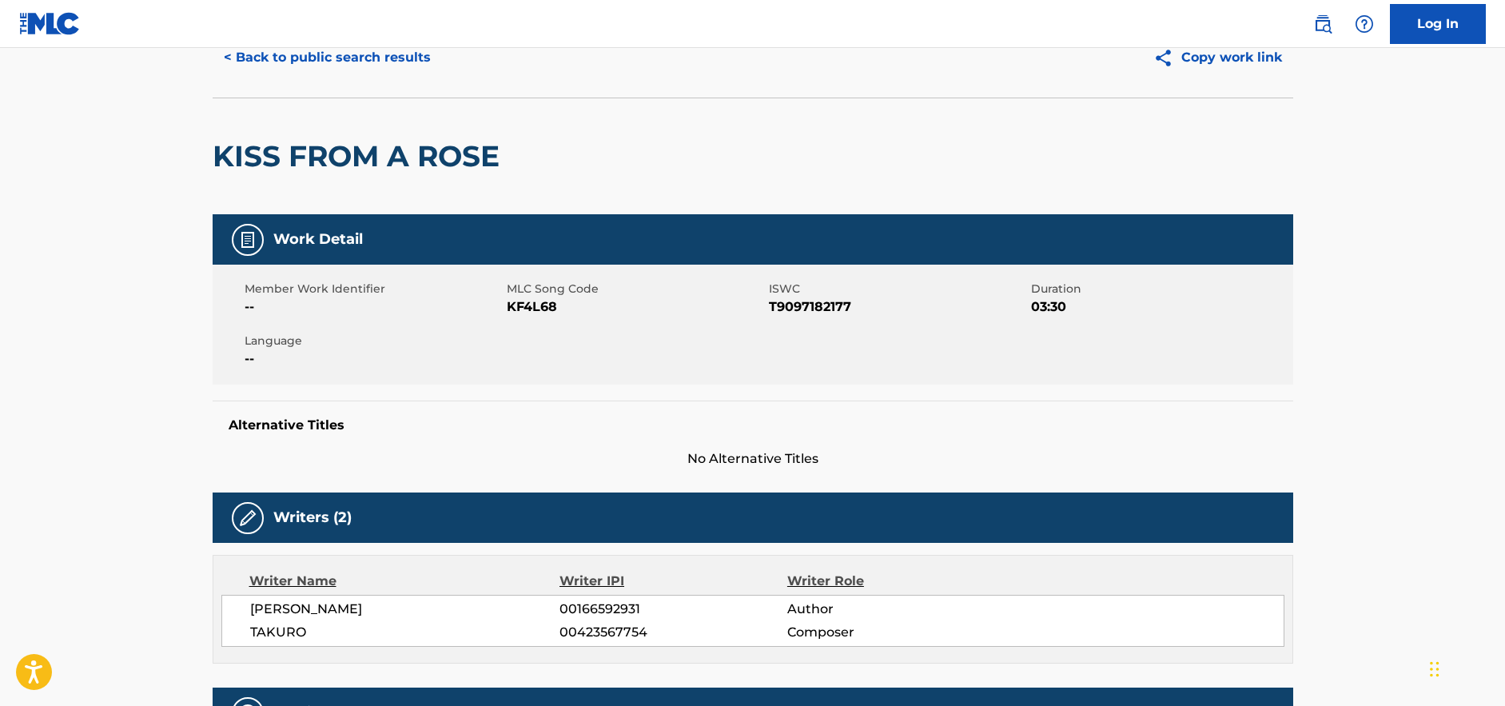
scroll to position [18, 0]
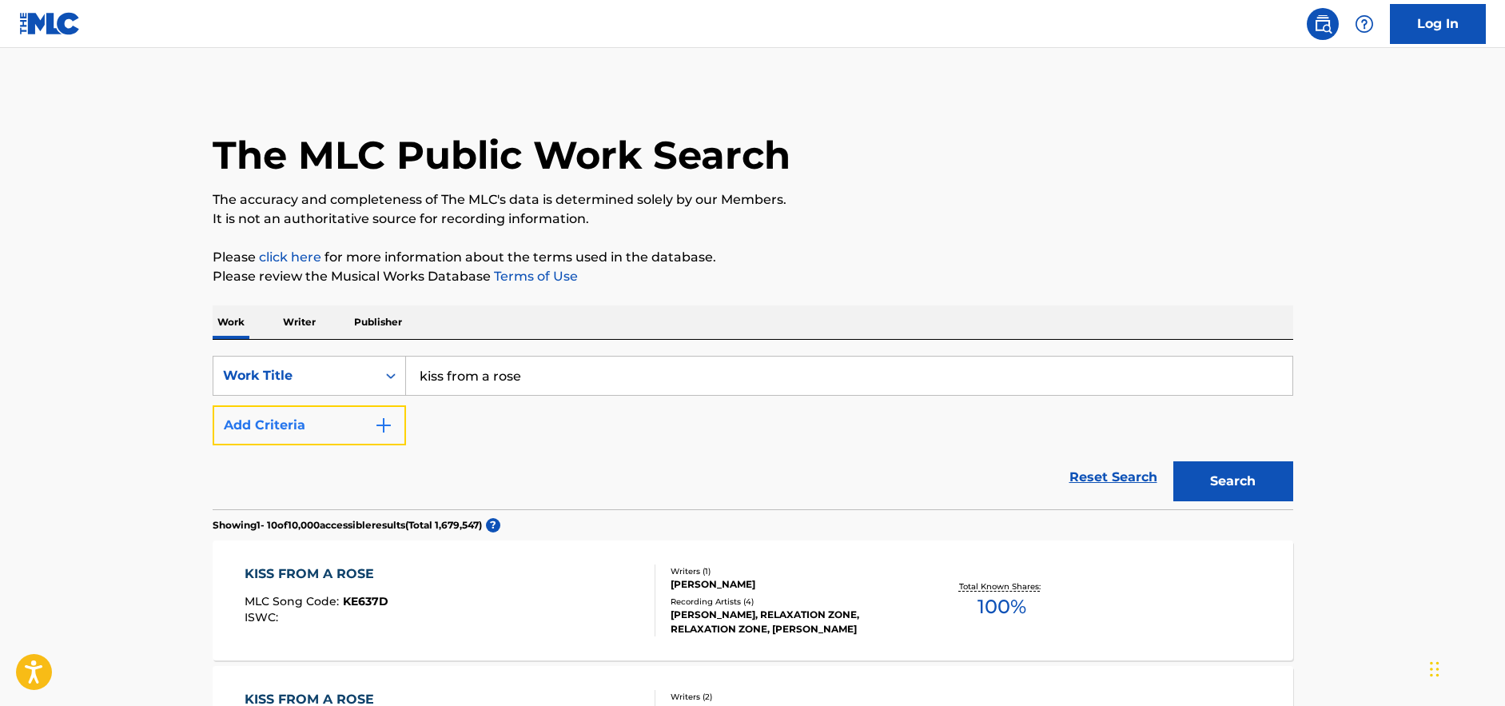
click at [398, 416] on button "Add Criteria" at bounding box center [309, 425] width 193 height 40
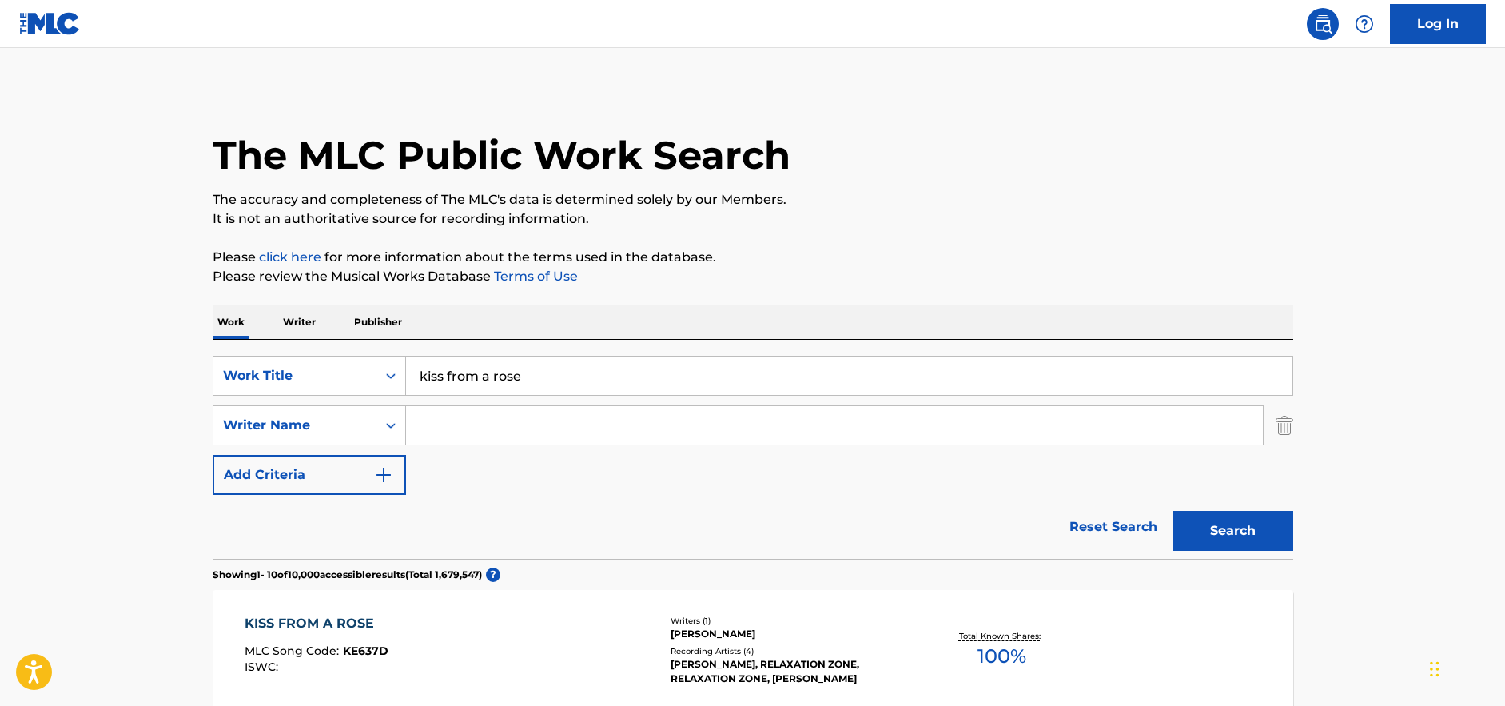
click at [470, 435] on input "Search Form" at bounding box center [834, 425] width 857 height 38
paste input "[PERSON_NAME] [PERSON_NAME] [PERSON_NAME]"
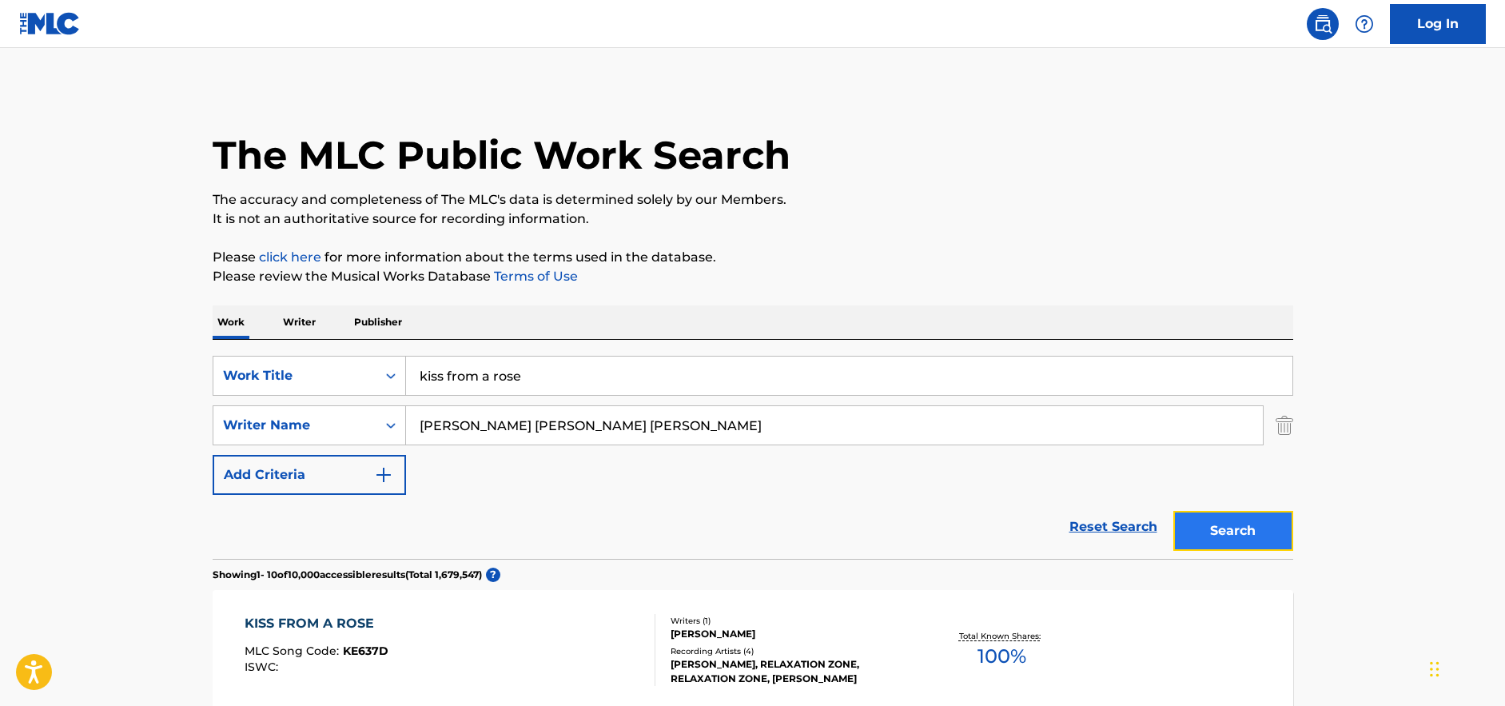
click at [1250, 512] on button "Search" at bounding box center [1233, 531] width 120 height 40
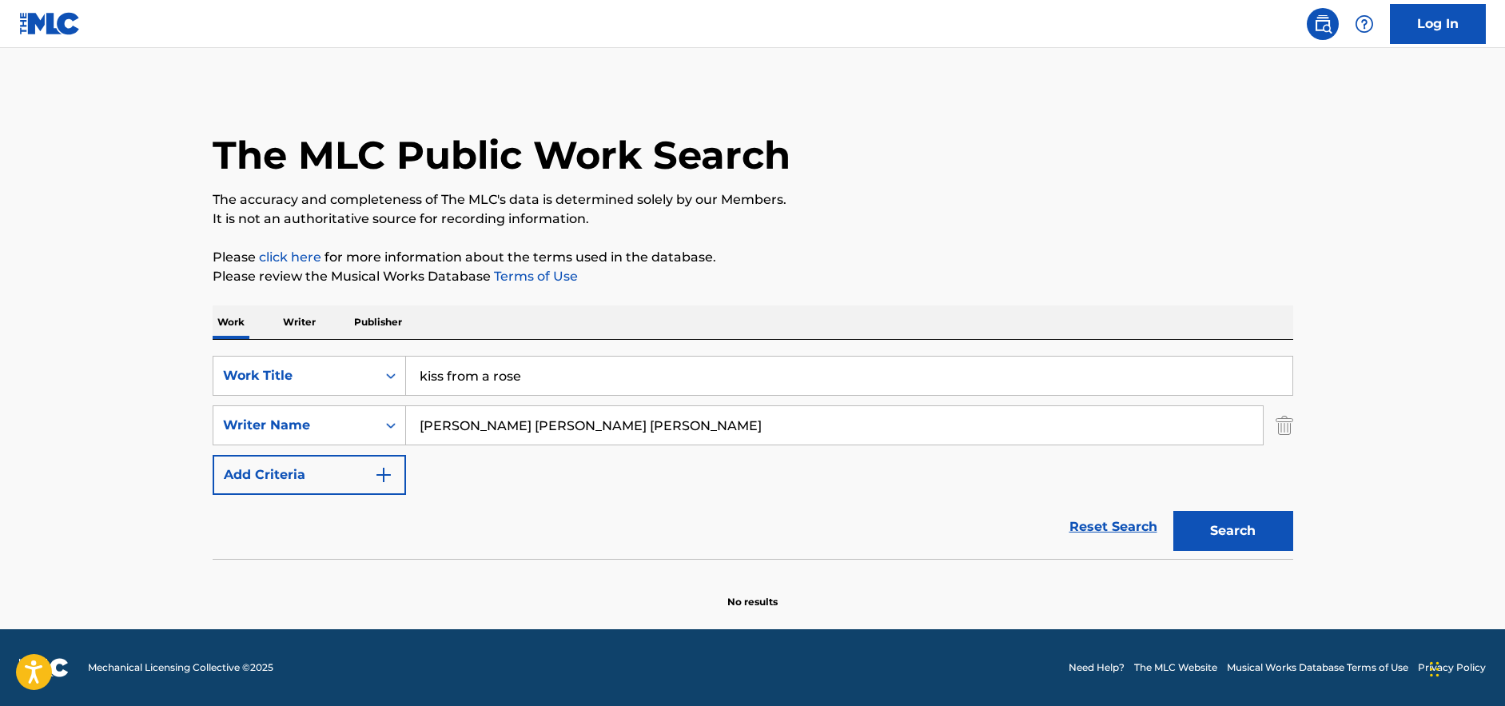
drag, startPoint x: 454, startPoint y: 424, endPoint x: 773, endPoint y: 433, distance: 318.9
click at [768, 433] on input "[PERSON_NAME] [PERSON_NAME] [PERSON_NAME]" at bounding box center [834, 425] width 857 height 38
type input "Seal"
click at [1173, 511] on button "Search" at bounding box center [1233, 531] width 120 height 40
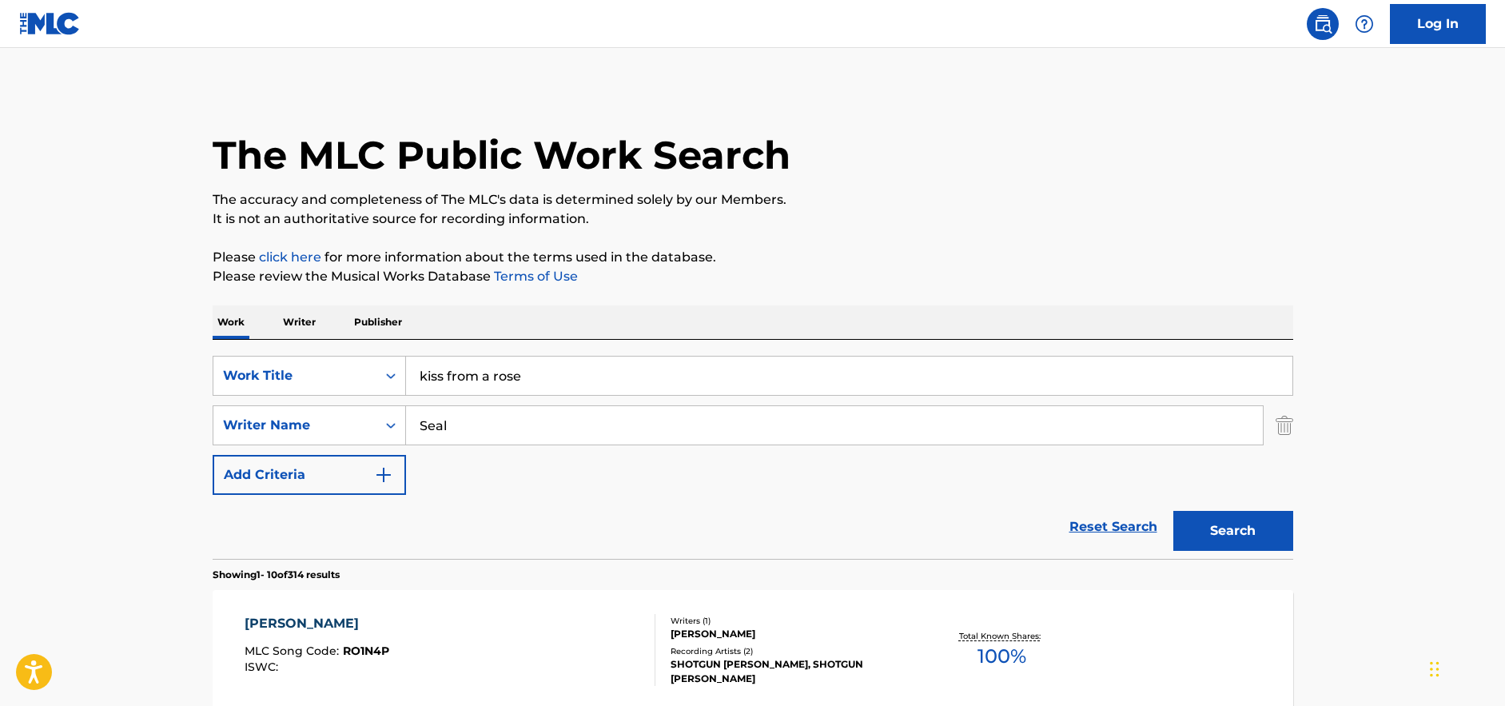
click at [1081, 421] on input "Seal" at bounding box center [834, 425] width 857 height 38
paste input "[PERSON_NAME] [PERSON_NAME] [PERSON_NAME]"
drag, startPoint x: 453, startPoint y: 421, endPoint x: 392, endPoint y: 420, distance: 60.7
click at [392, 420] on div "SearchWithCriteriafa94b55e-5966-4812-9147-b997bb40afa7 Writer Name [PERSON_NAME…" at bounding box center [753, 425] width 1080 height 40
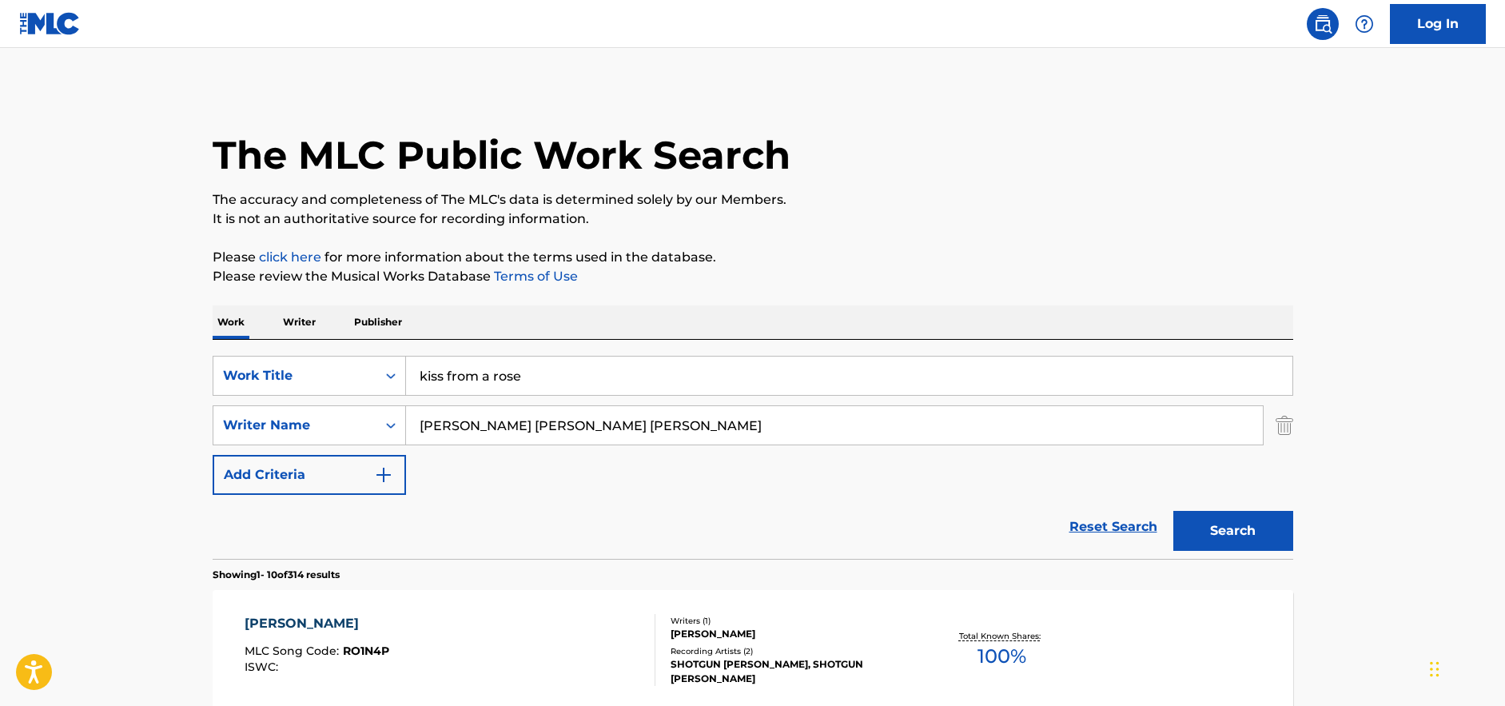
drag, startPoint x: 527, startPoint y: 423, endPoint x: 838, endPoint y: 424, distance: 311.6
click at [838, 424] on input "[PERSON_NAME] [PERSON_NAME] [PERSON_NAME]" at bounding box center [834, 425] width 857 height 38
type input "[PERSON_NAME]"
click at [1173, 511] on button "Search" at bounding box center [1233, 531] width 120 height 40
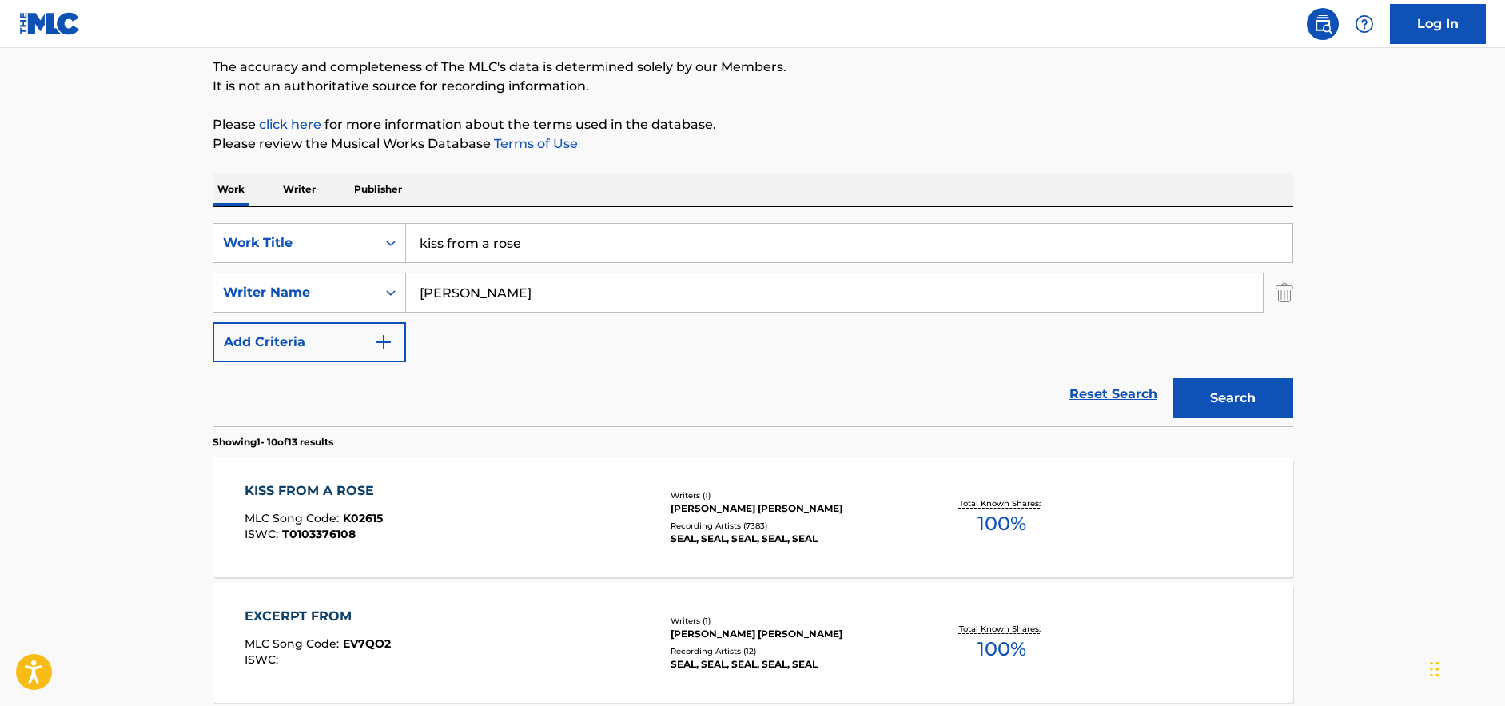
scroll to position [135, 0]
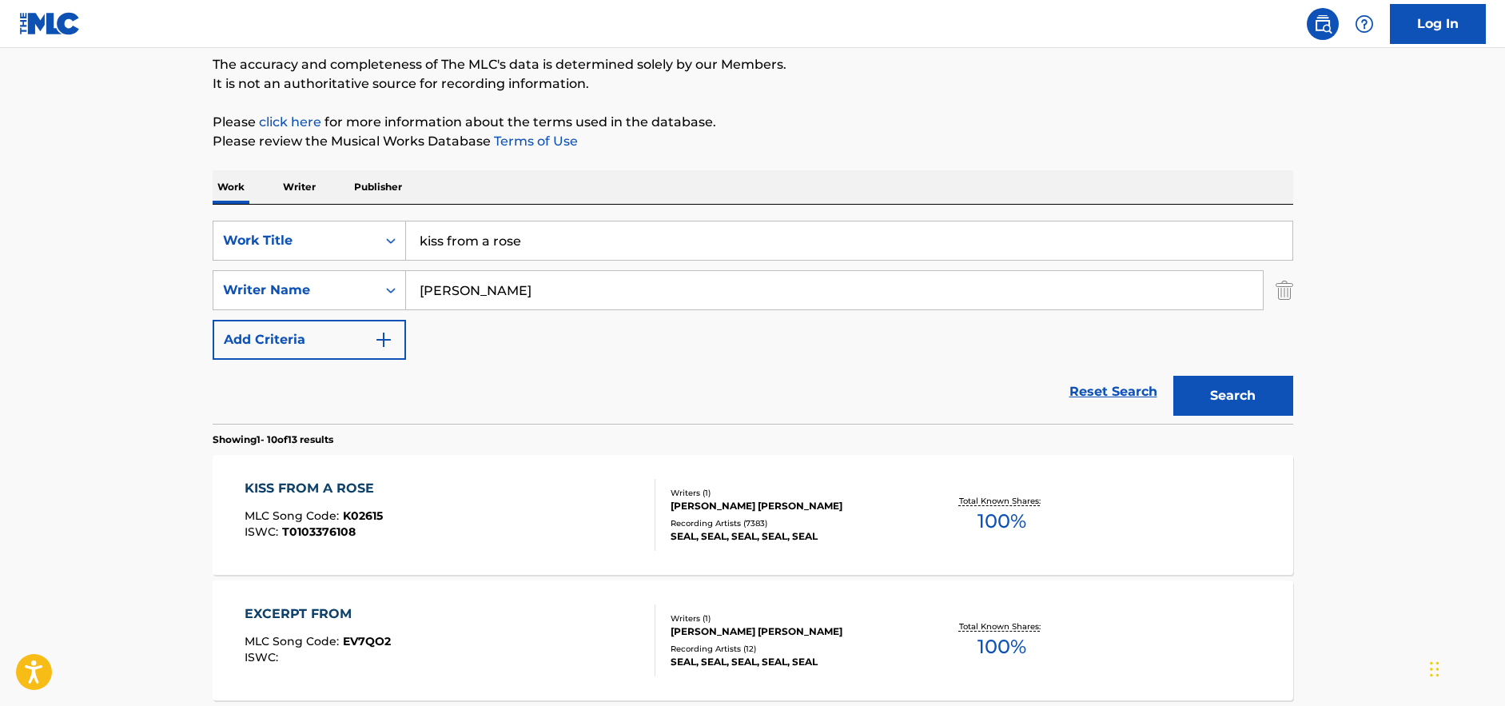
click at [739, 535] on div "SEAL, SEAL, SEAL, SEAL, SEAL" at bounding box center [790, 536] width 241 height 14
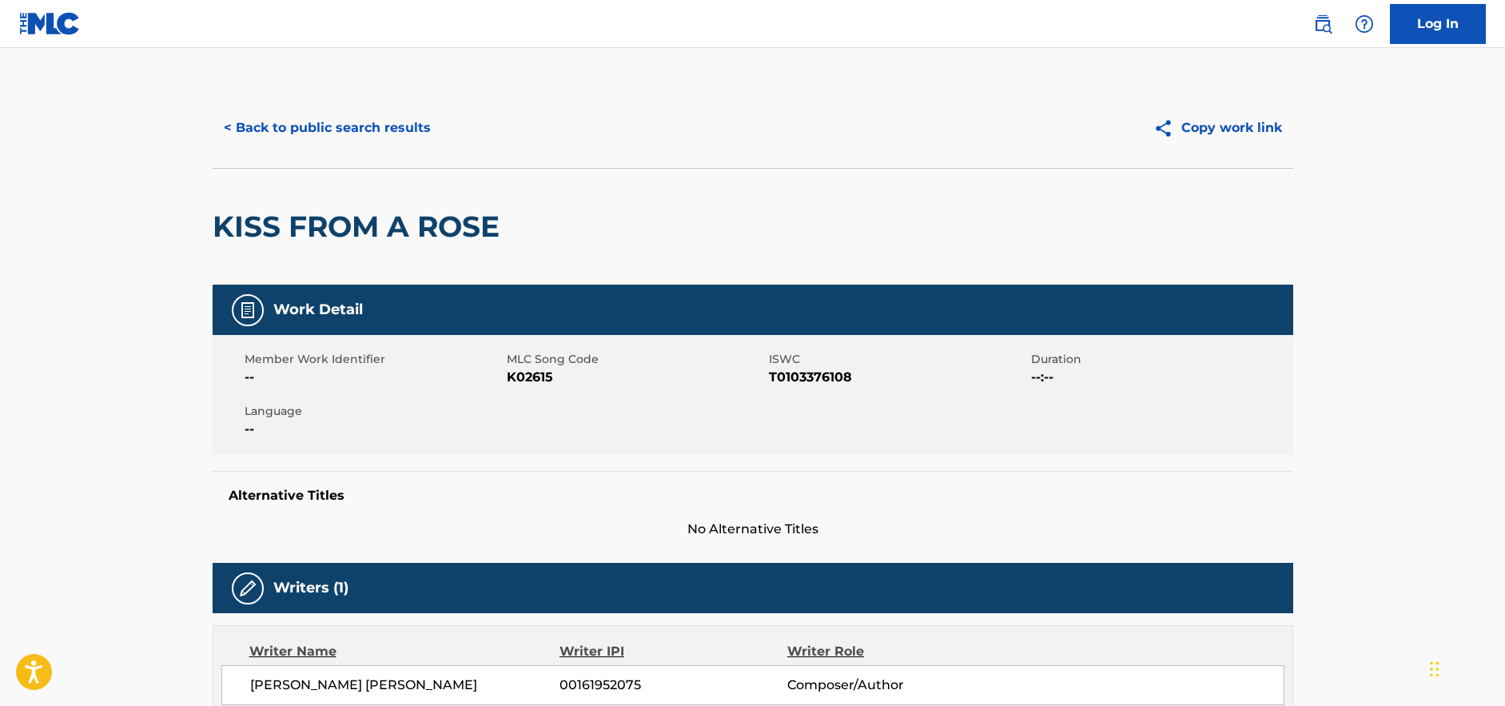
click at [817, 372] on span "T0103376108" at bounding box center [898, 377] width 258 height 19
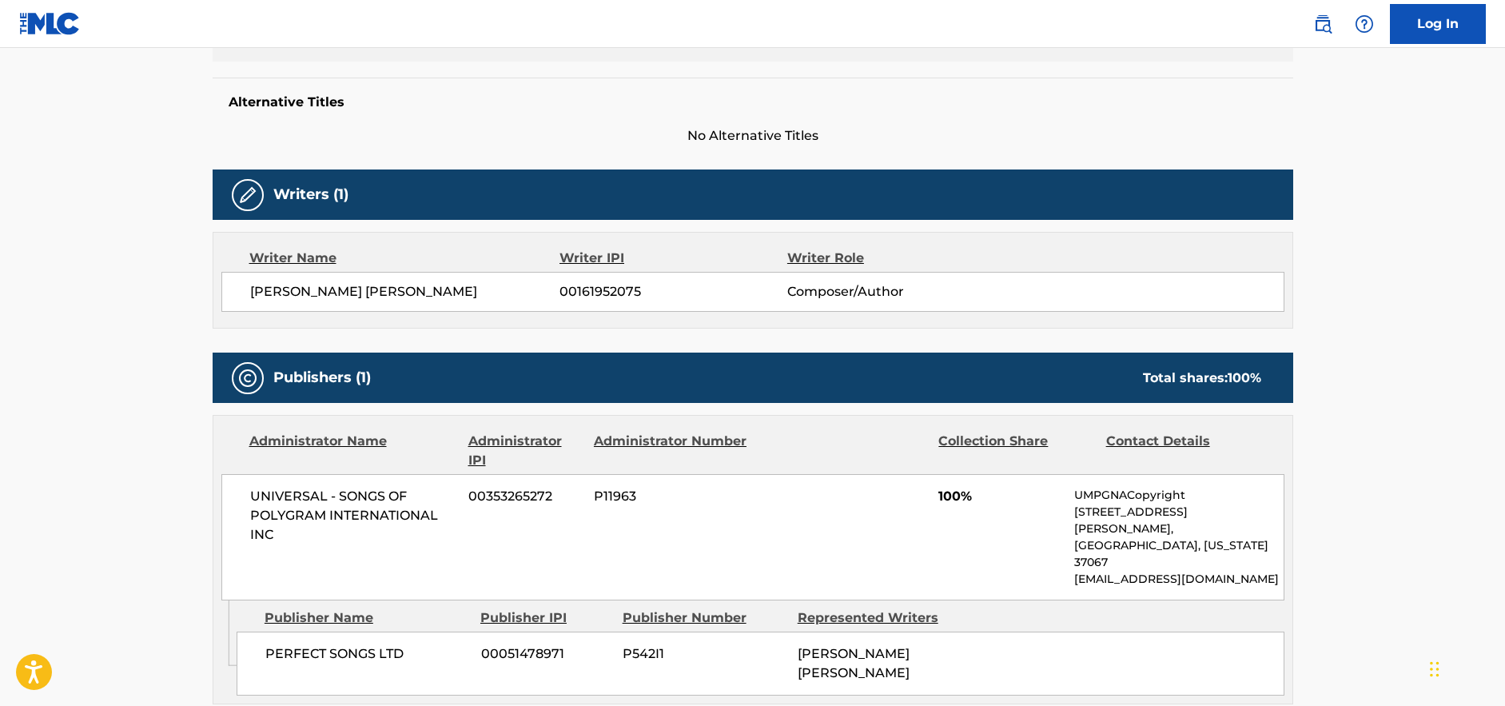
scroll to position [280, 0]
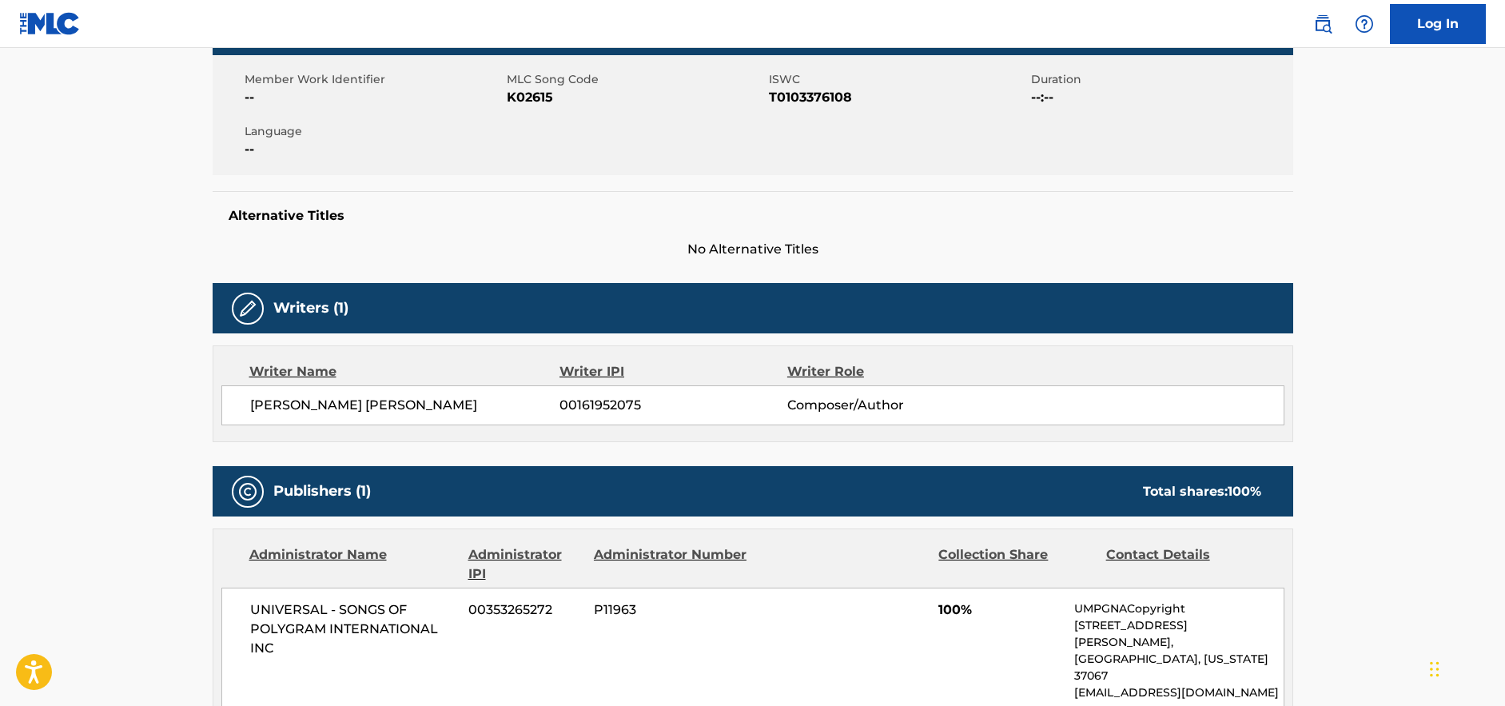
click at [389, 401] on span "[PERSON_NAME] [PERSON_NAME]" at bounding box center [405, 405] width 310 height 19
